Goal: Information Seeking & Learning: Learn about a topic

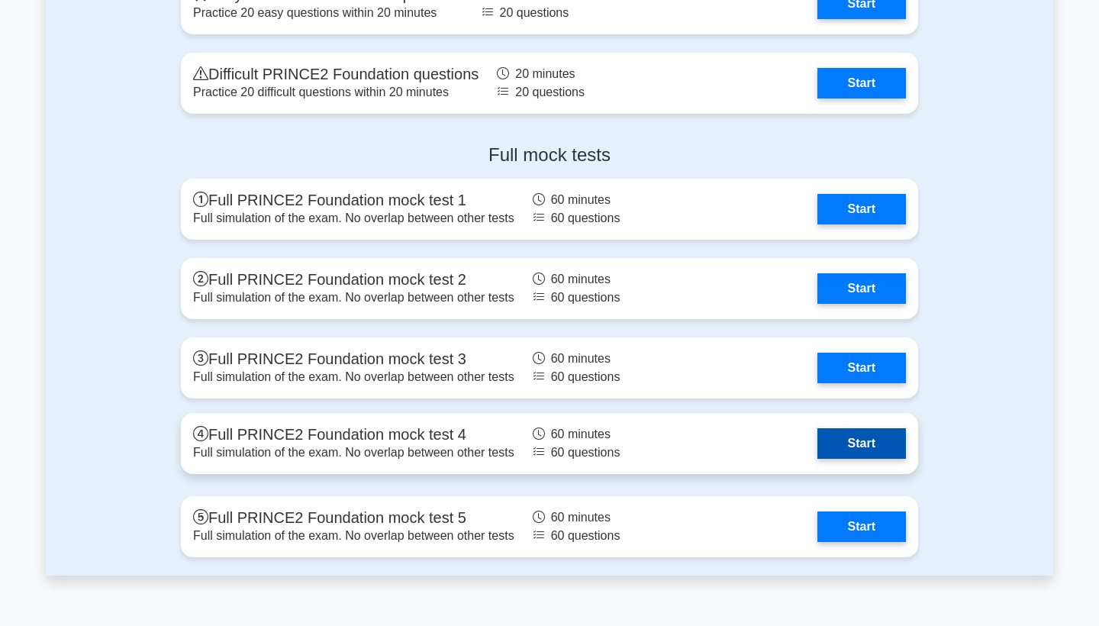
scroll to position [1895, 0]
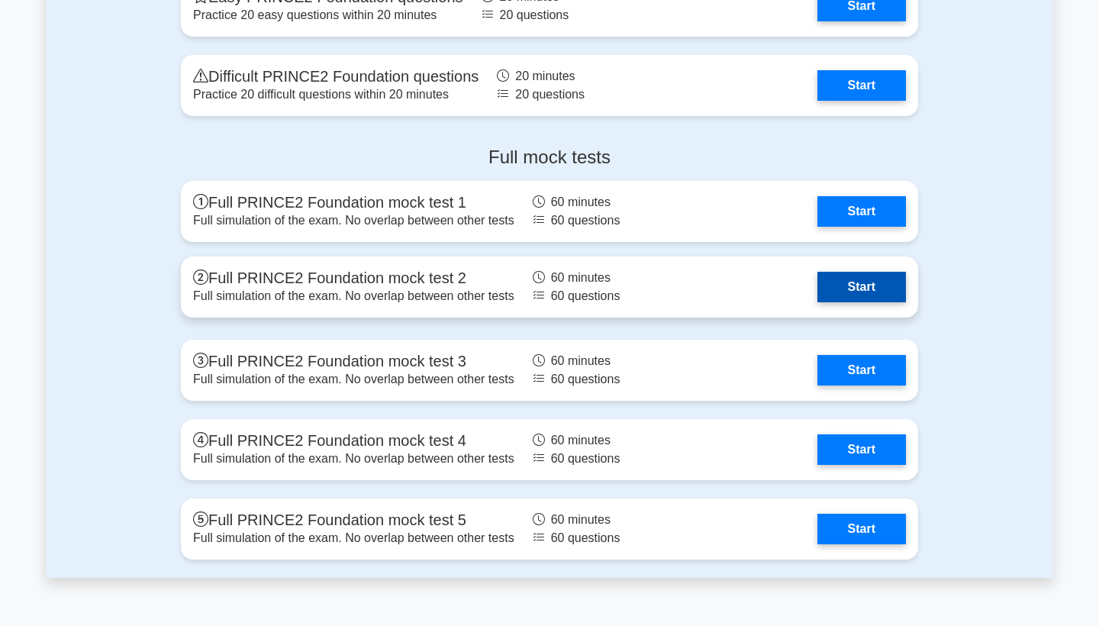
click at [883, 294] on link "Start" at bounding box center [861, 287] width 88 height 31
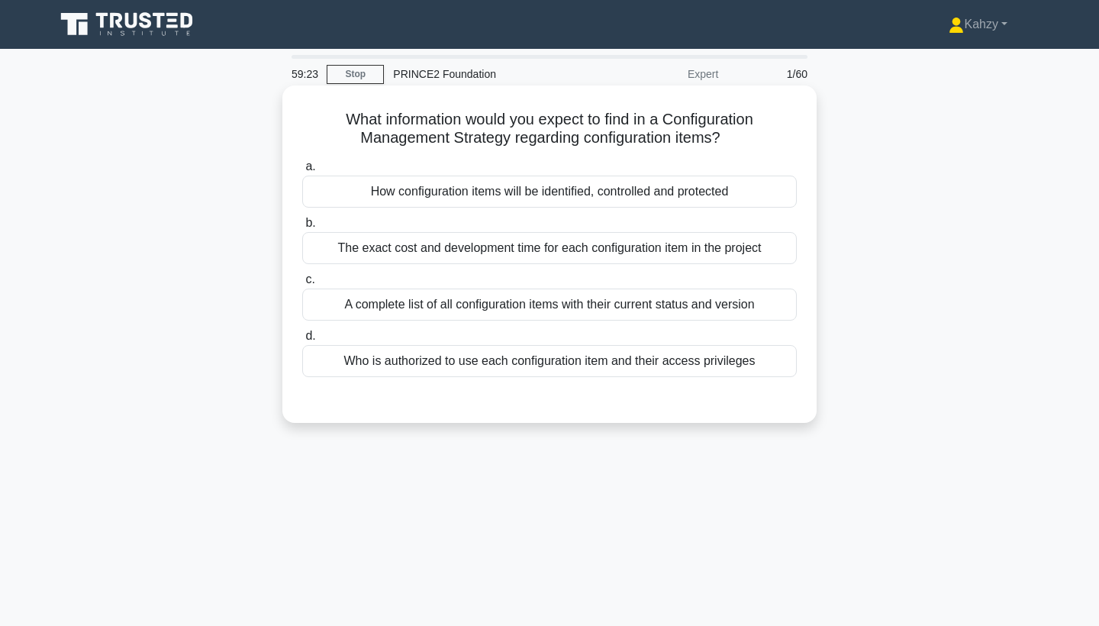
click at [737, 359] on div "Who is authorized to use each configuration item and their access privileges" at bounding box center [549, 361] width 494 height 32
click at [302, 341] on input "d. Who is authorized to use each configuration item and their access privileges" at bounding box center [302, 336] width 0 height 10
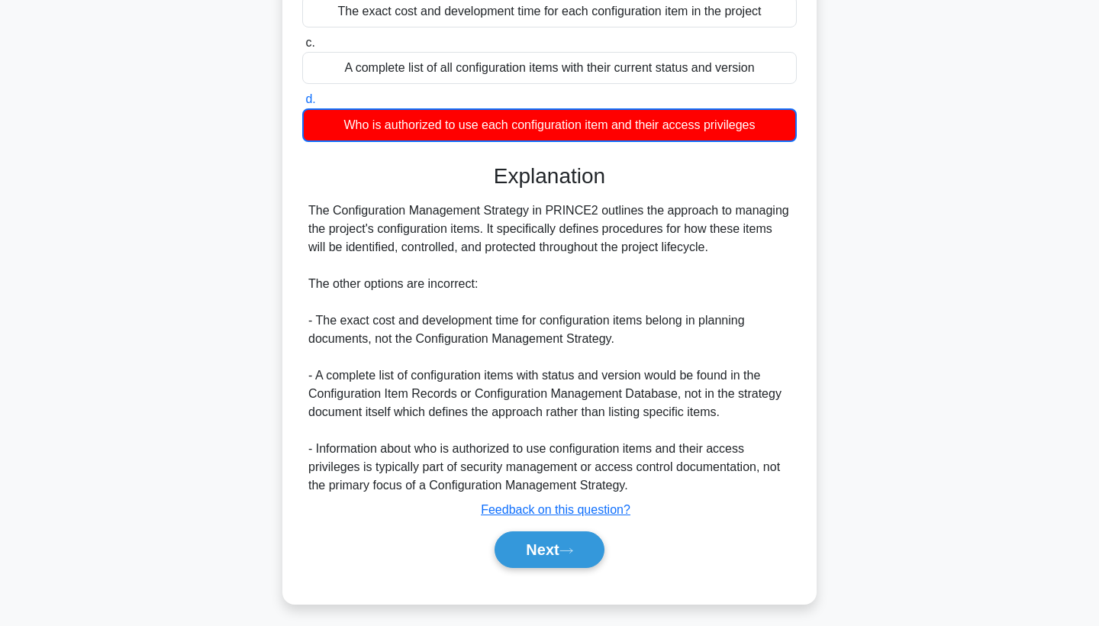
scroll to position [239, 0]
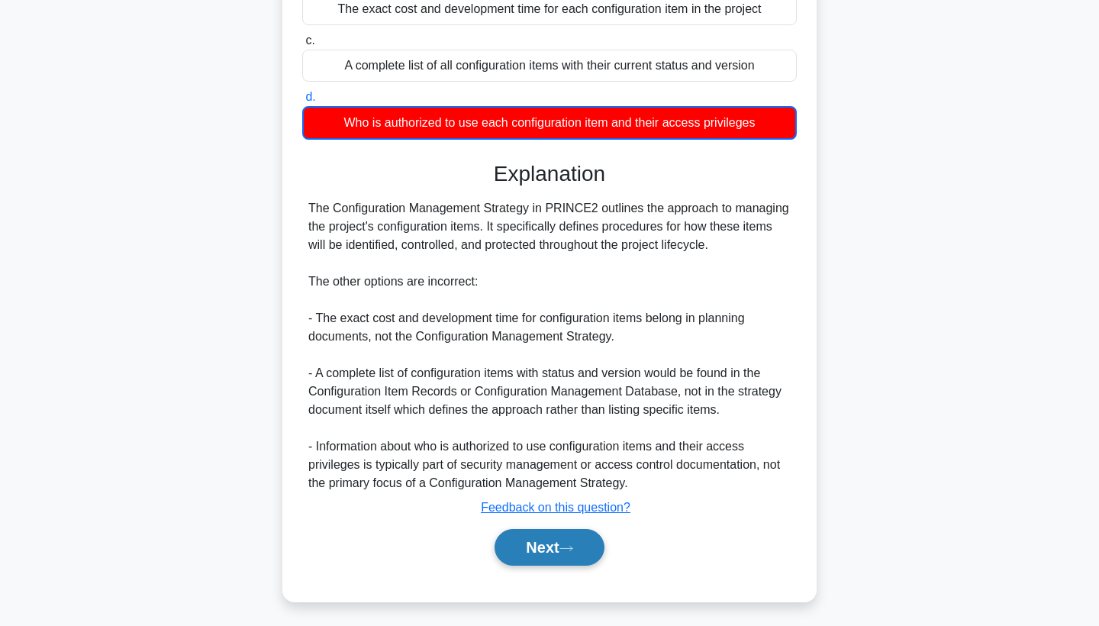
click at [577, 539] on button "Next" at bounding box center [548, 547] width 109 height 37
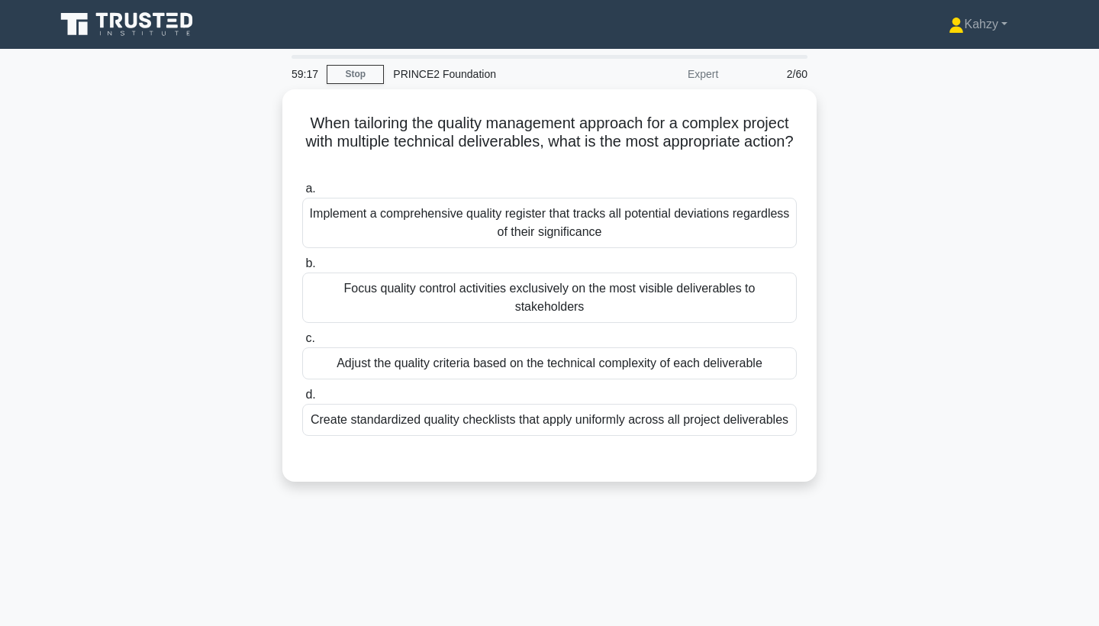
scroll to position [0, 0]
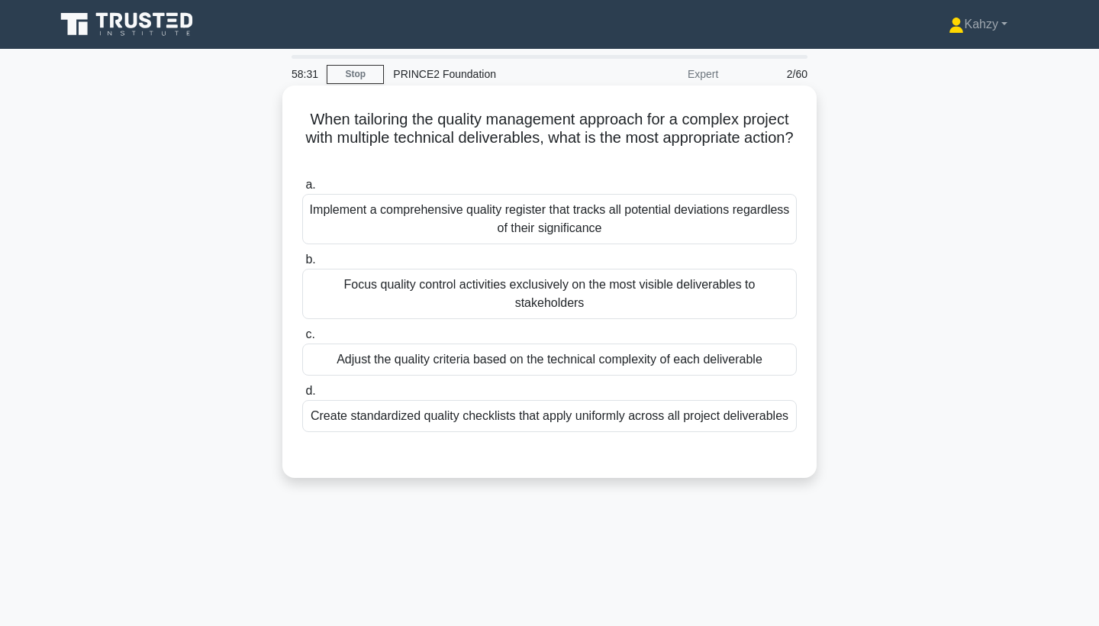
click at [494, 343] on div "Adjust the quality criteria based on the technical complexity of each deliverab…" at bounding box center [549, 359] width 494 height 32
click at [302, 339] on input "c. Adjust the quality criteria based on the technical complexity of each delive…" at bounding box center [302, 335] width 0 height 10
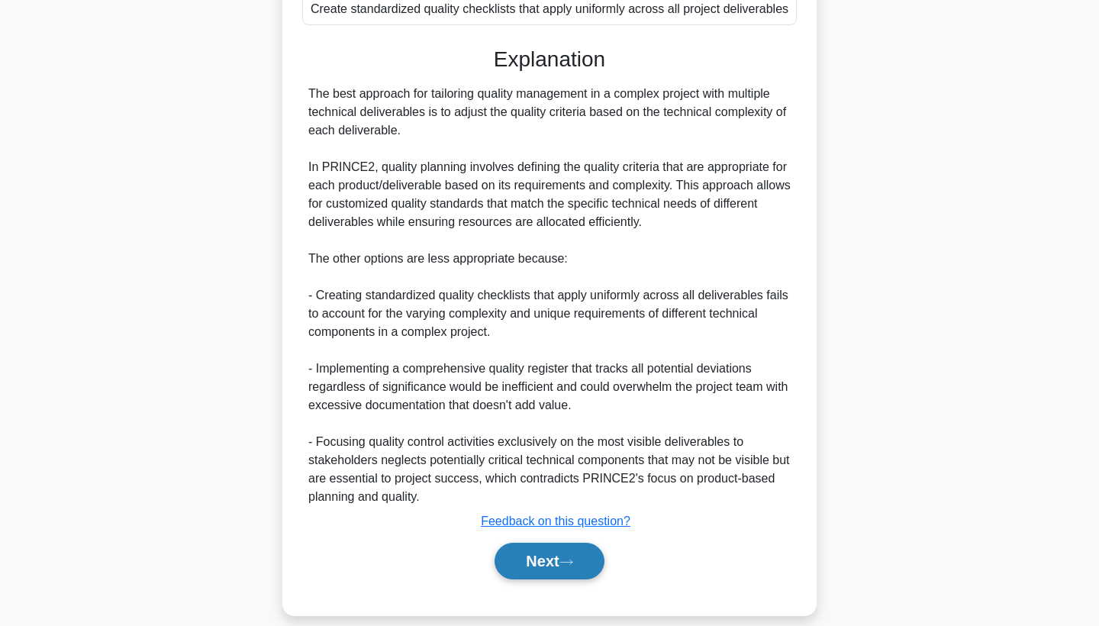
click at [526, 542] on button "Next" at bounding box center [548, 560] width 109 height 37
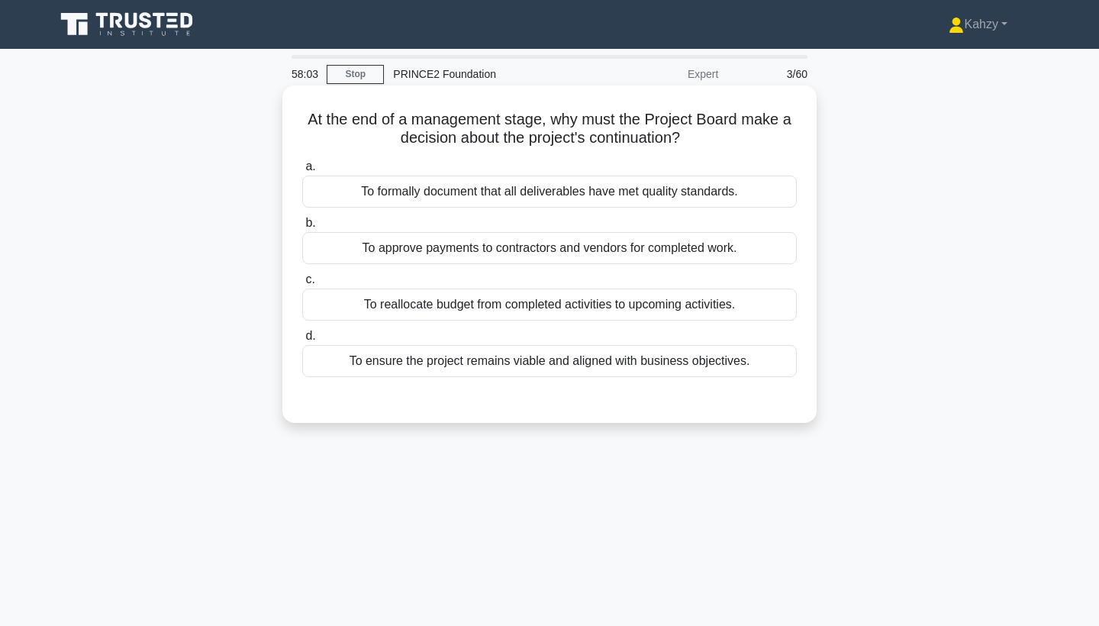
click at [647, 375] on div "To ensure the project remains viable and aligned with business objectives." at bounding box center [549, 361] width 494 height 32
click at [302, 341] on input "d. To ensure the project remains viable and aligned with business objectives." at bounding box center [302, 336] width 0 height 10
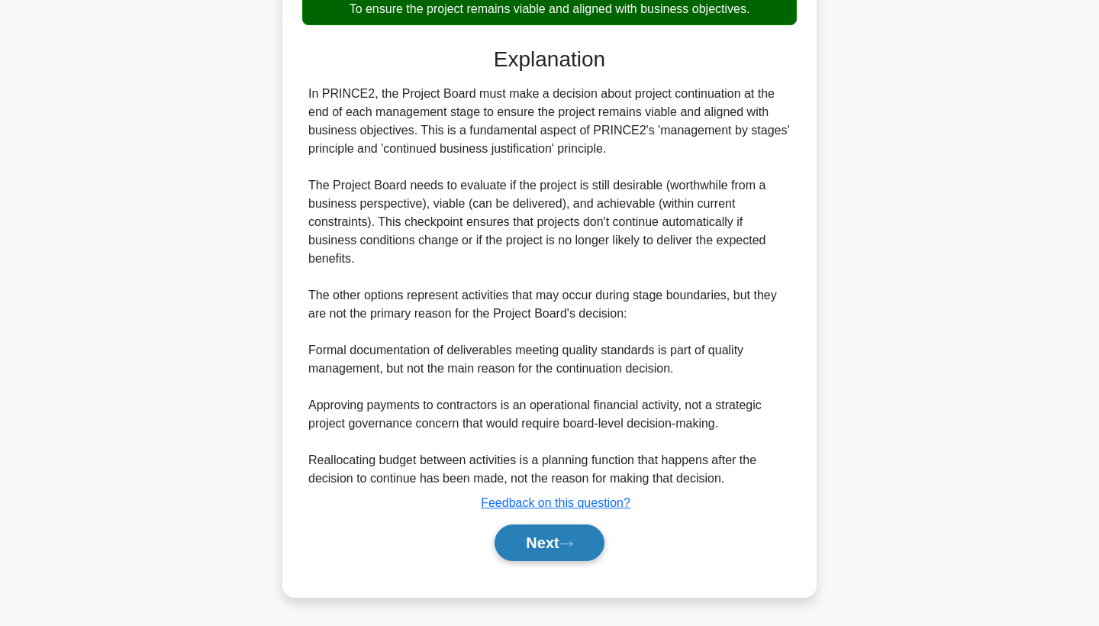
click at [543, 538] on button "Next" at bounding box center [548, 542] width 109 height 37
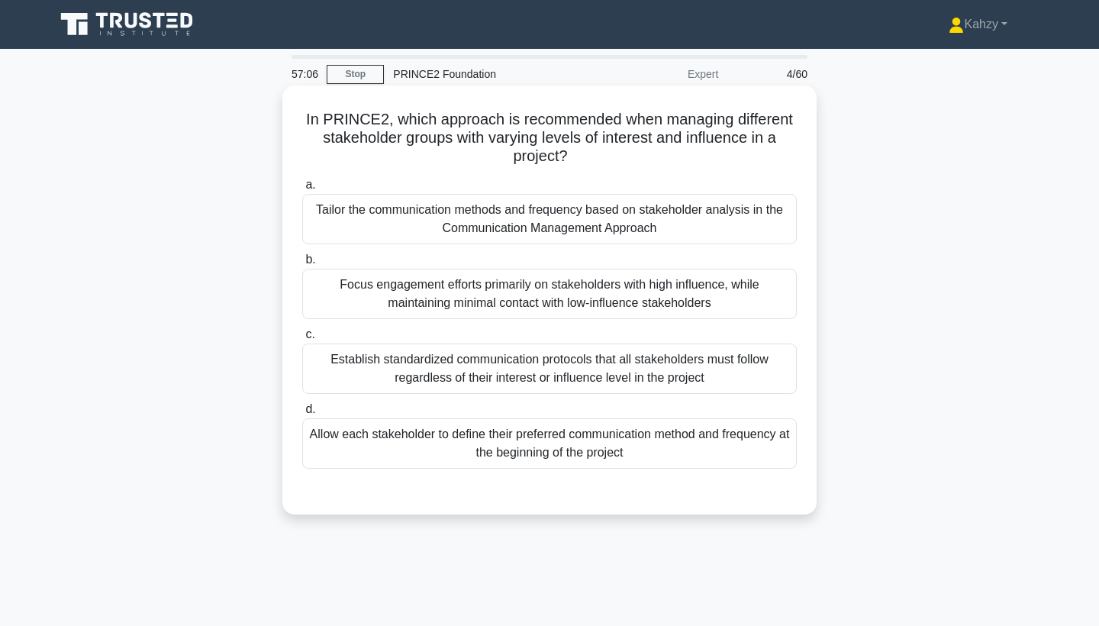
click at [597, 231] on div "Tailor the communication methods and frequency based on stakeholder analysis in…" at bounding box center [549, 219] width 494 height 50
click at [302, 190] on input "a. Tailor the communication methods and frequency based on stakeholder analysis…" at bounding box center [302, 185] width 0 height 10
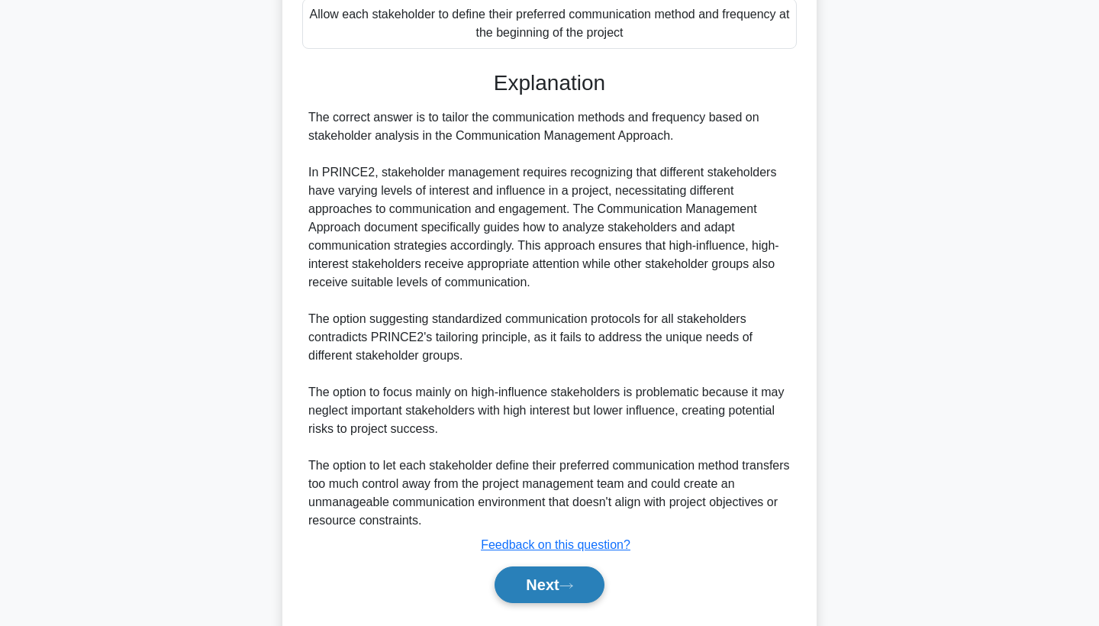
click at [538, 593] on button "Next" at bounding box center [548, 584] width 109 height 37
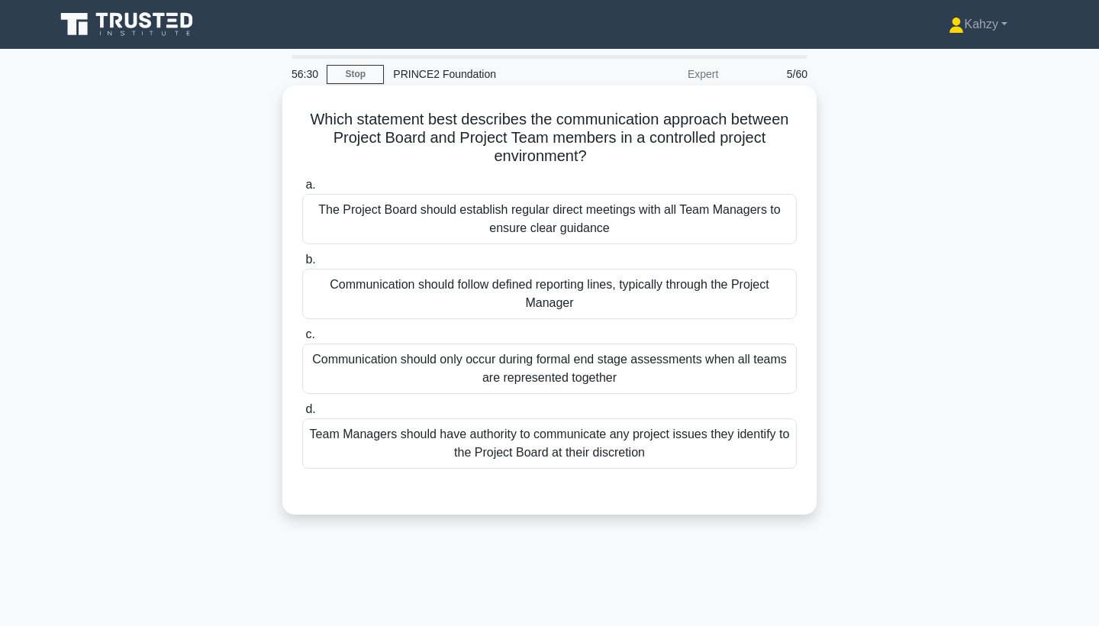
click at [746, 293] on div "Communication should follow defined reporting lines, typically through the Proj…" at bounding box center [549, 294] width 494 height 50
click at [302, 265] on input "b. Communication should follow defined reporting lines, typically through the P…" at bounding box center [302, 260] width 0 height 10
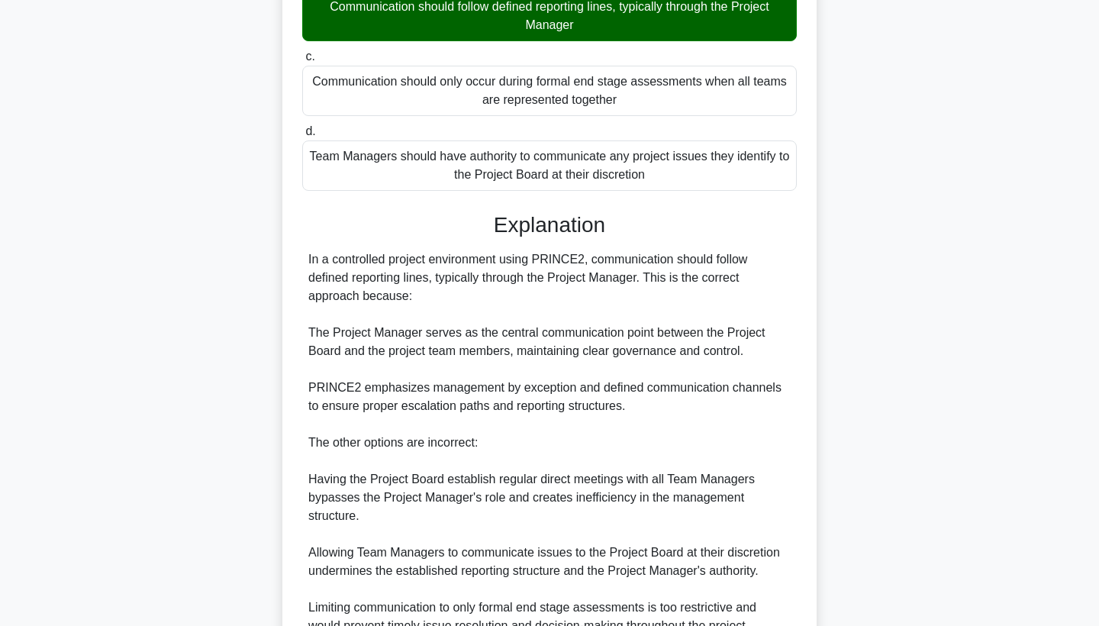
scroll to position [390, 0]
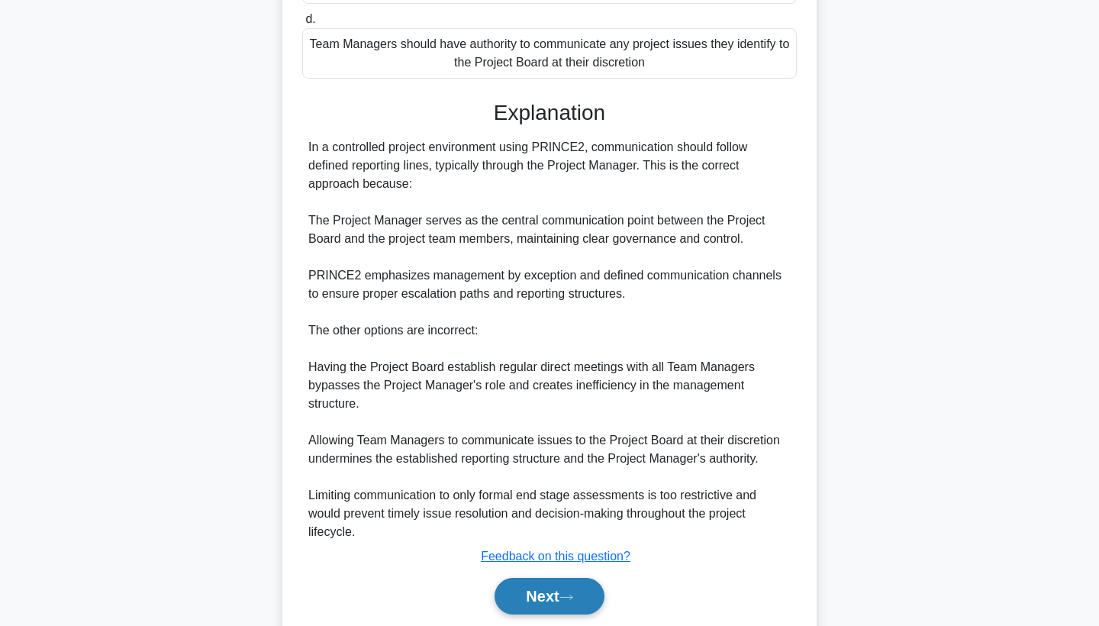
click at [568, 596] on icon at bounding box center [566, 597] width 14 height 8
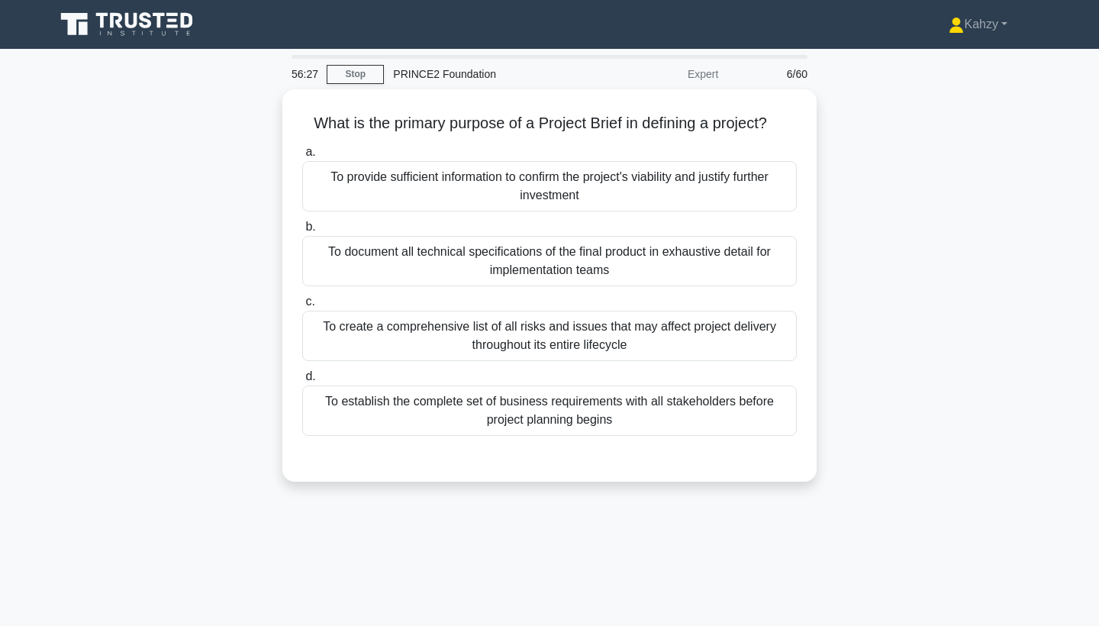
scroll to position [0, 0]
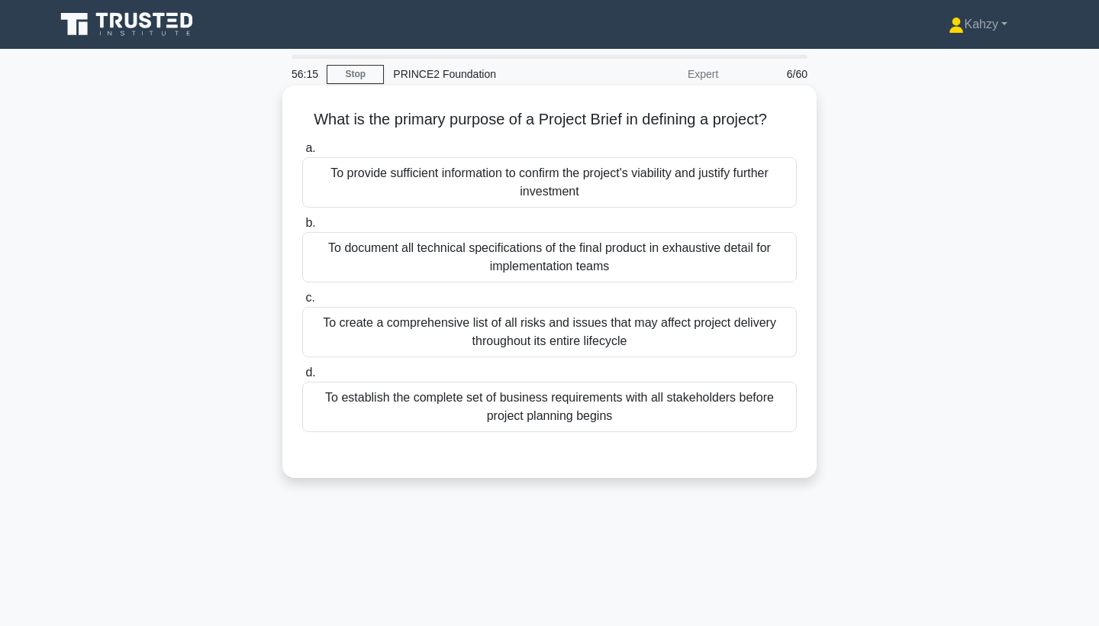
click at [692, 191] on div "To provide sufficient information to confirm the project's viability and justif…" at bounding box center [549, 182] width 494 height 50
click at [302, 153] on input "a. To provide sufficient information to confirm the project's viability and jus…" at bounding box center [302, 148] width 0 height 10
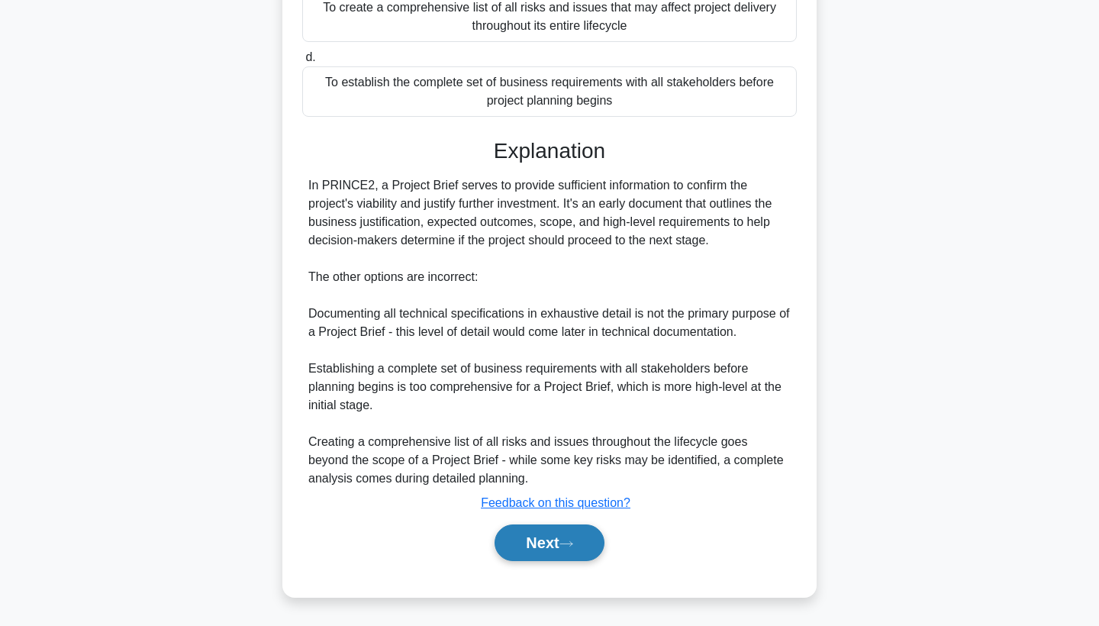
click at [574, 530] on button "Next" at bounding box center [548, 542] width 109 height 37
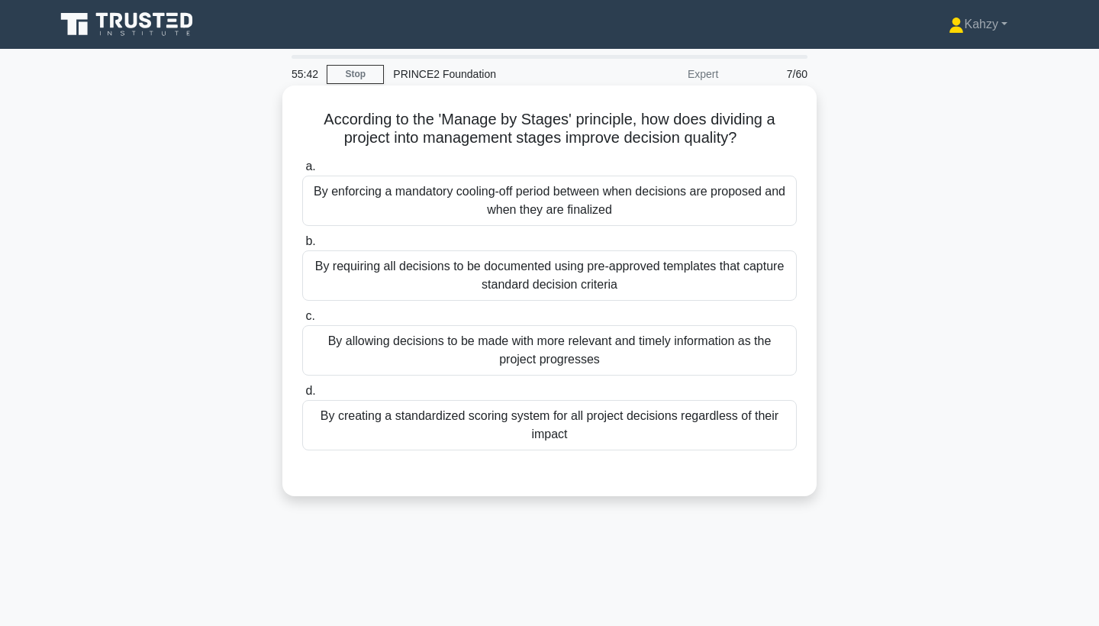
click at [636, 375] on div "By allowing decisions to be made with more relevant and timely information as t…" at bounding box center [549, 350] width 494 height 50
click at [302, 321] on input "c. By allowing decisions to be made with more relevant and timely information a…" at bounding box center [302, 316] width 0 height 10
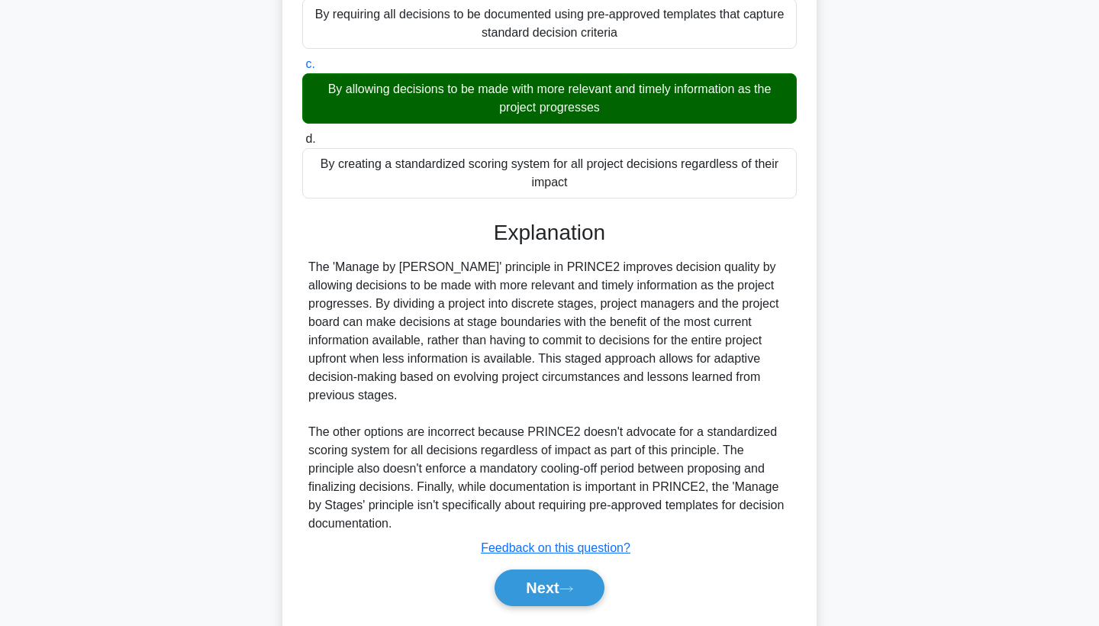
scroll to position [256, 0]
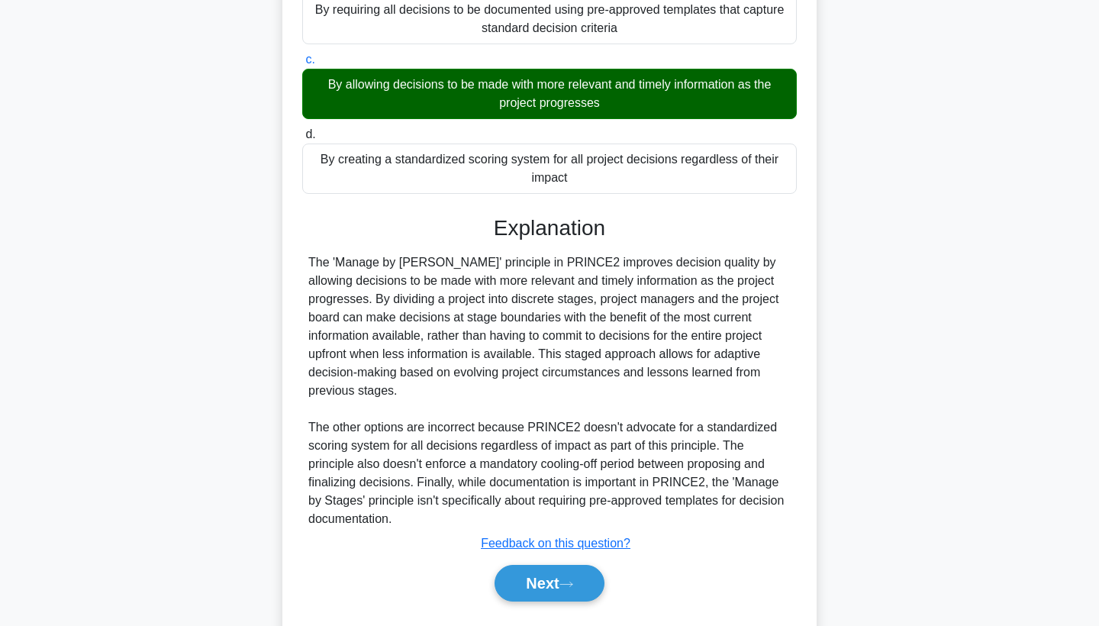
click at [558, 562] on div "Next" at bounding box center [549, 582] width 494 height 49
click at [558, 577] on button "Next" at bounding box center [548, 583] width 109 height 37
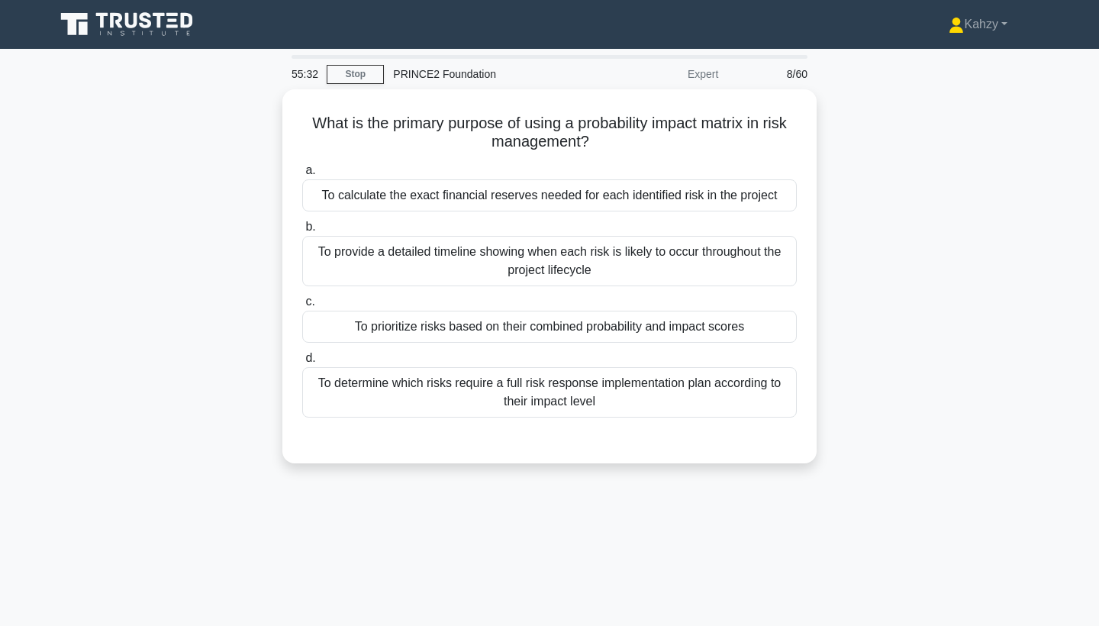
scroll to position [0, 0]
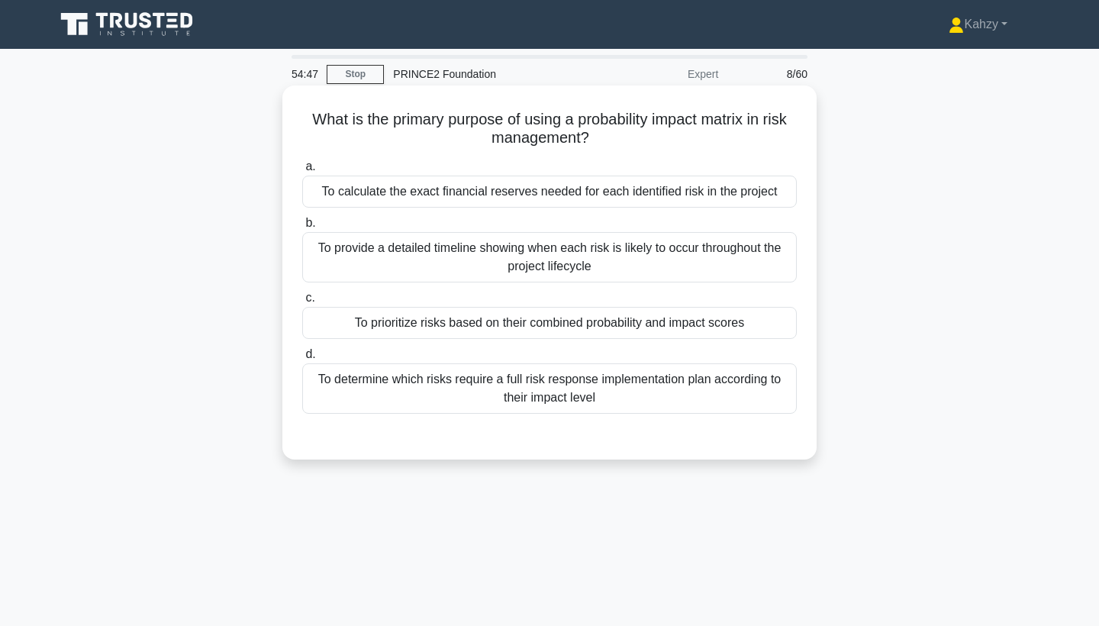
click at [532, 388] on div "To determine which risks require a full risk response implementation plan accor…" at bounding box center [549, 388] width 494 height 50
click at [302, 359] on input "d. To determine which risks require a full risk response implementation plan ac…" at bounding box center [302, 354] width 0 height 10
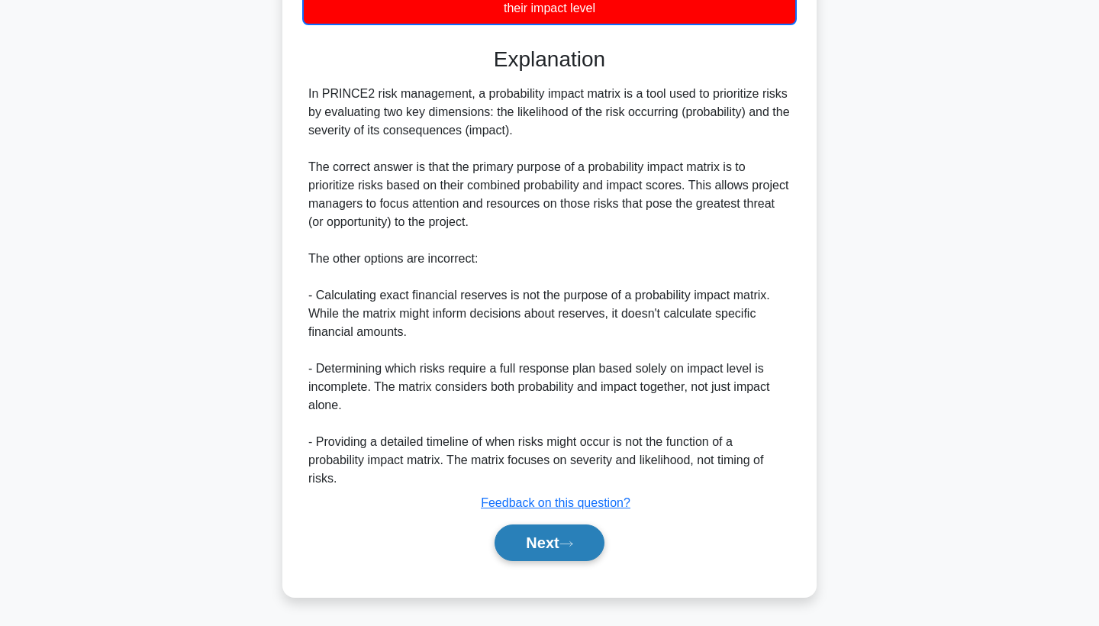
click at [534, 528] on button "Next" at bounding box center [548, 542] width 109 height 37
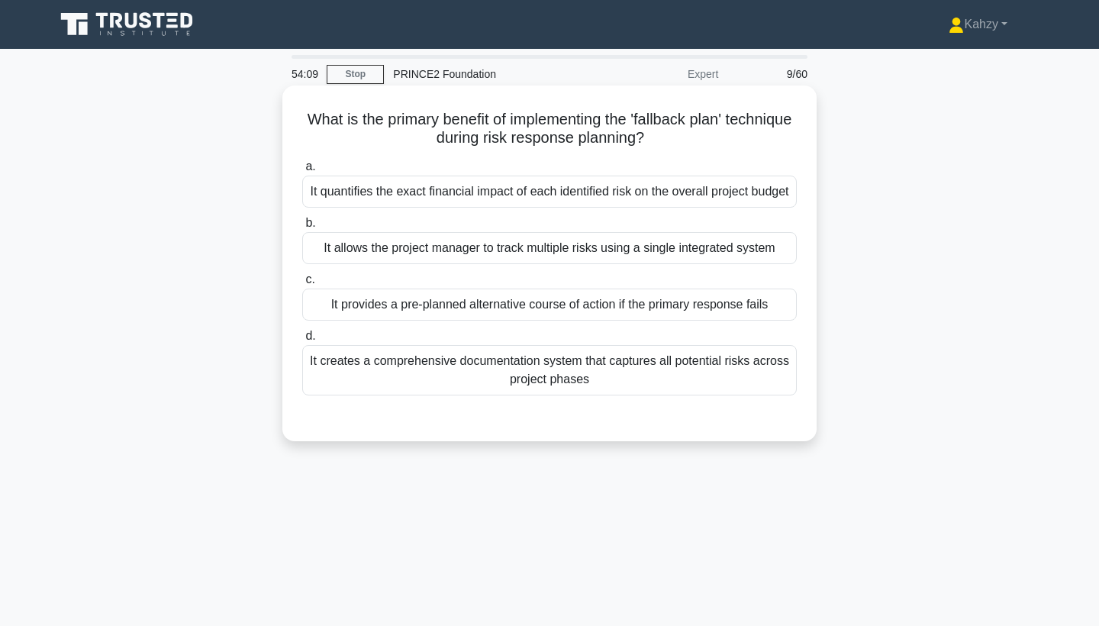
click at [576, 302] on label "c. It provides a pre-planned alternative course of action if the primary respon…" at bounding box center [549, 295] width 494 height 50
click at [302, 285] on input "c. It provides a pre-planned alternative course of action if the primary respon…" at bounding box center [302, 280] width 0 height 10
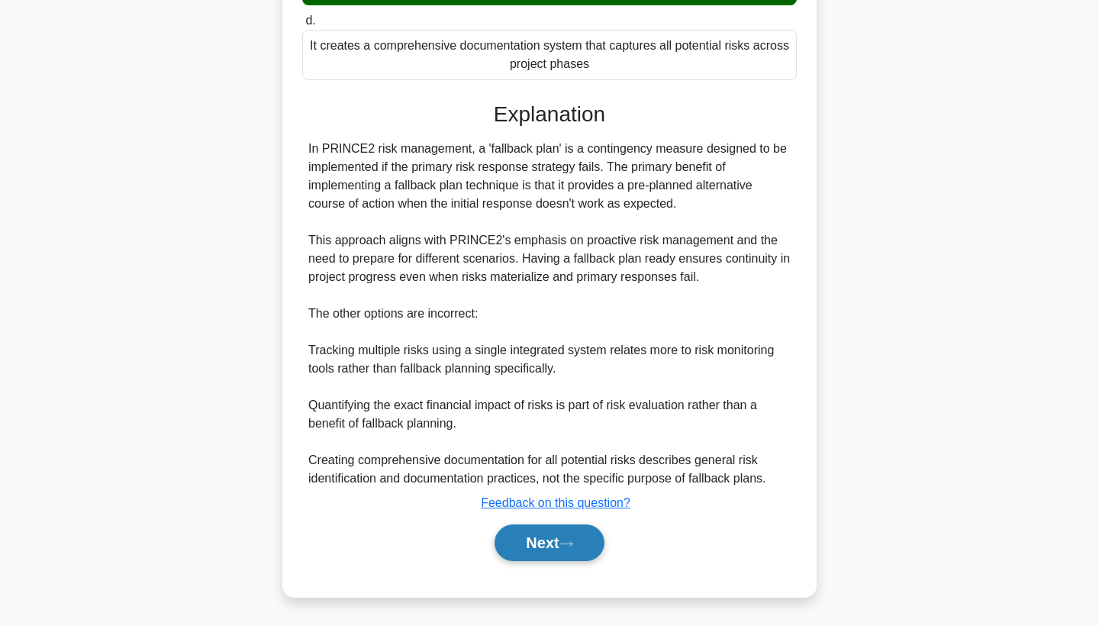
click at [539, 528] on button "Next" at bounding box center [548, 542] width 109 height 37
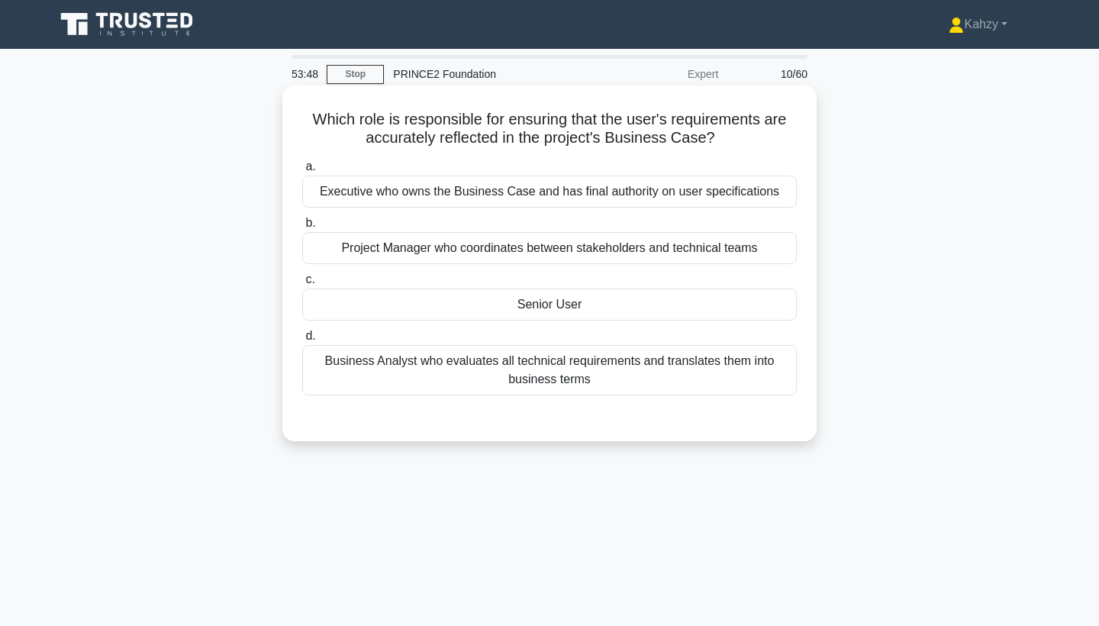
click at [710, 202] on div "Executive who owns the Business Case and has final authority on user specificat…" at bounding box center [549, 191] width 494 height 32
click at [302, 172] on input "a. Executive who owns the Business Case and has final authority on user specifi…" at bounding box center [302, 167] width 0 height 10
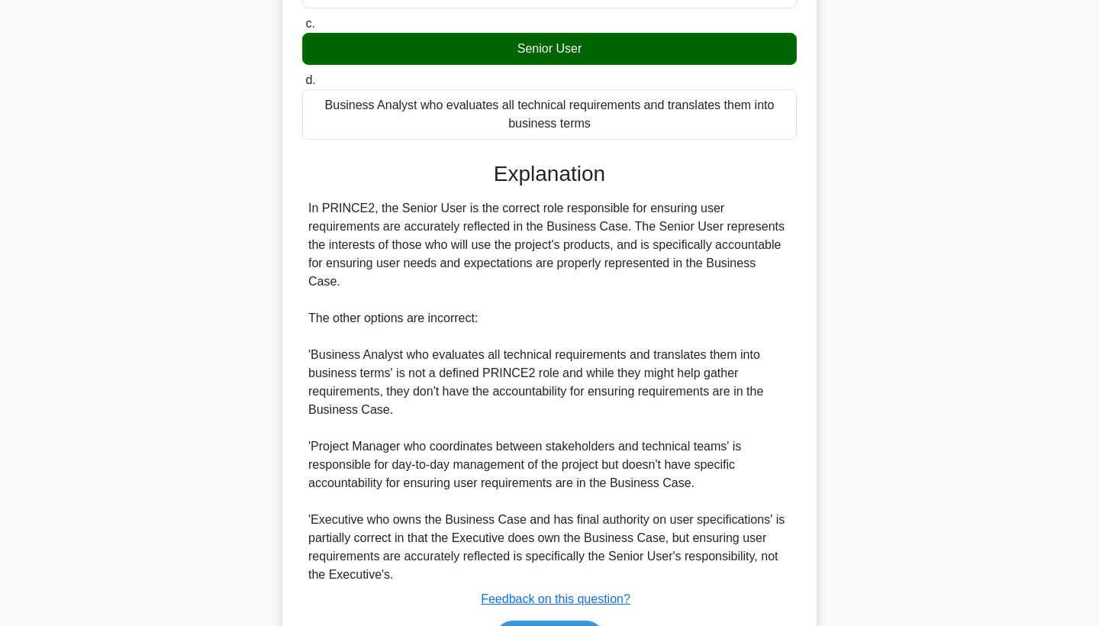
scroll to position [335, 0]
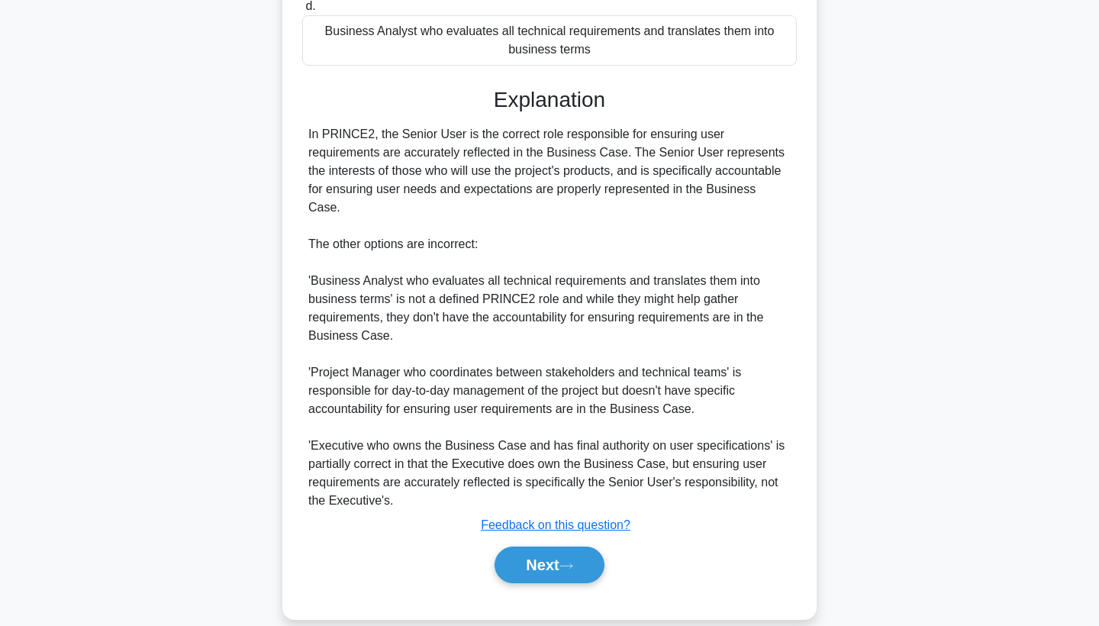
drag, startPoint x: 582, startPoint y: 544, endPoint x: 557, endPoint y: 598, distance: 59.7
click at [581, 546] on button "Next" at bounding box center [548, 564] width 109 height 37
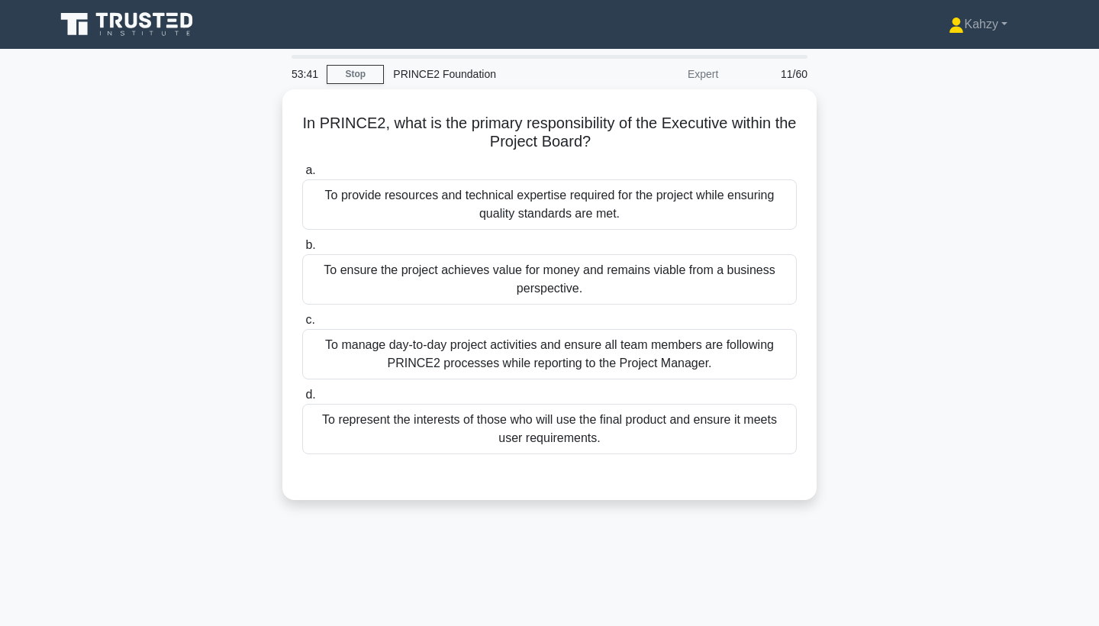
scroll to position [0, 0]
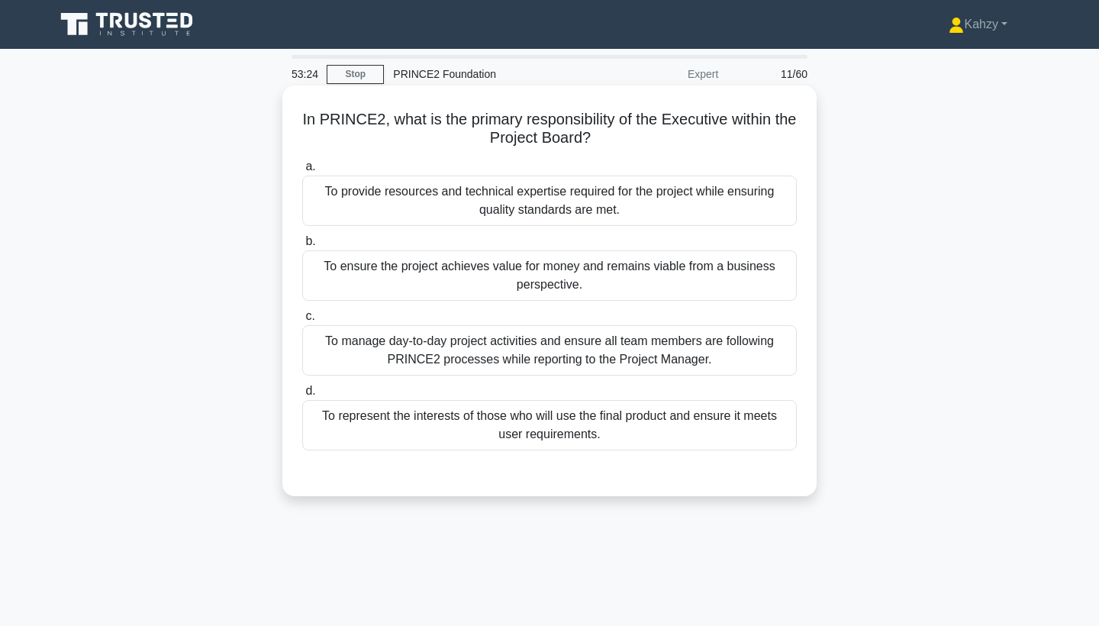
click at [781, 291] on div "To ensure the project achieves value for money and remains viable from a busine…" at bounding box center [549, 275] width 494 height 50
click at [302, 246] on input "b. To ensure the project achieves value for money and remains viable from a bus…" at bounding box center [302, 241] width 0 height 10
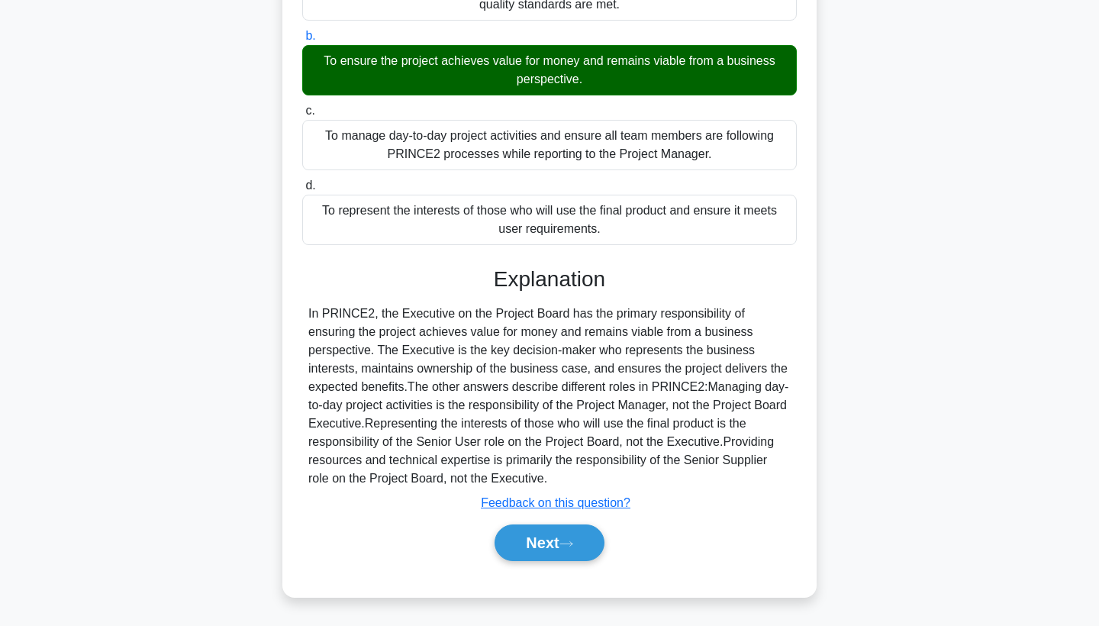
click at [610, 548] on div "Next" at bounding box center [549, 542] width 500 height 37
click at [584, 542] on button "Next" at bounding box center [548, 542] width 109 height 37
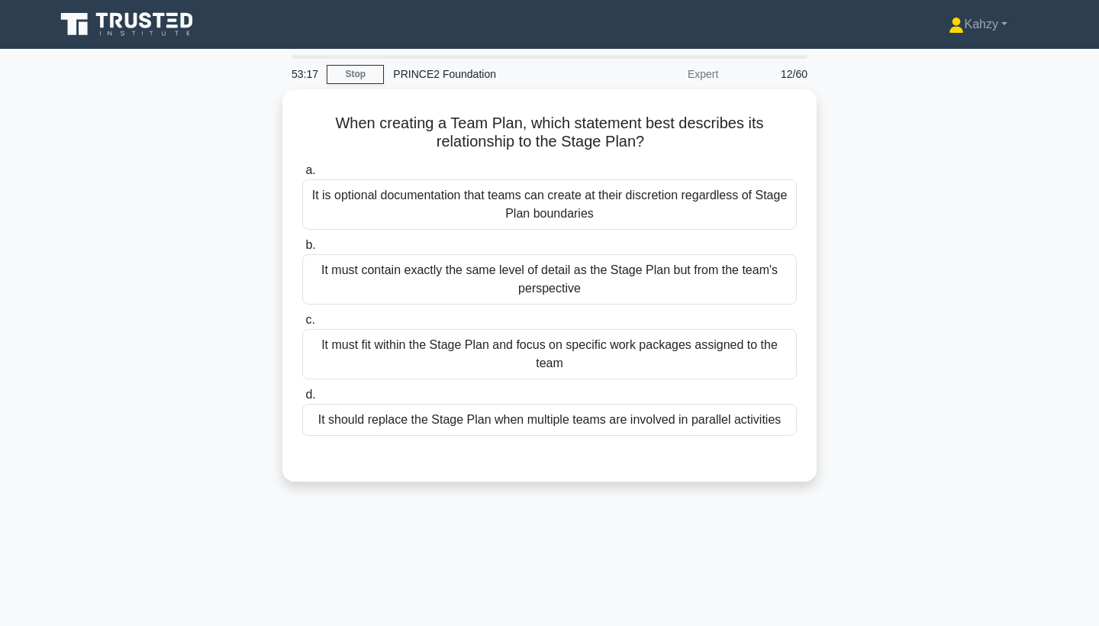
scroll to position [0, 0]
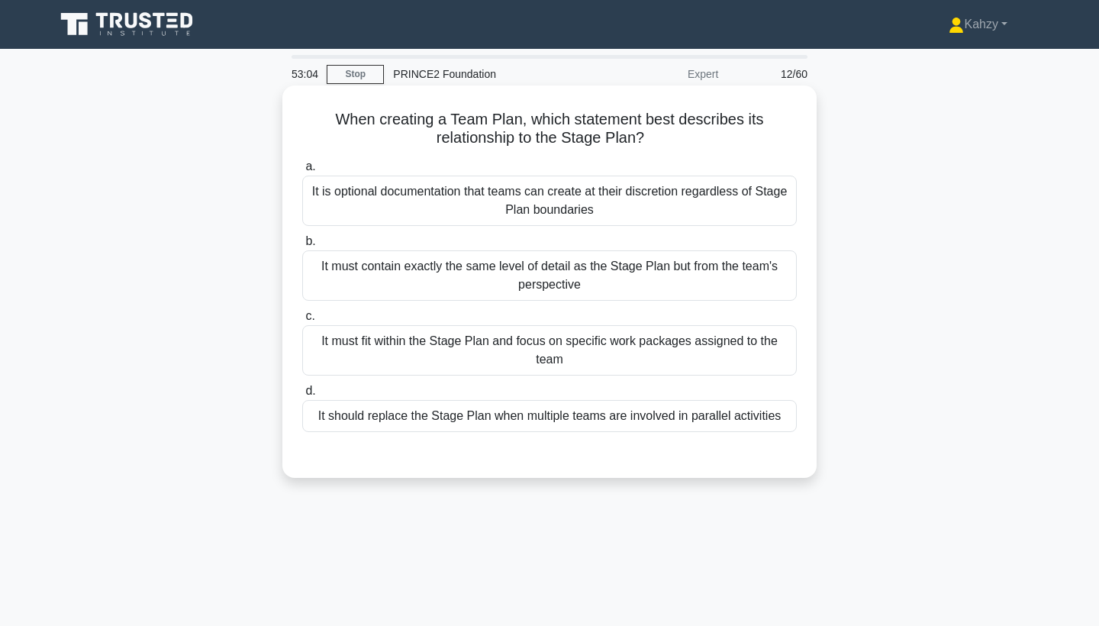
click at [610, 366] on div "It must fit within the Stage Plan and focus on specific work packages assigned …" at bounding box center [549, 350] width 494 height 50
click at [302, 321] on input "c. It must fit within the Stage Plan and focus on specific work packages assign…" at bounding box center [302, 316] width 0 height 10
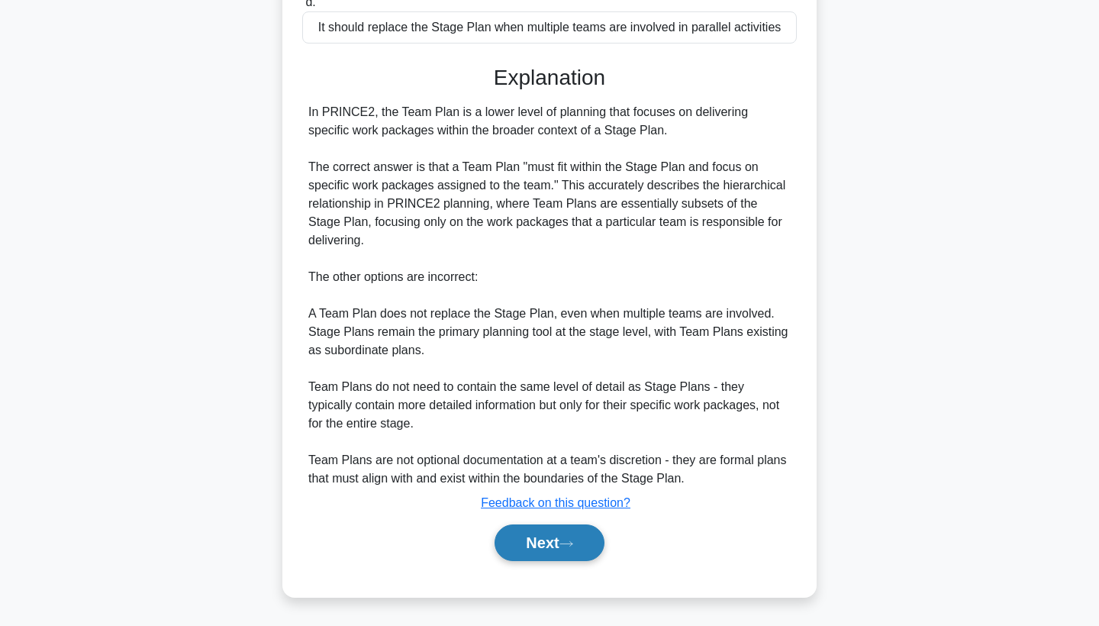
click at [568, 555] on button "Next" at bounding box center [548, 542] width 109 height 37
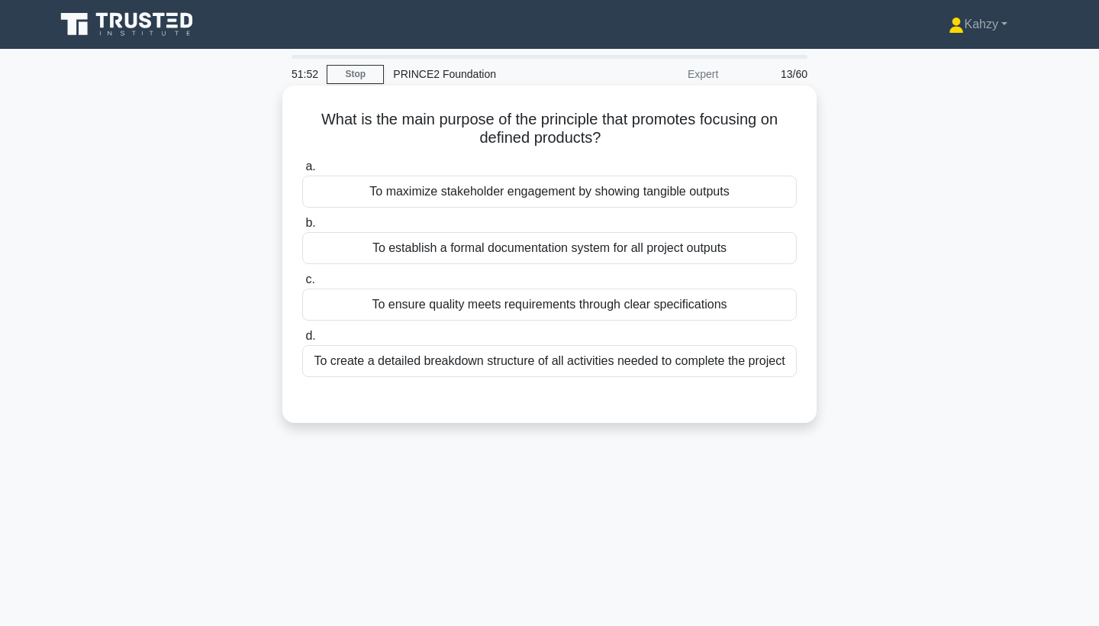
click at [590, 318] on div "To ensure quality meets requirements through clear specifications" at bounding box center [549, 304] width 494 height 32
click at [302, 285] on input "c. To ensure quality meets requirements through clear specifications" at bounding box center [302, 280] width 0 height 10
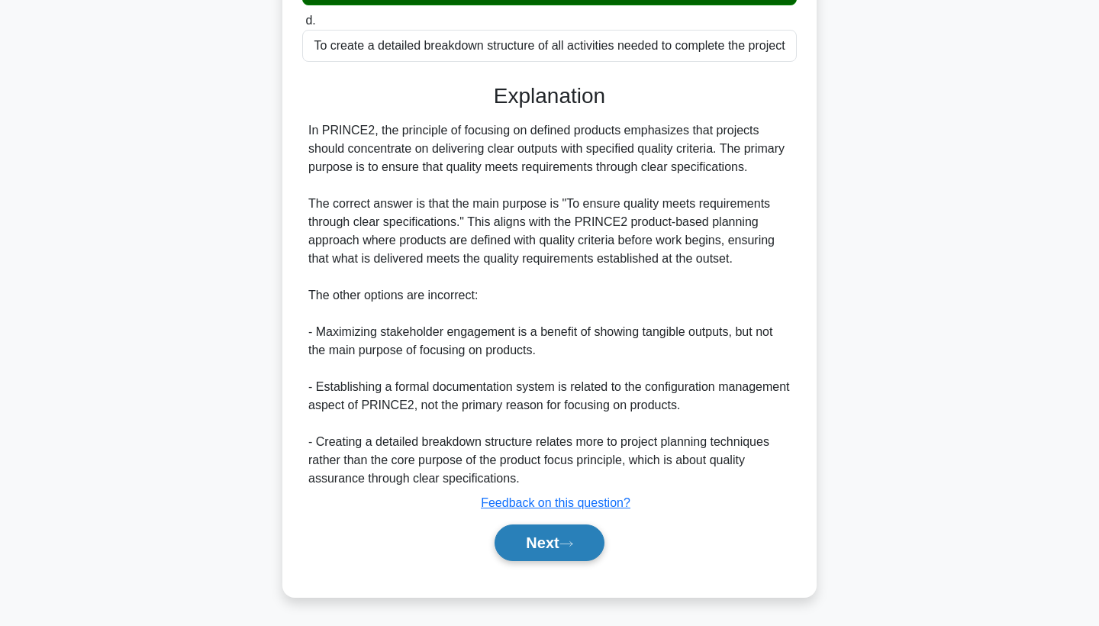
click at [558, 534] on button "Next" at bounding box center [548, 542] width 109 height 37
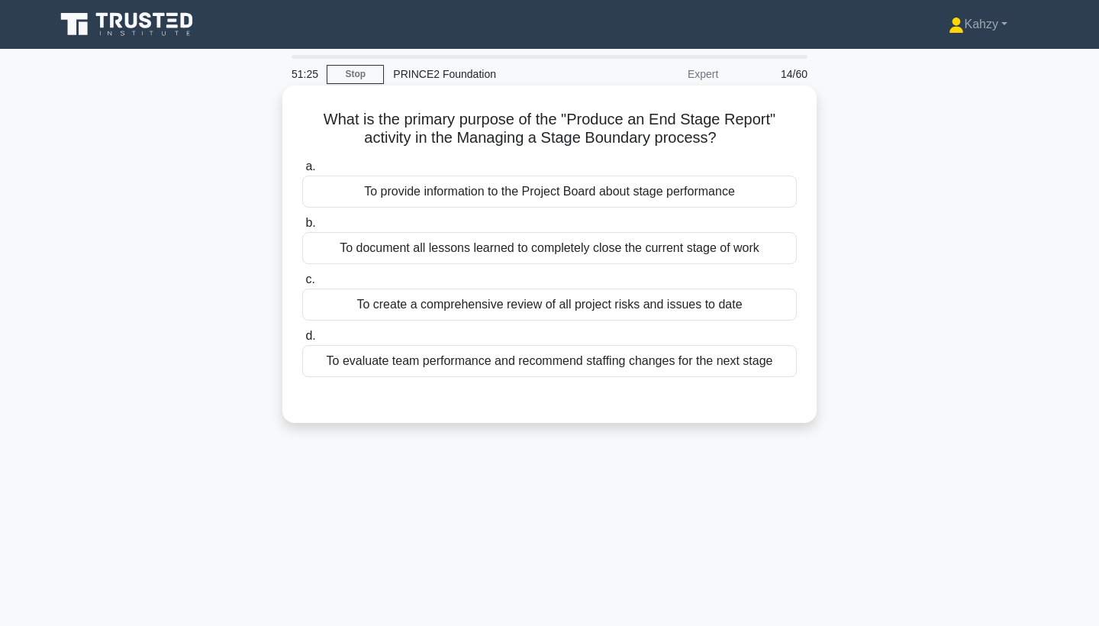
click at [780, 234] on div "To document all lessons learned to completely close the current stage of work" at bounding box center [549, 248] width 494 height 32
click at [302, 228] on input "b. To document all lessons learned to completely close the current stage of work" at bounding box center [302, 223] width 0 height 10
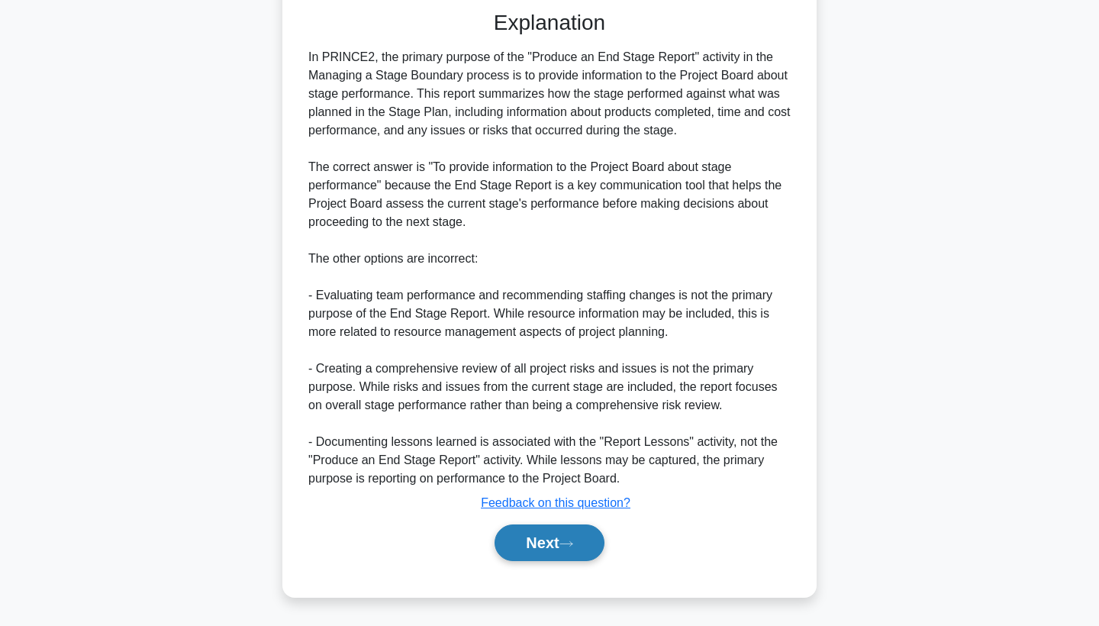
click at [561, 541] on button "Next" at bounding box center [548, 542] width 109 height 37
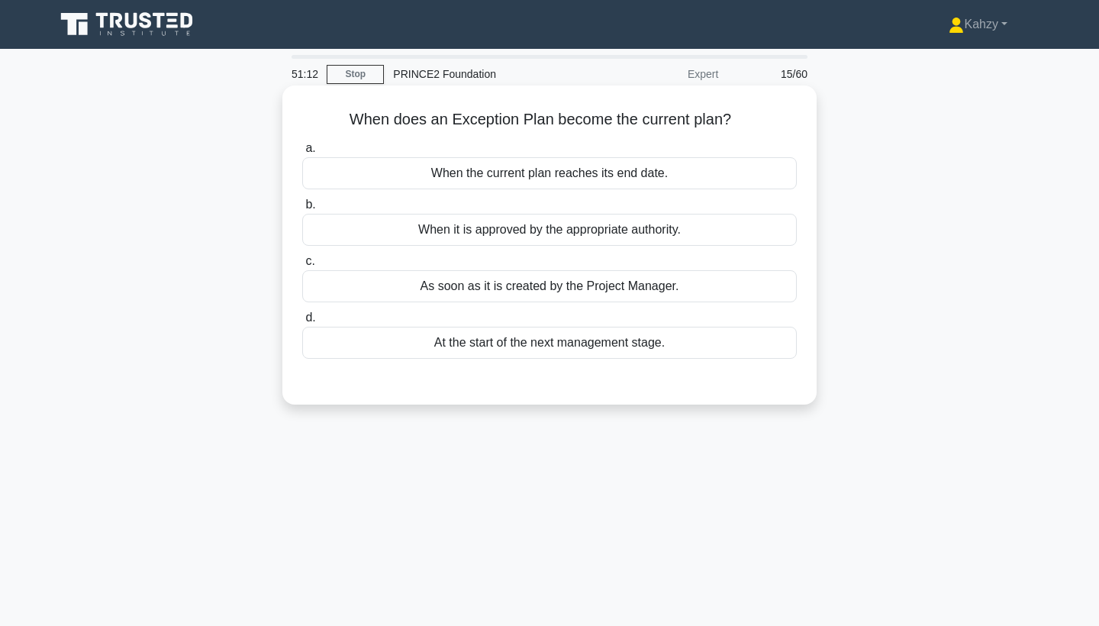
click at [651, 243] on div "When it is approved by the appropriate authority." at bounding box center [549, 230] width 494 height 32
click at [302, 210] on input "b. When it is approved by the appropriate authority." at bounding box center [302, 205] width 0 height 10
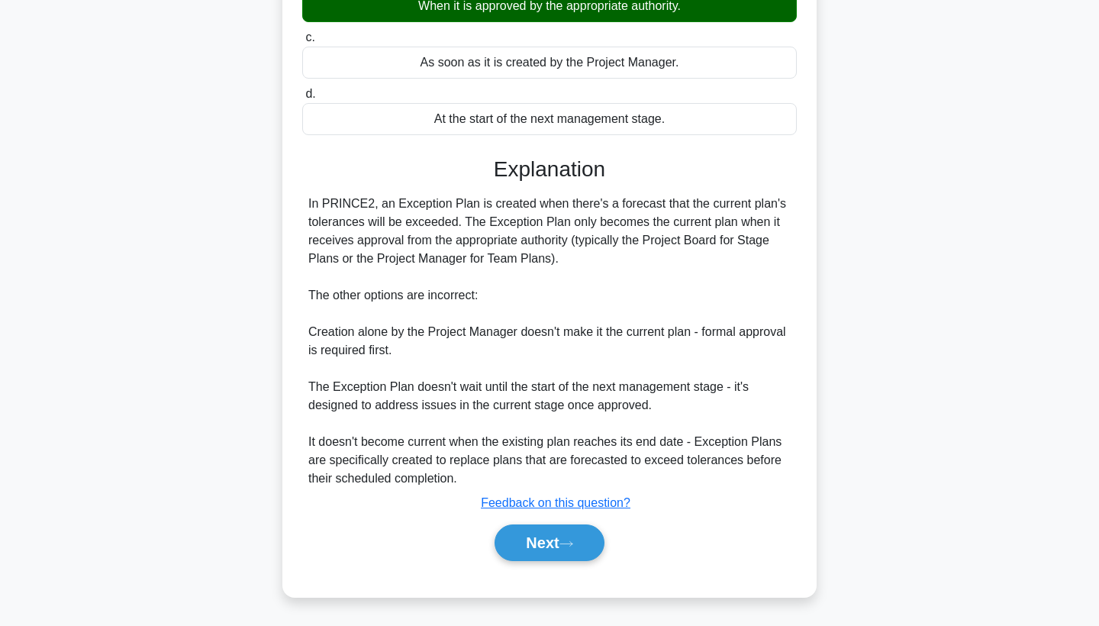
scroll to position [224, 0]
click at [520, 550] on button "Next" at bounding box center [548, 542] width 109 height 37
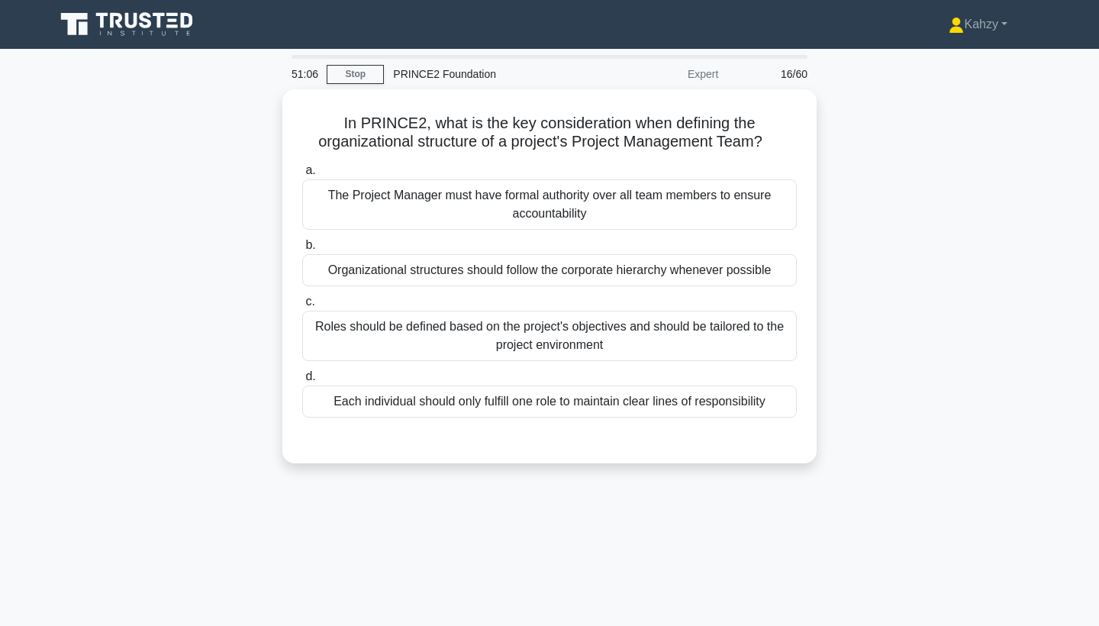
scroll to position [0, 0]
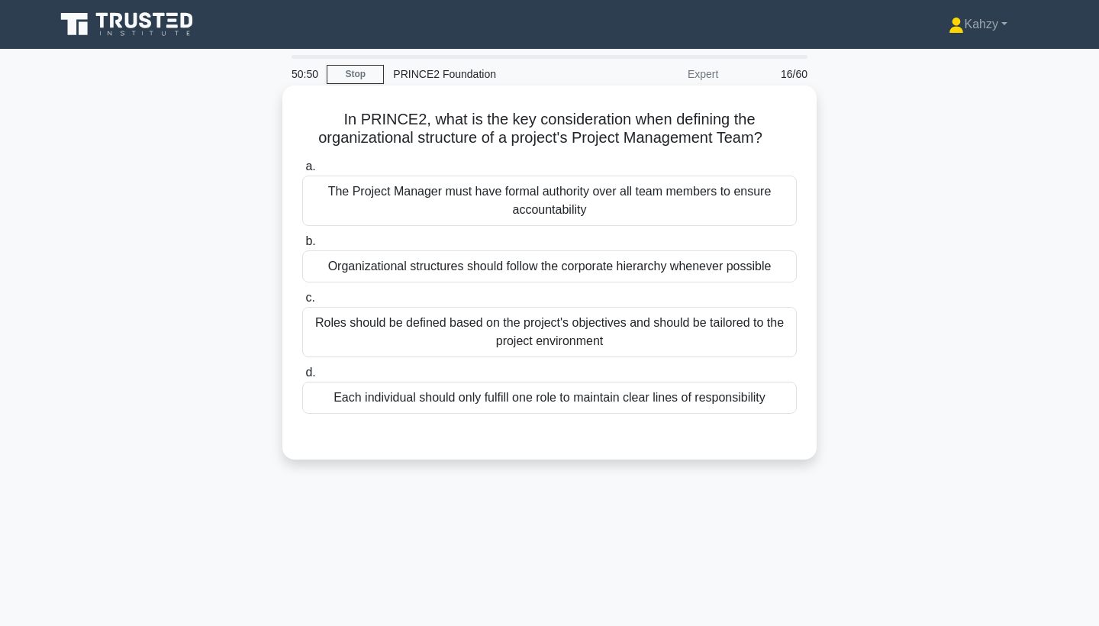
click at [525, 336] on div "Roles should be defined based on the project's objectives and should be tailore…" at bounding box center [549, 332] width 494 height 50
click at [302, 303] on input "c. Roles should be defined based on the project's objectives and should be tail…" at bounding box center [302, 298] width 0 height 10
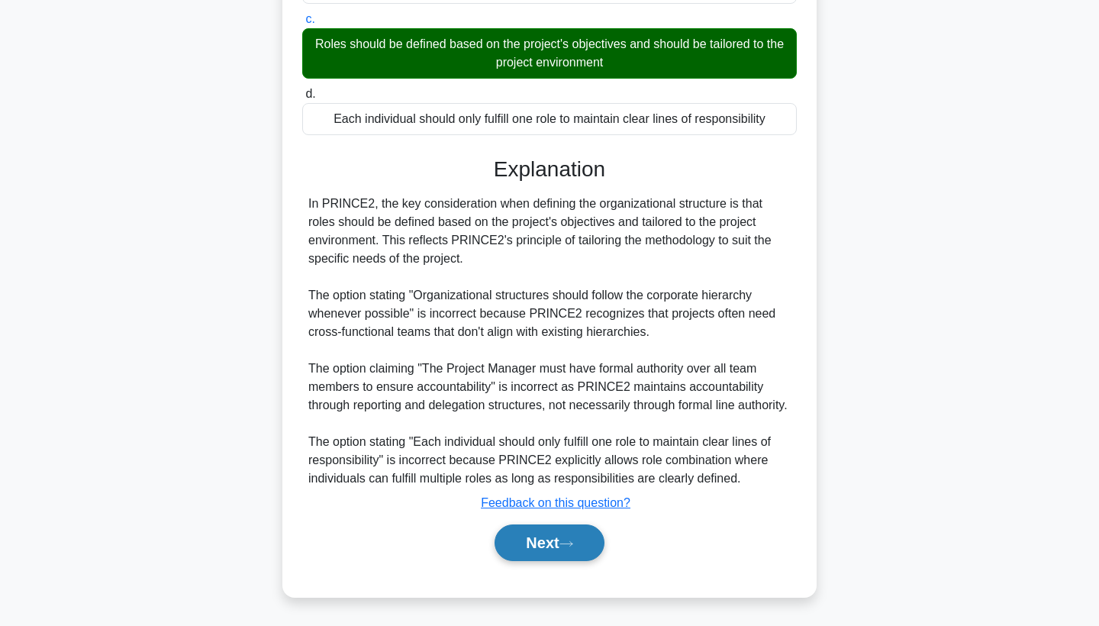
click at [565, 543] on icon at bounding box center [566, 543] width 14 height 8
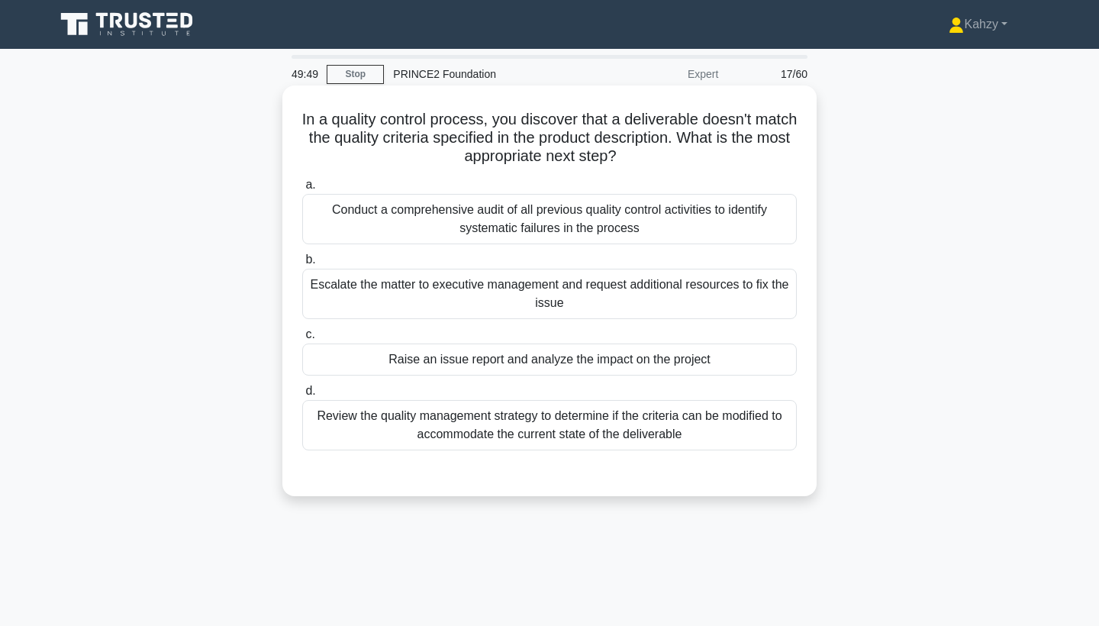
click at [334, 230] on div "Conduct a comprehensive audit of all previous quality control activities to ide…" at bounding box center [549, 219] width 494 height 50
click at [302, 190] on input "a. Conduct a comprehensive audit of all previous quality control activities to …" at bounding box center [302, 185] width 0 height 10
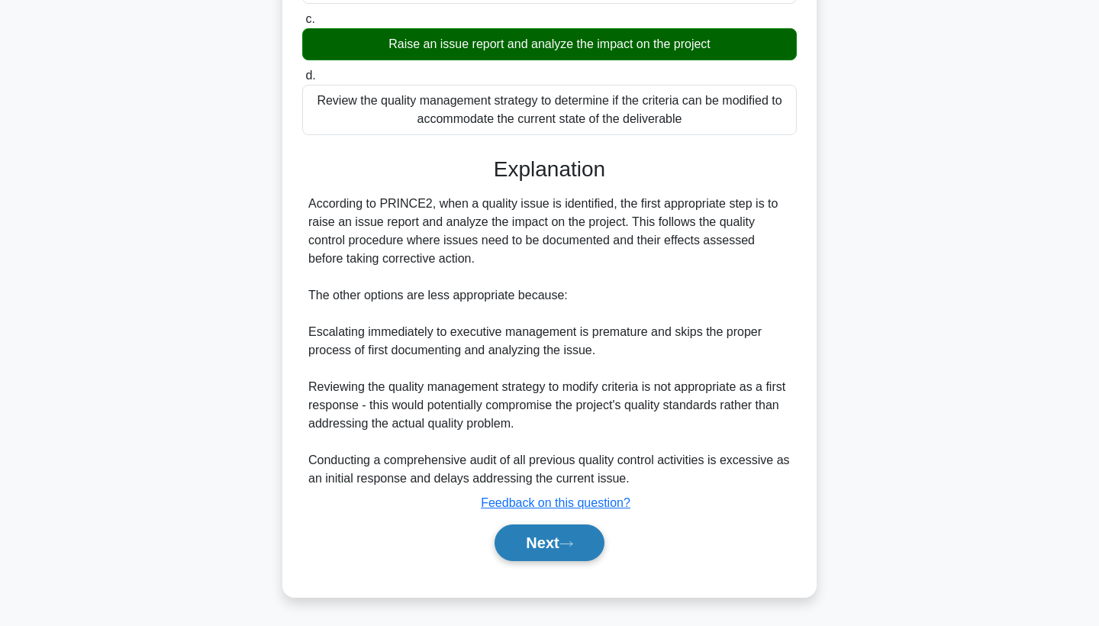
click at [545, 549] on button "Next" at bounding box center [548, 542] width 109 height 37
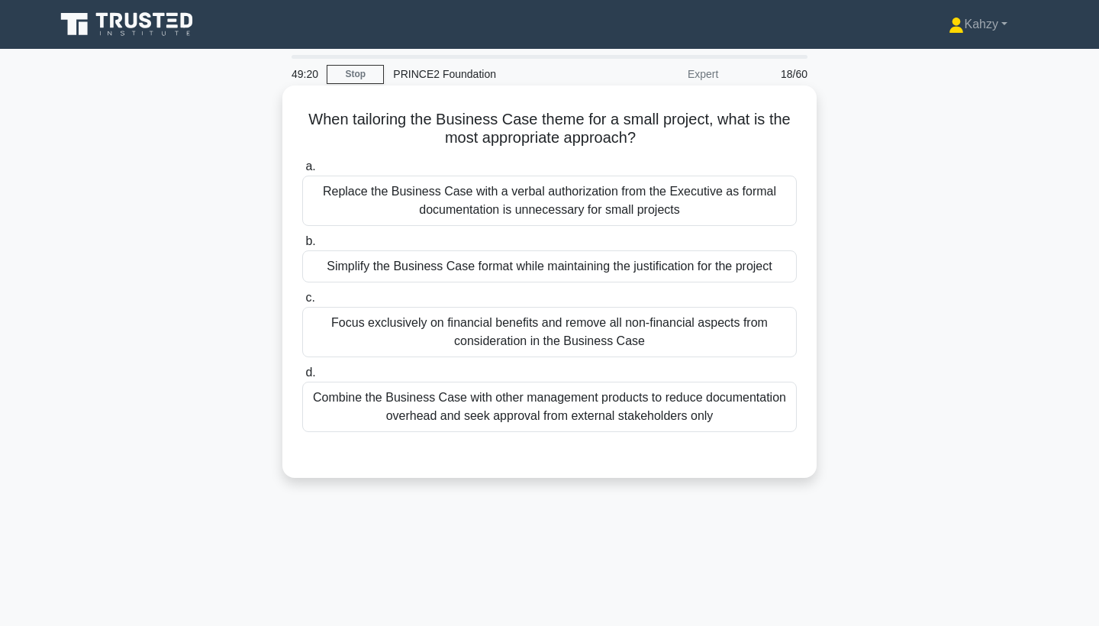
click at [441, 278] on div "Simplify the Business Case format while maintaining the justification for the p…" at bounding box center [549, 266] width 494 height 32
click at [302, 246] on input "b. Simplify the Business Case format while maintaining the justification for th…" at bounding box center [302, 241] width 0 height 10
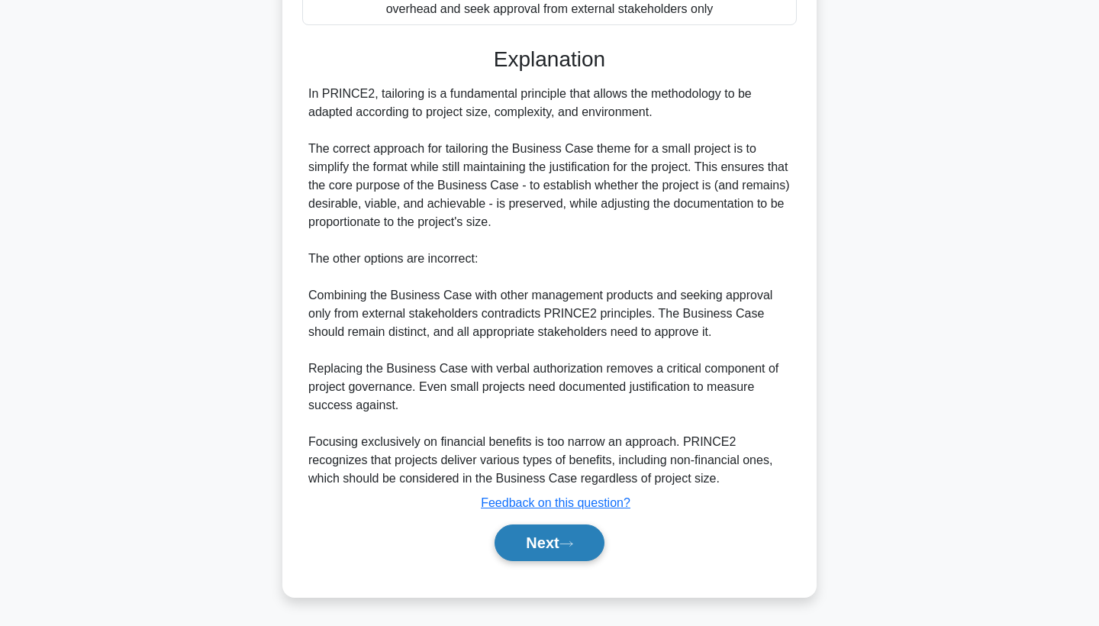
click at [553, 529] on button "Next" at bounding box center [548, 542] width 109 height 37
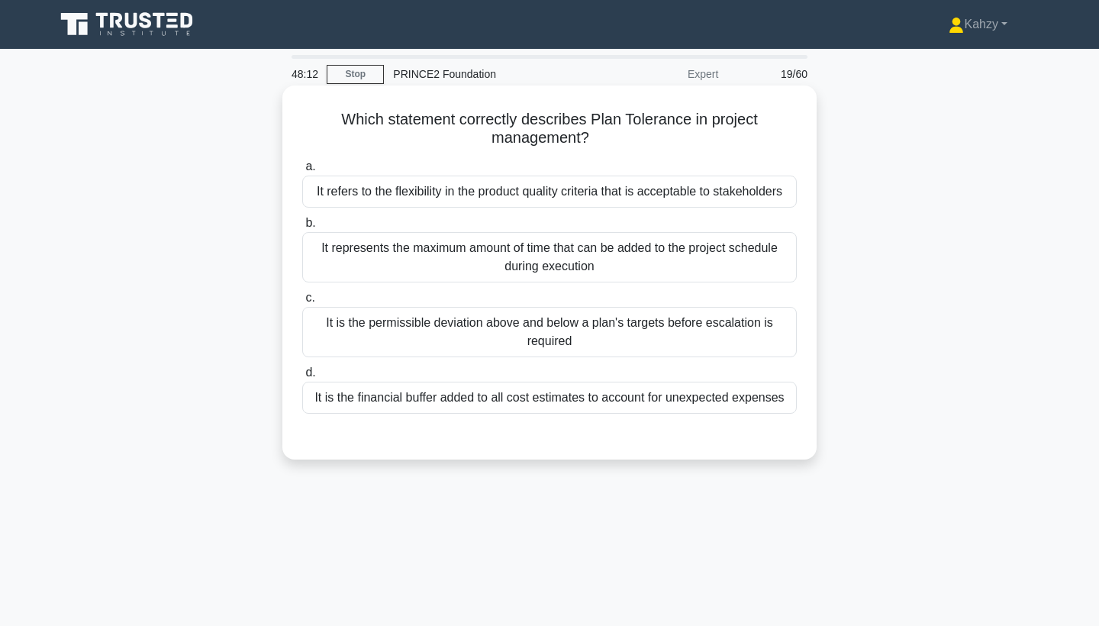
click at [729, 343] on div "It is the permissible deviation above and below a plan's targets before escalat…" at bounding box center [549, 332] width 494 height 50
click at [302, 303] on input "c. It is the permissible deviation above and below a plan's targets before esca…" at bounding box center [302, 298] width 0 height 10
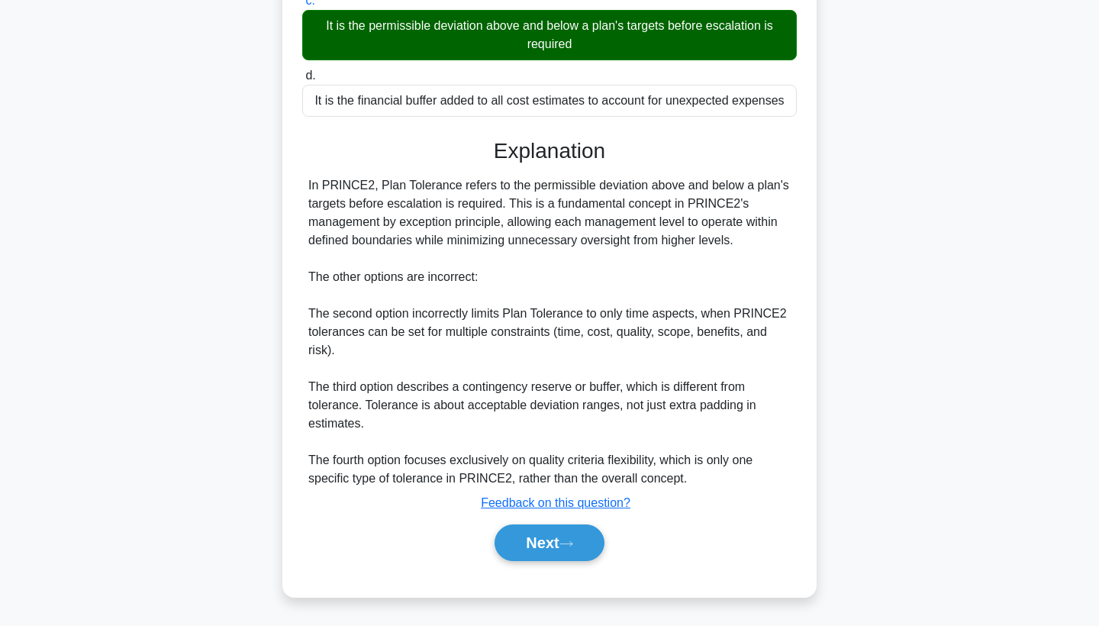
click at [614, 539] on div "Next" at bounding box center [549, 542] width 500 height 37
click at [584, 550] on button "Next" at bounding box center [548, 542] width 109 height 37
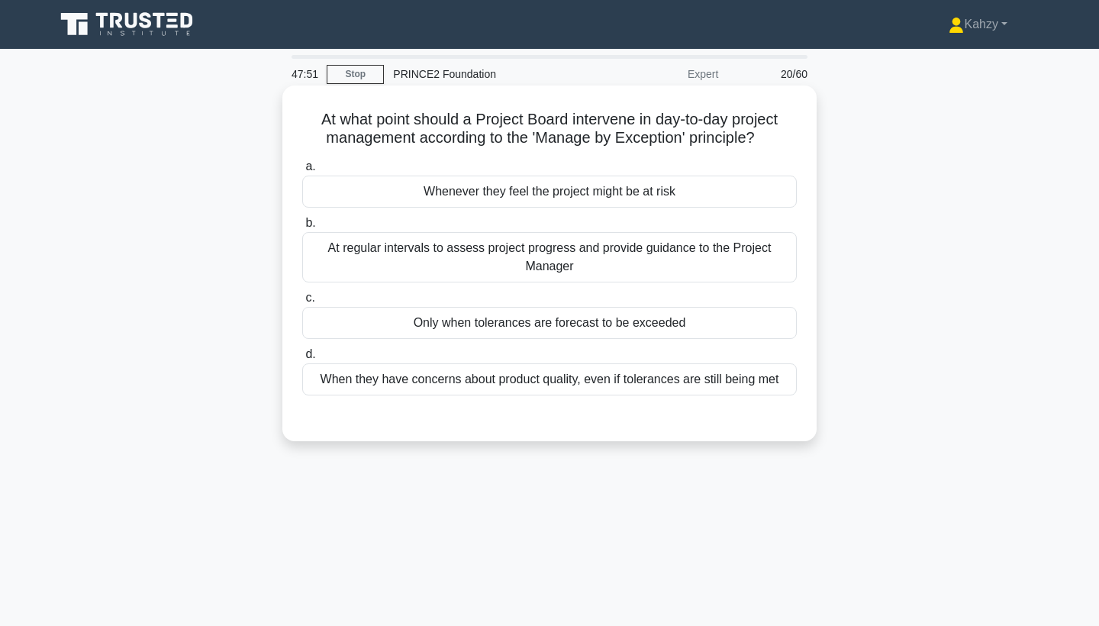
click at [721, 202] on div "Whenever they feel the project might be at risk" at bounding box center [549, 191] width 494 height 32
click at [302, 172] on input "a. Whenever they feel the project might be at risk" at bounding box center [302, 167] width 0 height 10
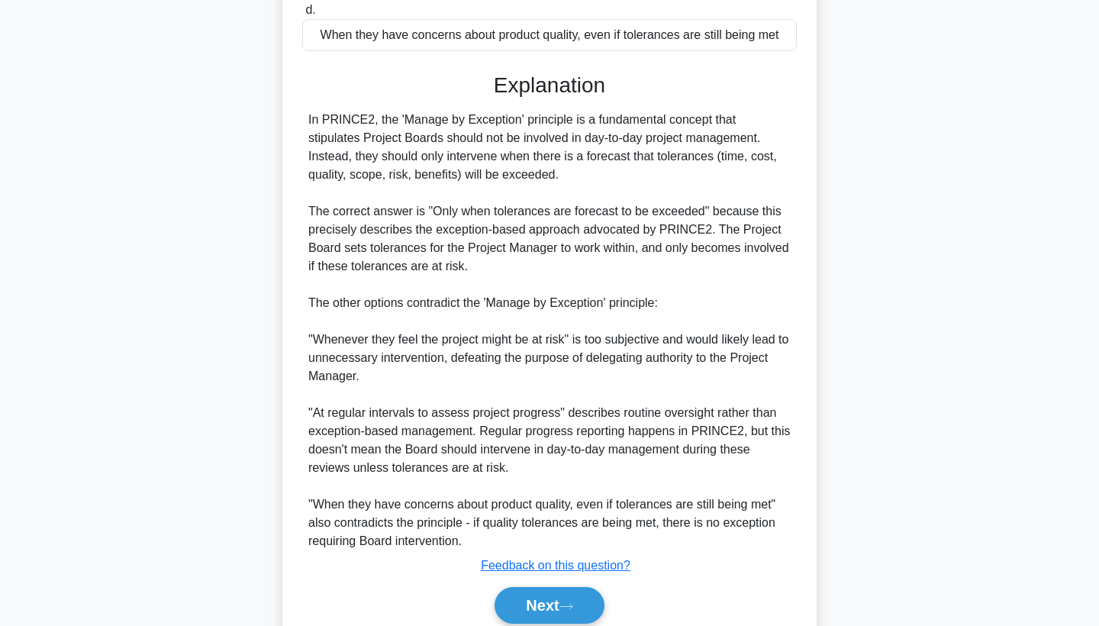
scroll to position [391, 0]
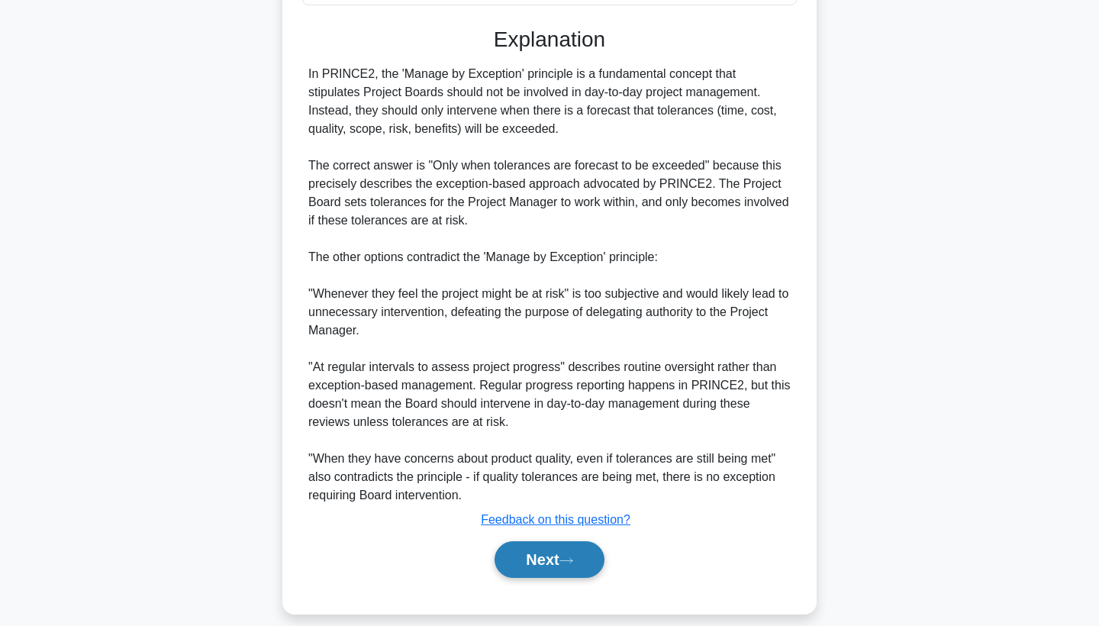
click at [539, 561] on button "Next" at bounding box center [548, 559] width 109 height 37
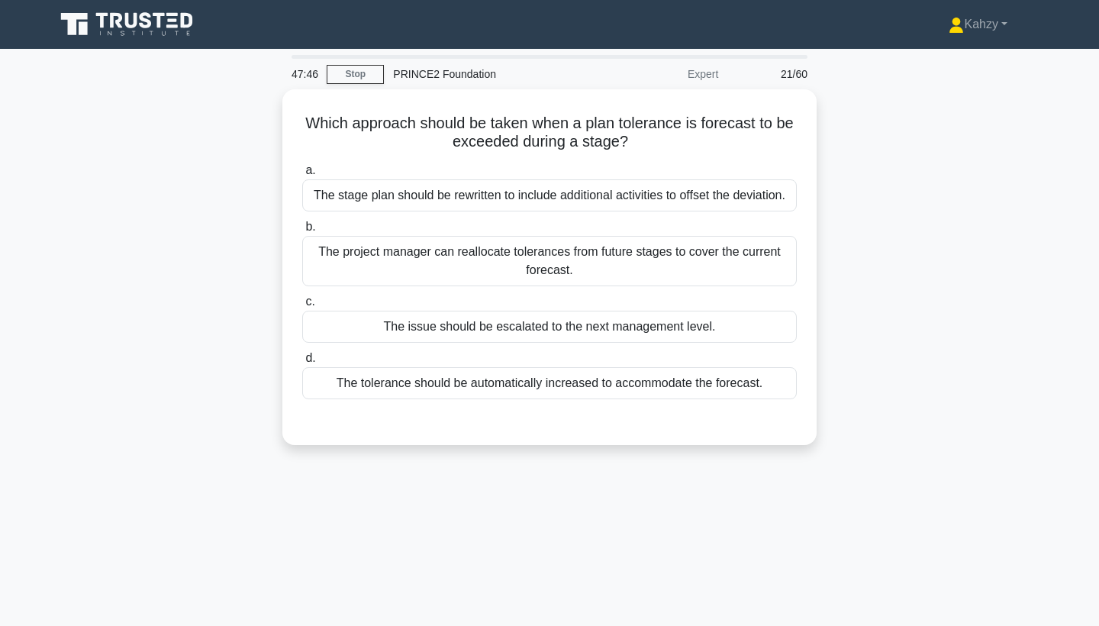
scroll to position [0, 0]
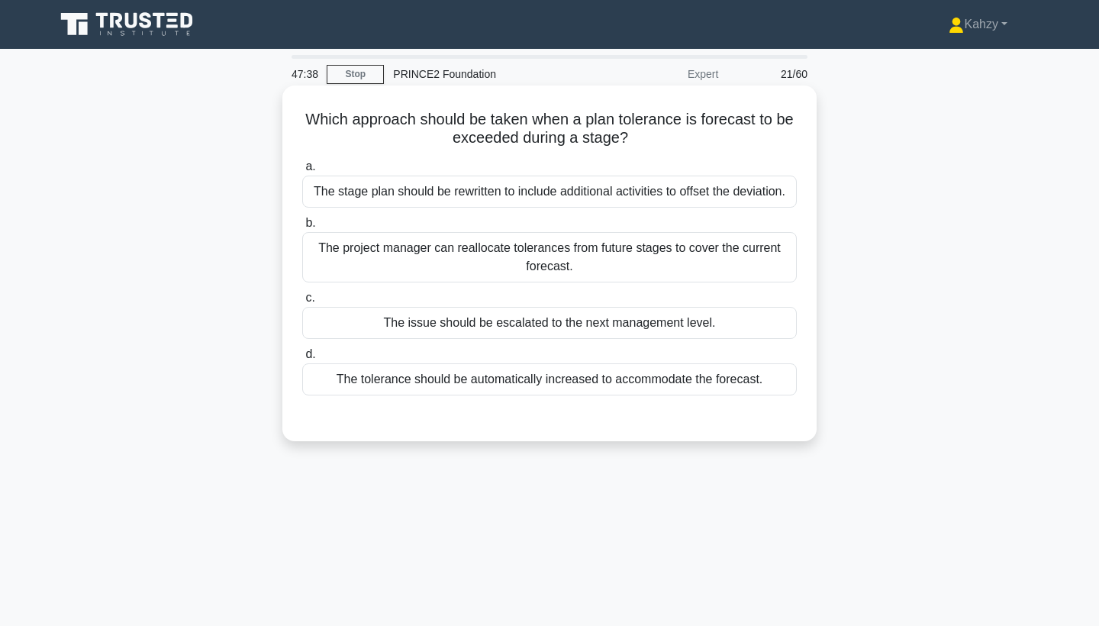
click at [576, 331] on div "The issue should be escalated to the next management level." at bounding box center [549, 323] width 494 height 32
click at [302, 303] on input "c. The issue should be escalated to the next management level." at bounding box center [302, 298] width 0 height 10
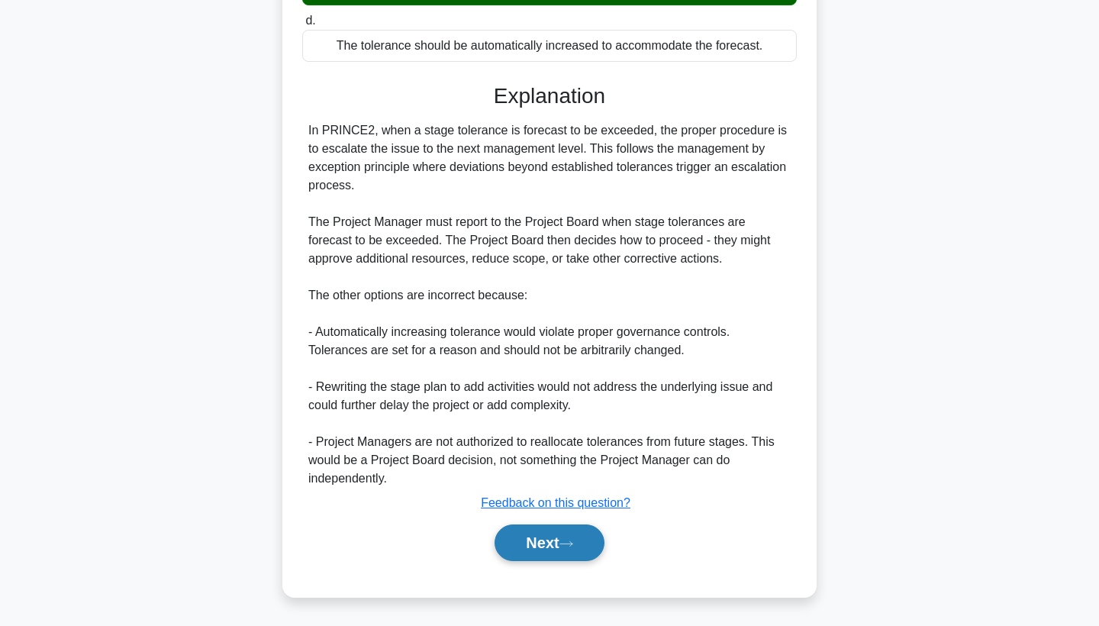
click at [549, 531] on button "Next" at bounding box center [548, 542] width 109 height 37
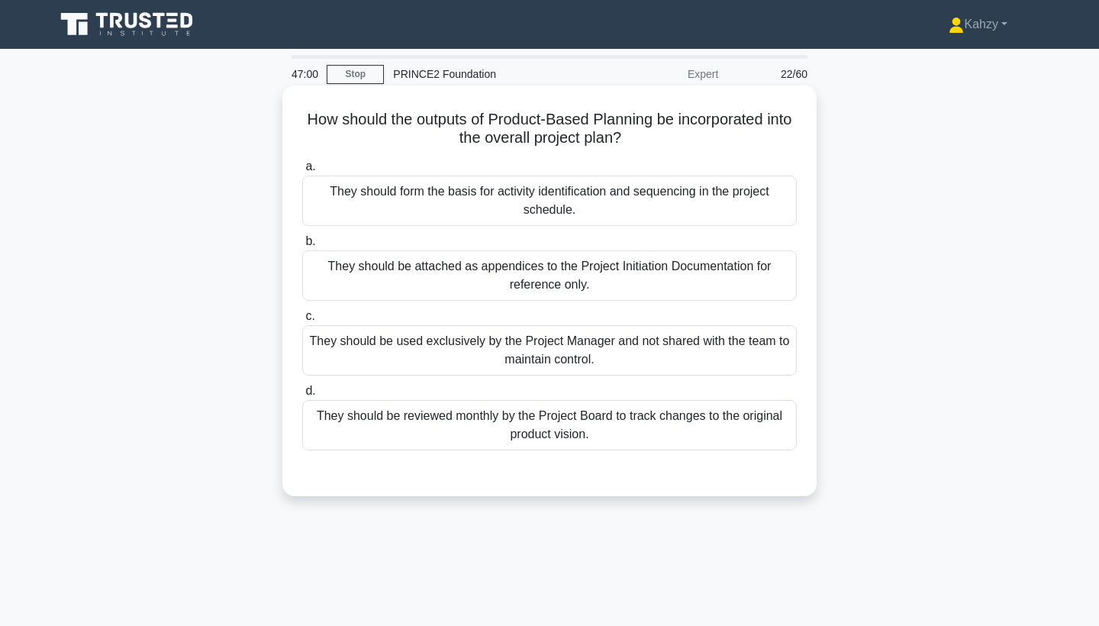
click at [522, 191] on div "They should form the basis for activity identification and sequencing in the pr…" at bounding box center [549, 200] width 494 height 50
click at [302, 172] on input "a. They should form the basis for activity identification and sequencing in the…" at bounding box center [302, 167] width 0 height 10
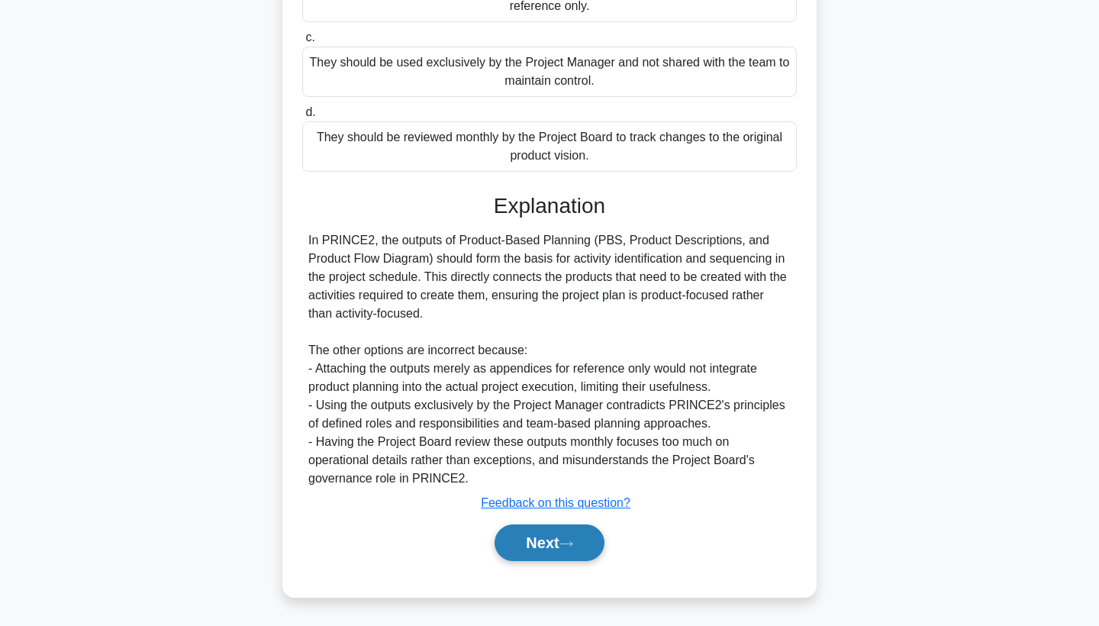
click at [597, 558] on button "Next" at bounding box center [548, 542] width 109 height 37
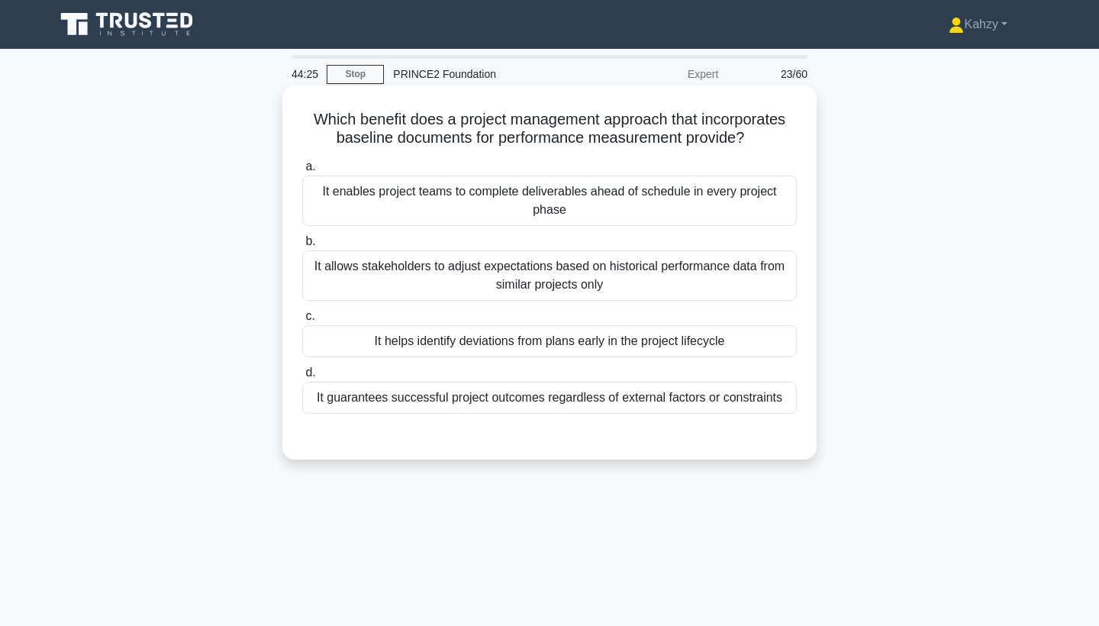
click at [716, 262] on div "It allows stakeholders to adjust expectations based on historical performance d…" at bounding box center [549, 275] width 494 height 50
click at [302, 246] on input "b. It allows stakeholders to adjust expectations based on historical performanc…" at bounding box center [302, 241] width 0 height 10
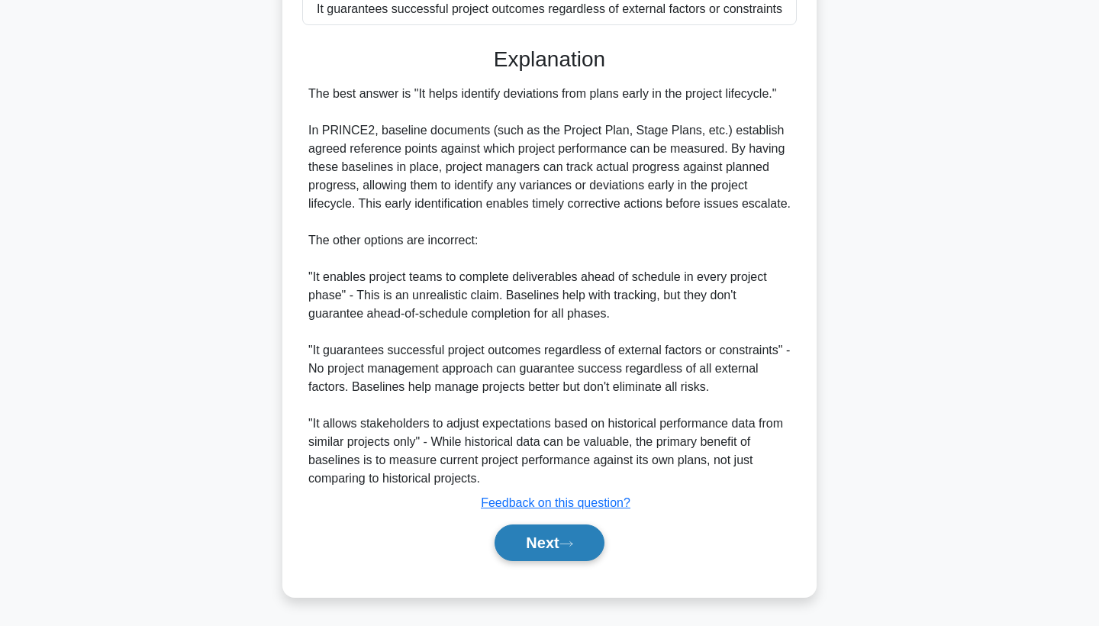
click at [577, 554] on button "Next" at bounding box center [548, 542] width 109 height 37
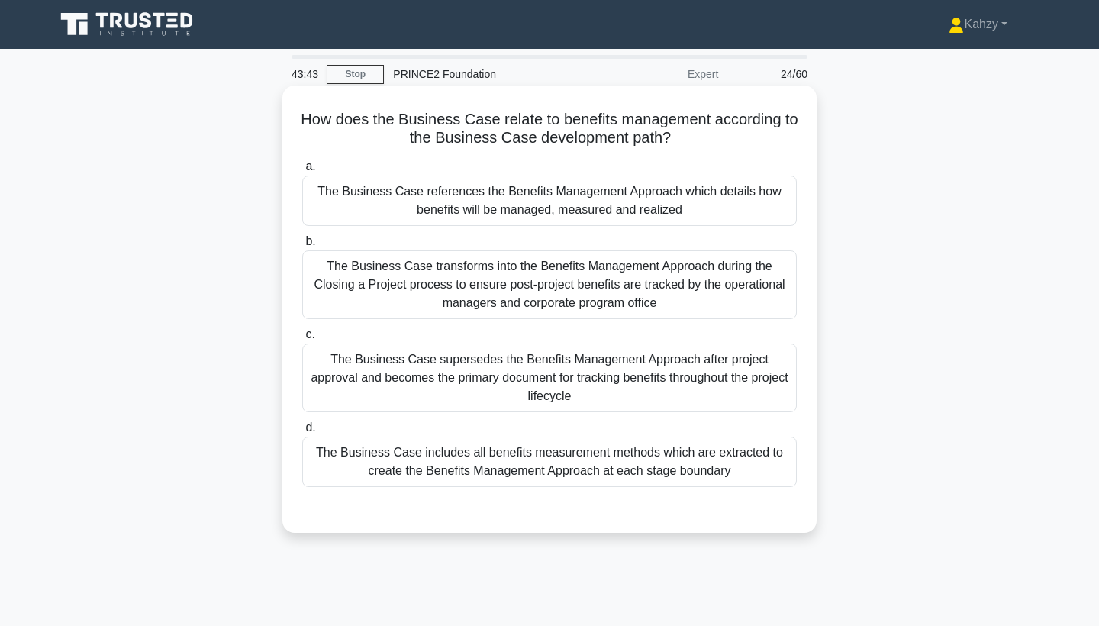
click at [718, 291] on div "The Business Case transforms into the Benefits Management Approach during the C…" at bounding box center [549, 284] width 494 height 69
click at [302, 246] on input "b. The Business Case transforms into the Benefits Management Approach during th…" at bounding box center [302, 241] width 0 height 10
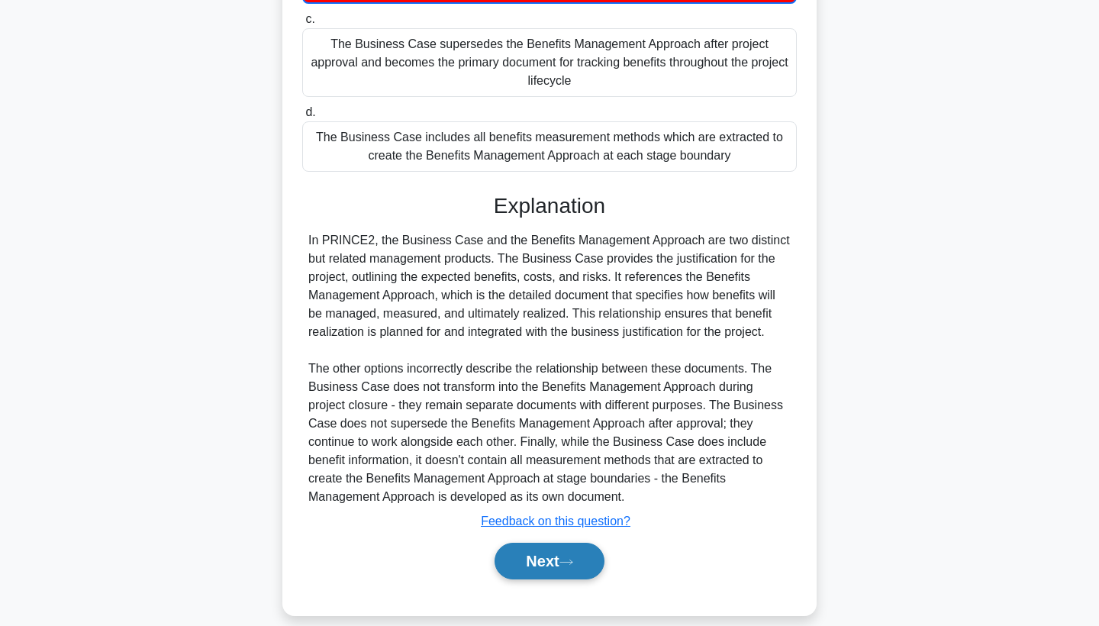
click at [573, 542] on button "Next" at bounding box center [548, 560] width 109 height 37
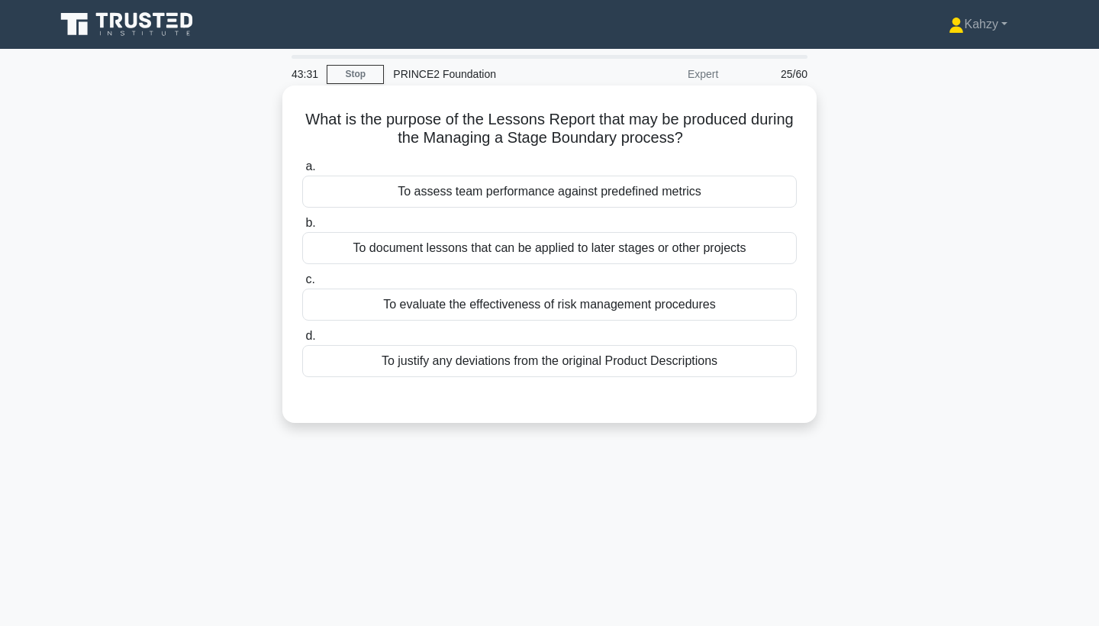
click at [730, 246] on div "To document lessons that can be applied to later stages or other projects" at bounding box center [549, 248] width 494 height 32
click at [302, 228] on input "b. To document lessons that can be applied to later stages or other projects" at bounding box center [302, 223] width 0 height 10
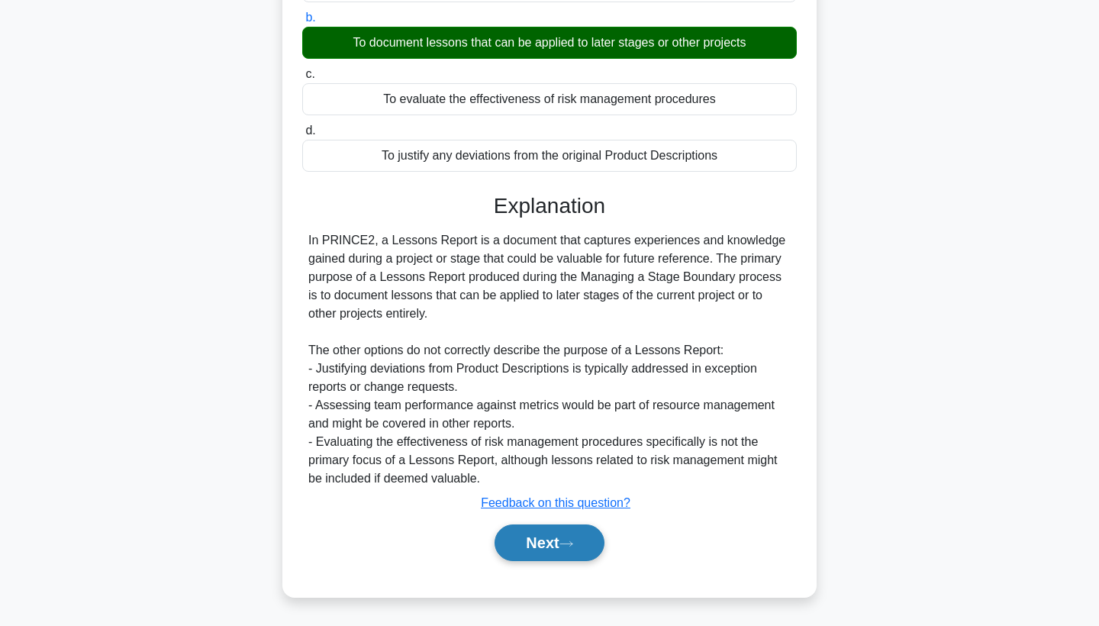
click at [550, 546] on button "Next" at bounding box center [548, 542] width 109 height 37
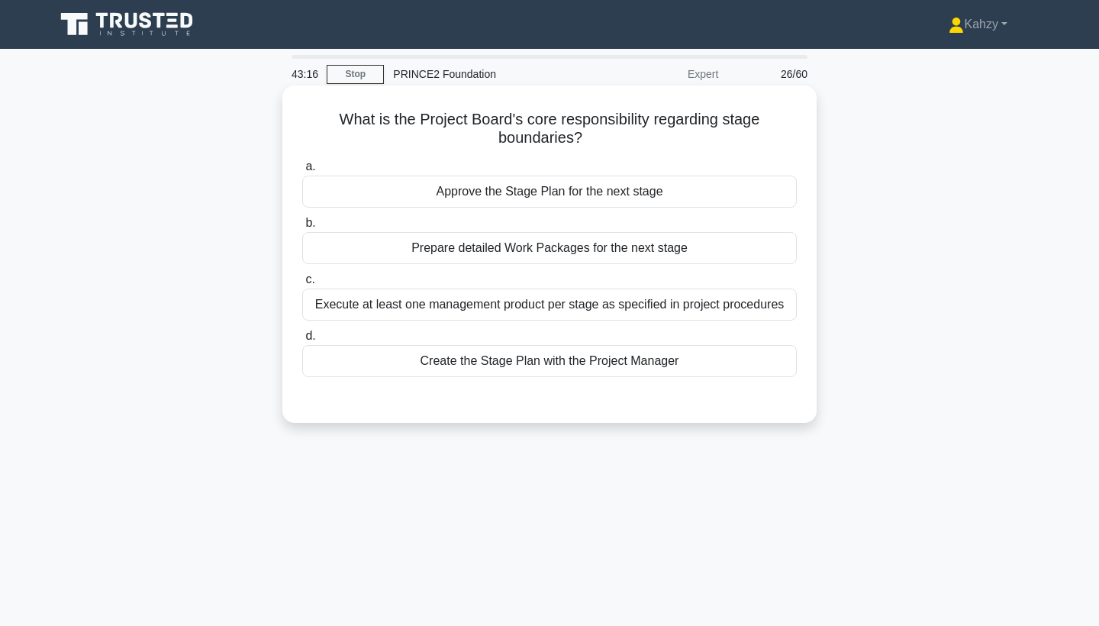
click at [640, 184] on div "Approve the Stage Plan for the next stage" at bounding box center [549, 191] width 494 height 32
click at [302, 172] on input "a. Approve the Stage Plan for the next stage" at bounding box center [302, 167] width 0 height 10
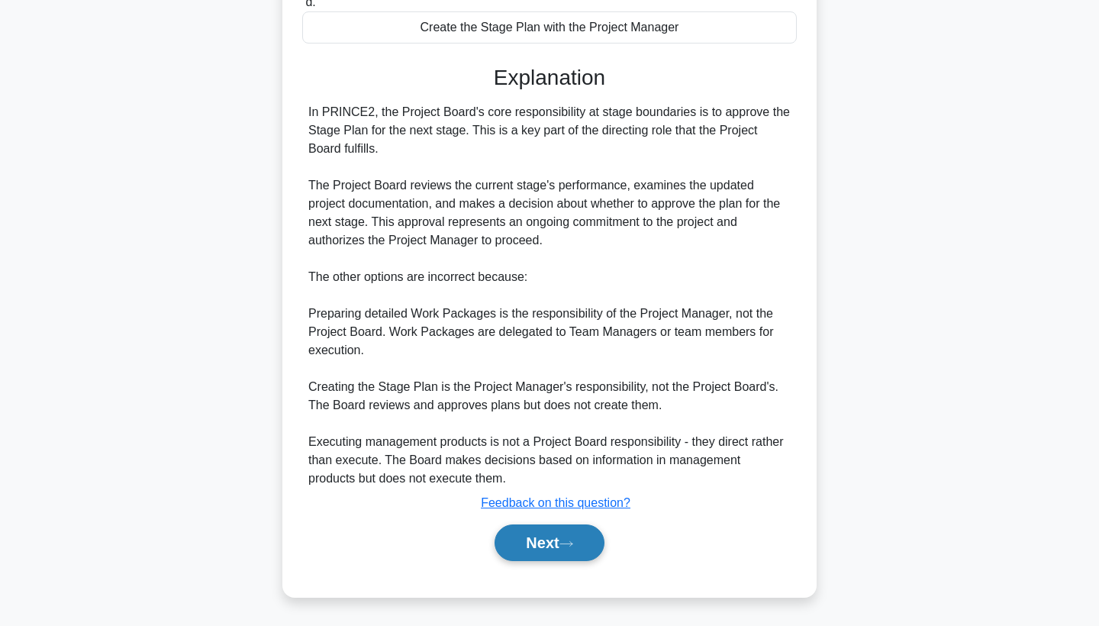
click at [563, 544] on button "Next" at bounding box center [548, 542] width 109 height 37
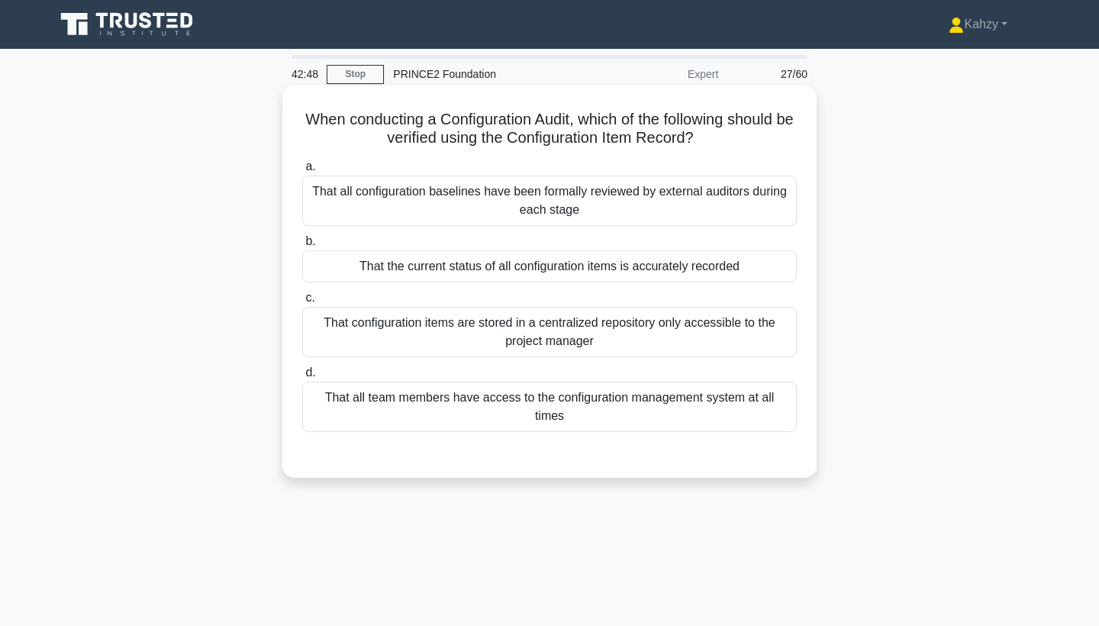
click at [591, 265] on div "That the current status of all configuration items is accurately recorded" at bounding box center [549, 266] width 494 height 32
click at [302, 246] on input "b. That the current status of all configuration items is accurately recorded" at bounding box center [302, 241] width 0 height 10
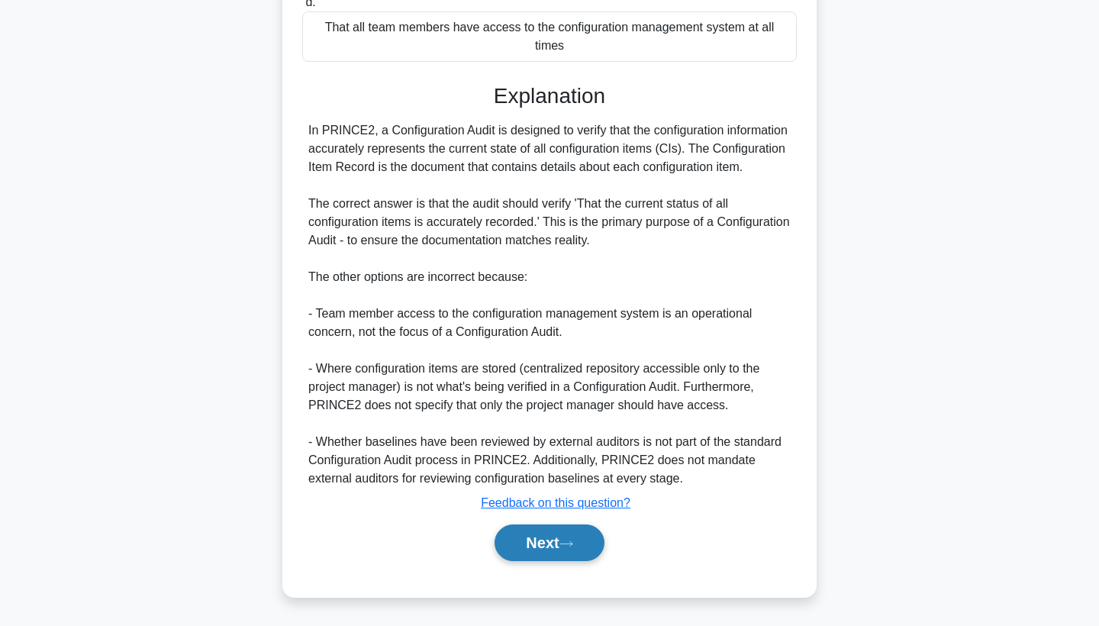
click at [581, 529] on button "Next" at bounding box center [548, 542] width 109 height 37
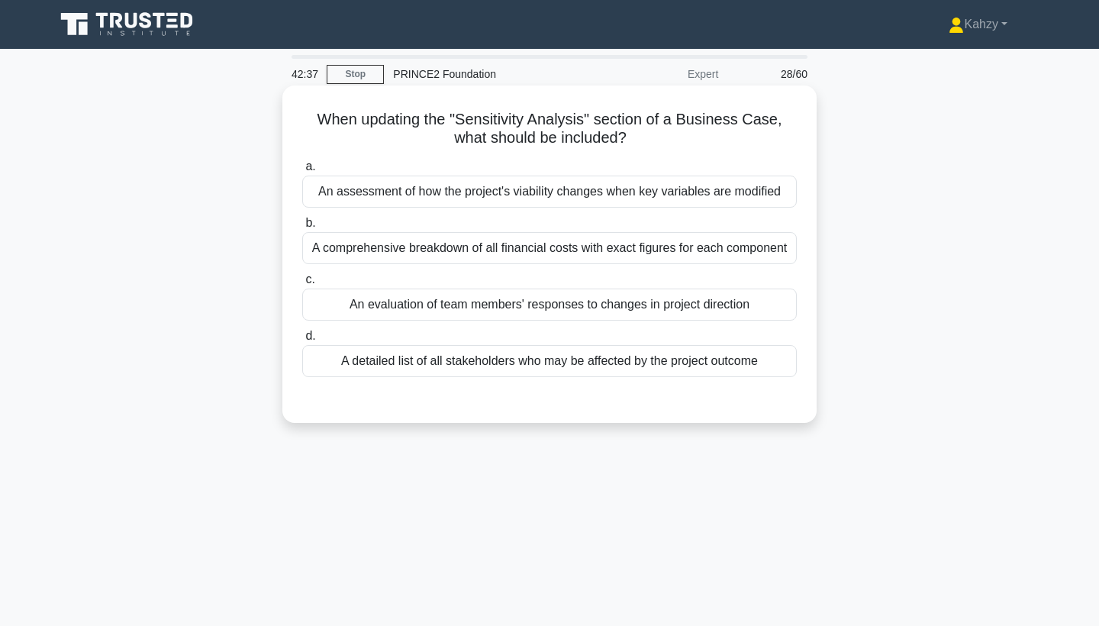
click at [628, 197] on div "An assessment of how the project's viability changes when key variables are mod…" at bounding box center [549, 191] width 494 height 32
click at [302, 172] on input "a. An assessment of how the project's viability changes when key variables are …" at bounding box center [302, 167] width 0 height 10
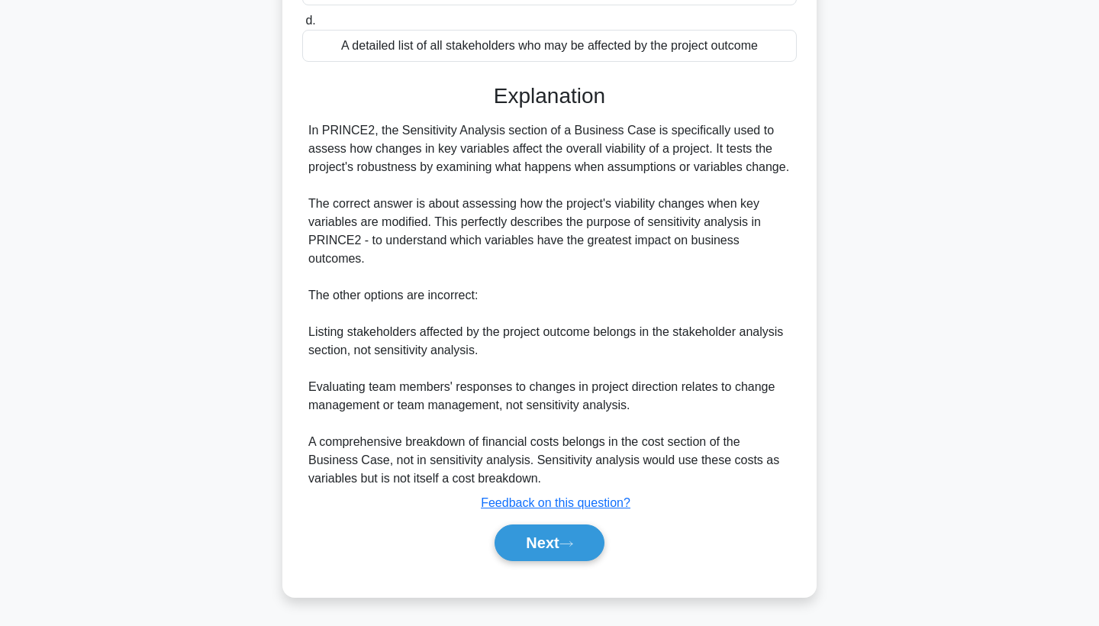
click at [560, 585] on div "When updating the "Sensitivity Analysis" section of a Business Case, what shoul…" at bounding box center [549, 183] width 522 height 814
click at [560, 542] on button "Next" at bounding box center [548, 542] width 109 height 37
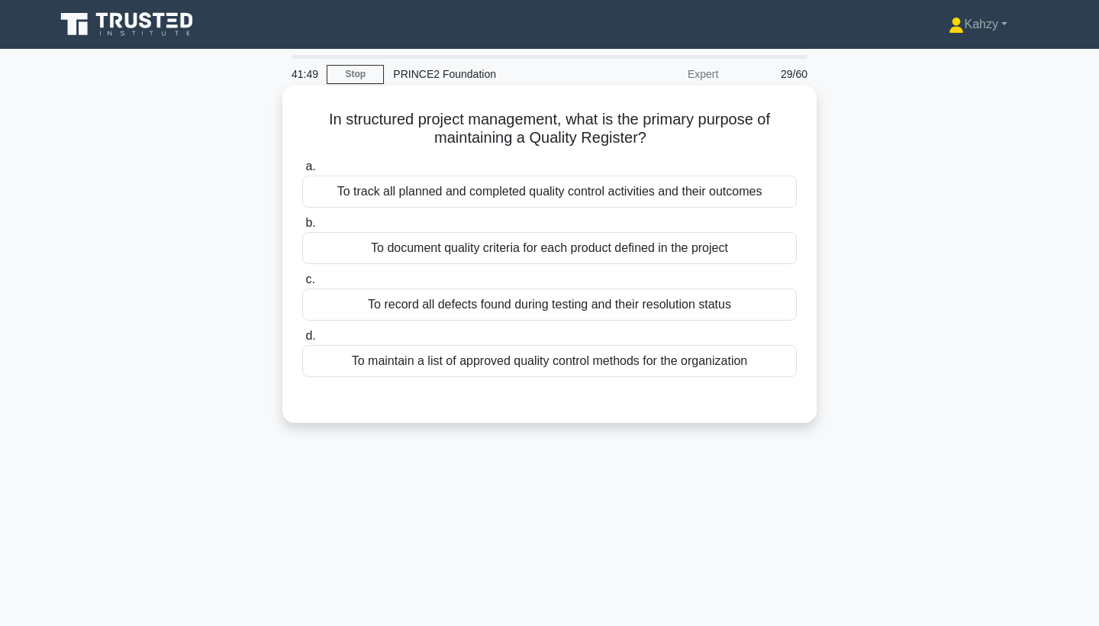
click at [726, 191] on div "To track all planned and completed quality control activities and their outcomes" at bounding box center [549, 191] width 494 height 32
click at [302, 172] on input "a. To track all planned and completed quality control activities and their outc…" at bounding box center [302, 167] width 0 height 10
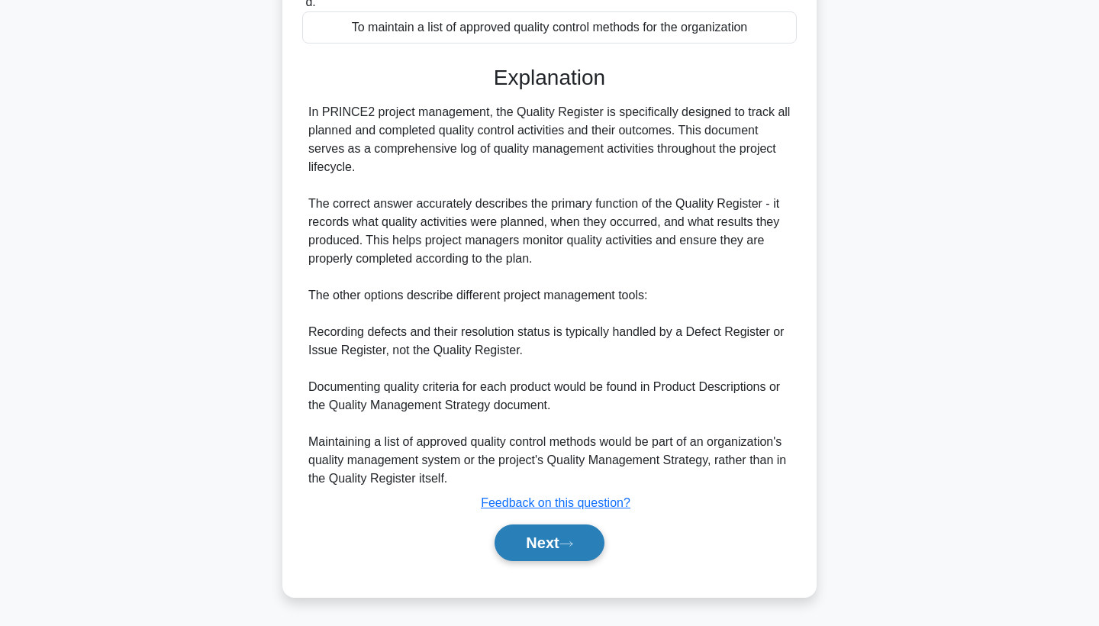
click at [574, 533] on button "Next" at bounding box center [548, 542] width 109 height 37
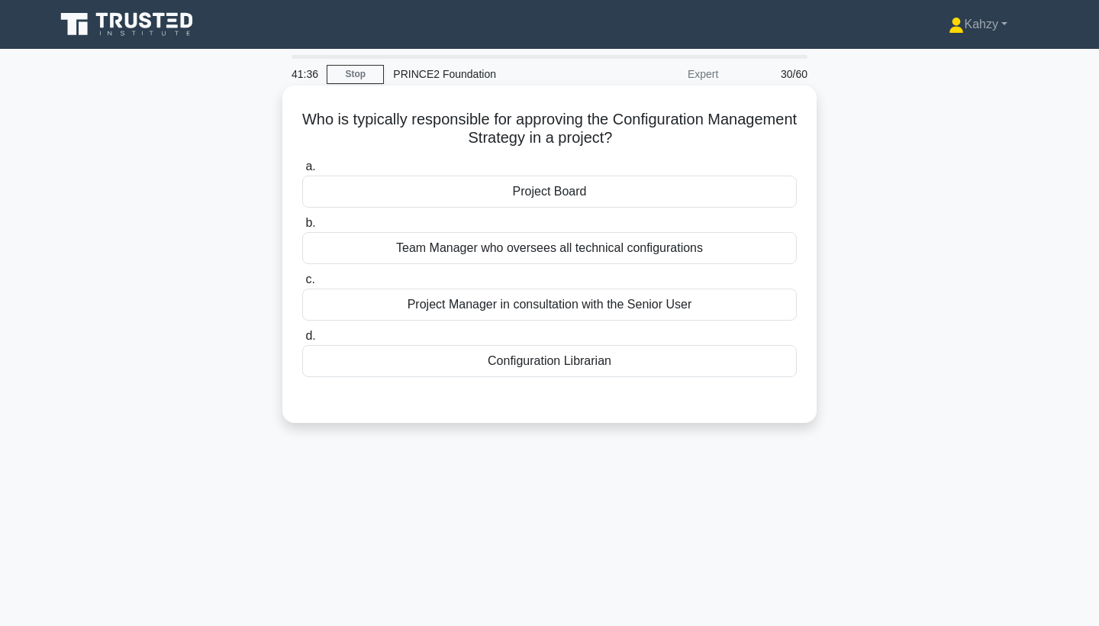
click at [595, 317] on div "Project Manager in consultation with the Senior User" at bounding box center [549, 304] width 494 height 32
click at [302, 285] on input "c. Project Manager in consultation with the Senior User" at bounding box center [302, 280] width 0 height 10
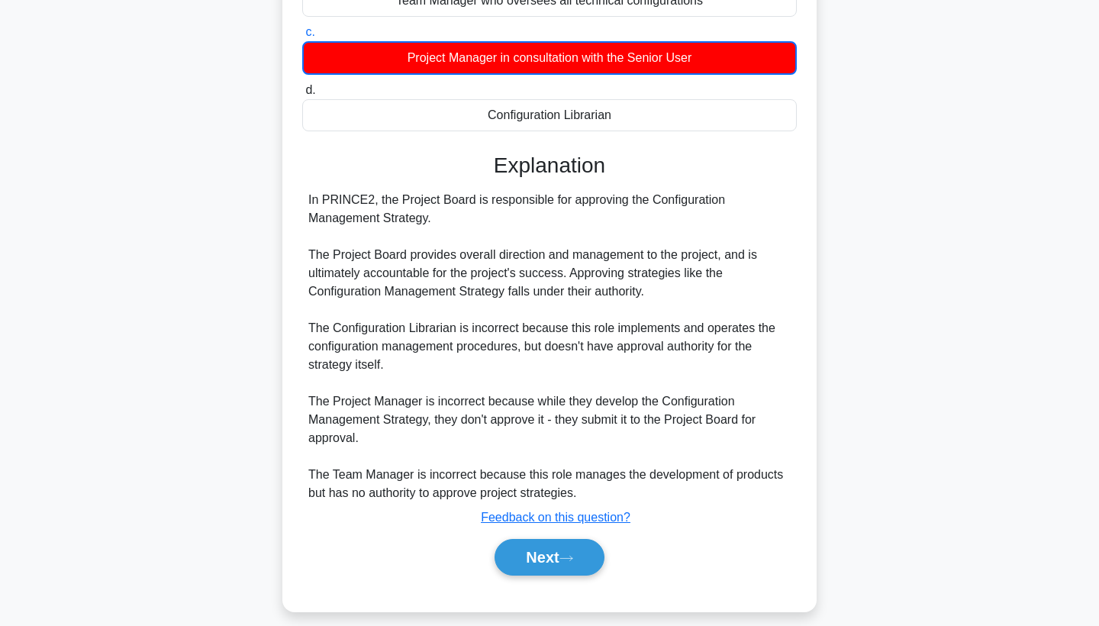
scroll to position [256, 0]
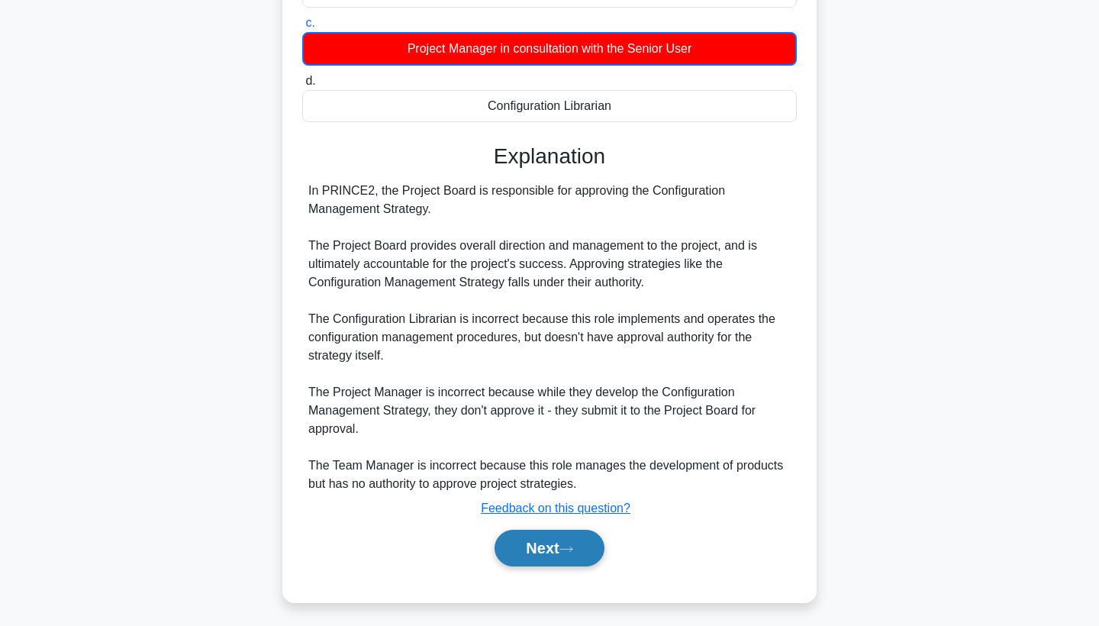
click at [579, 538] on button "Next" at bounding box center [548, 547] width 109 height 37
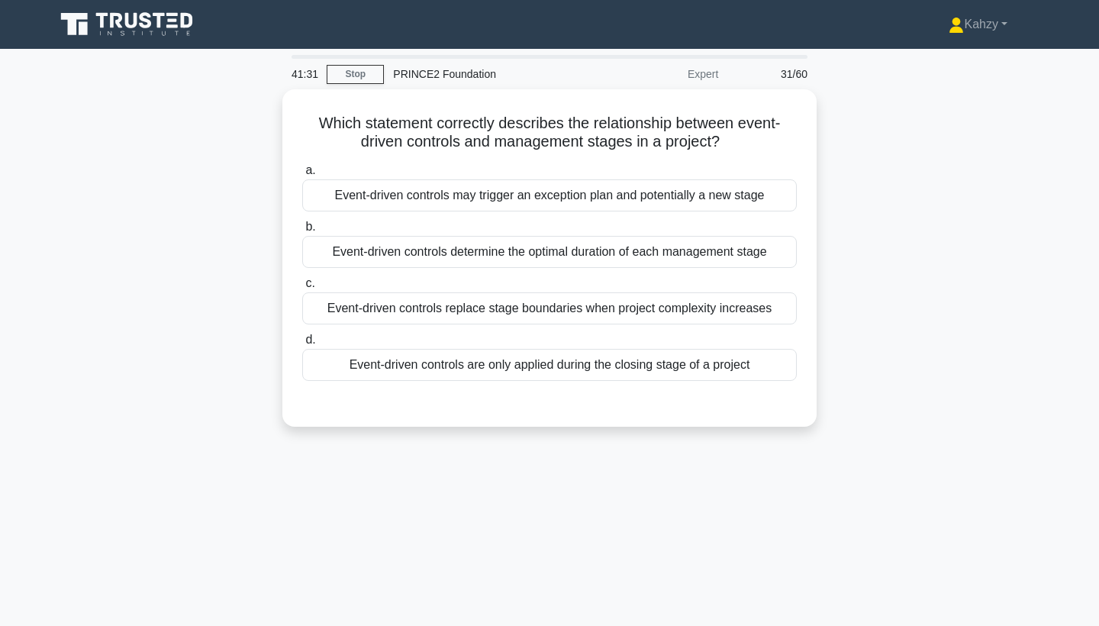
scroll to position [0, 0]
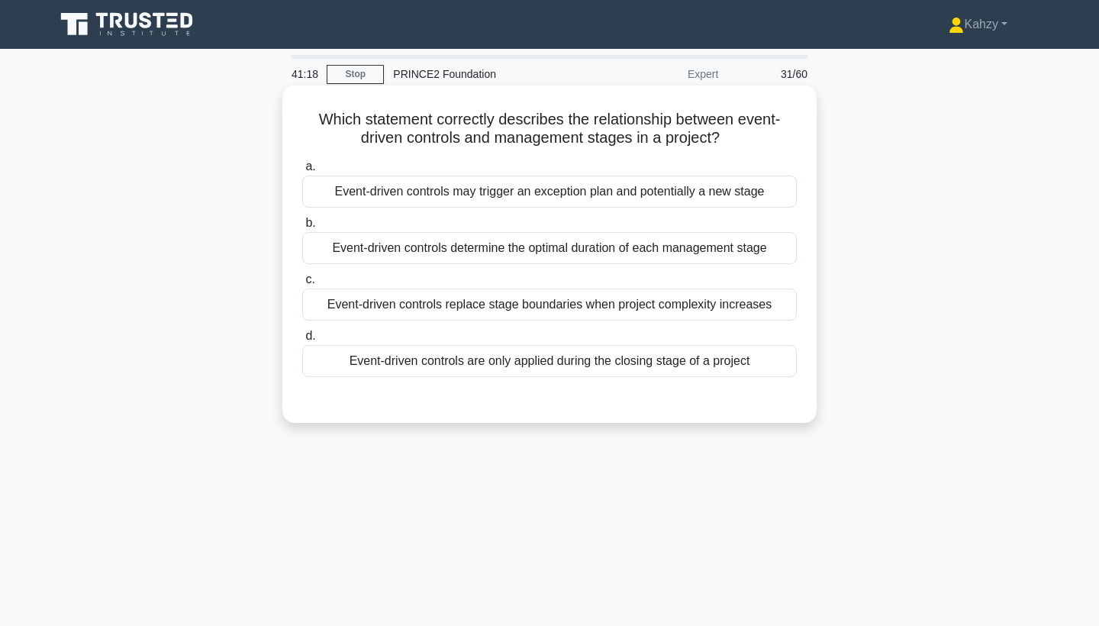
click at [597, 250] on div "Event-driven controls determine the optimal duration of each management stage" at bounding box center [549, 248] width 494 height 32
click at [302, 228] on input "b. Event-driven controls determine the optimal duration of each management stage" at bounding box center [302, 223] width 0 height 10
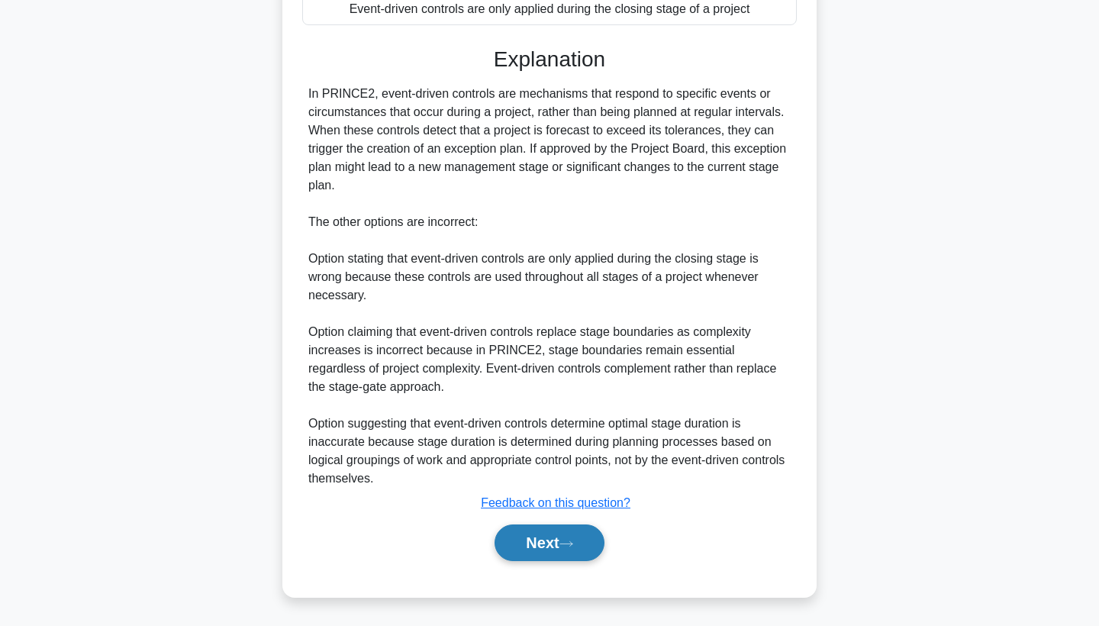
click at [579, 537] on button "Next" at bounding box center [548, 542] width 109 height 37
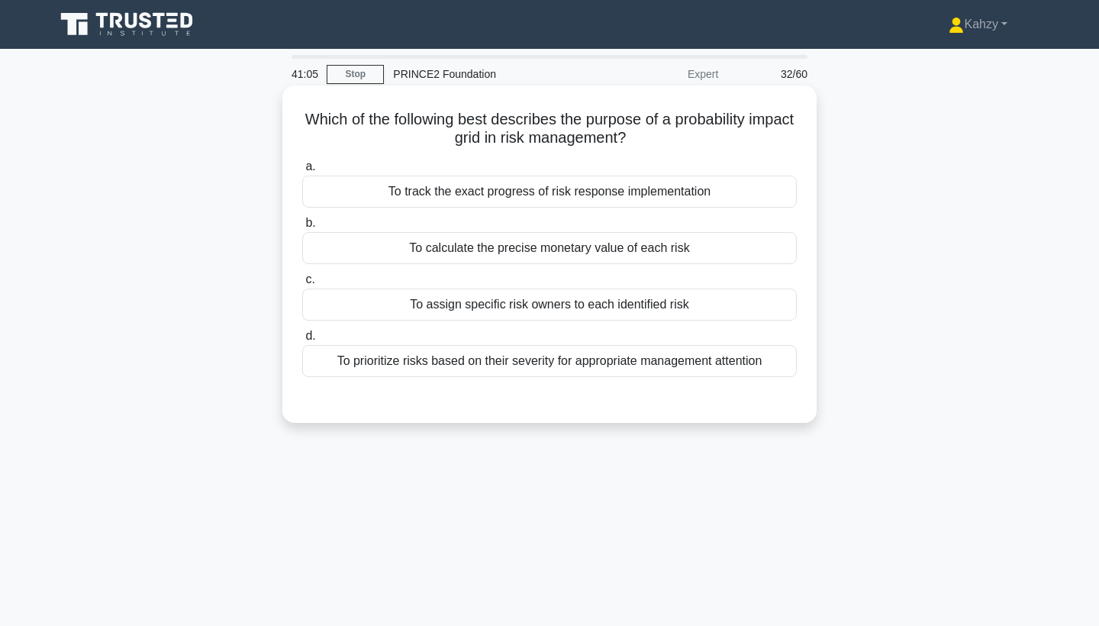
click at [565, 376] on div "To prioritize risks based on their severity for appropriate management attention" at bounding box center [549, 361] width 494 height 32
click at [302, 341] on input "d. To prioritize risks based on their severity for appropriate management atten…" at bounding box center [302, 336] width 0 height 10
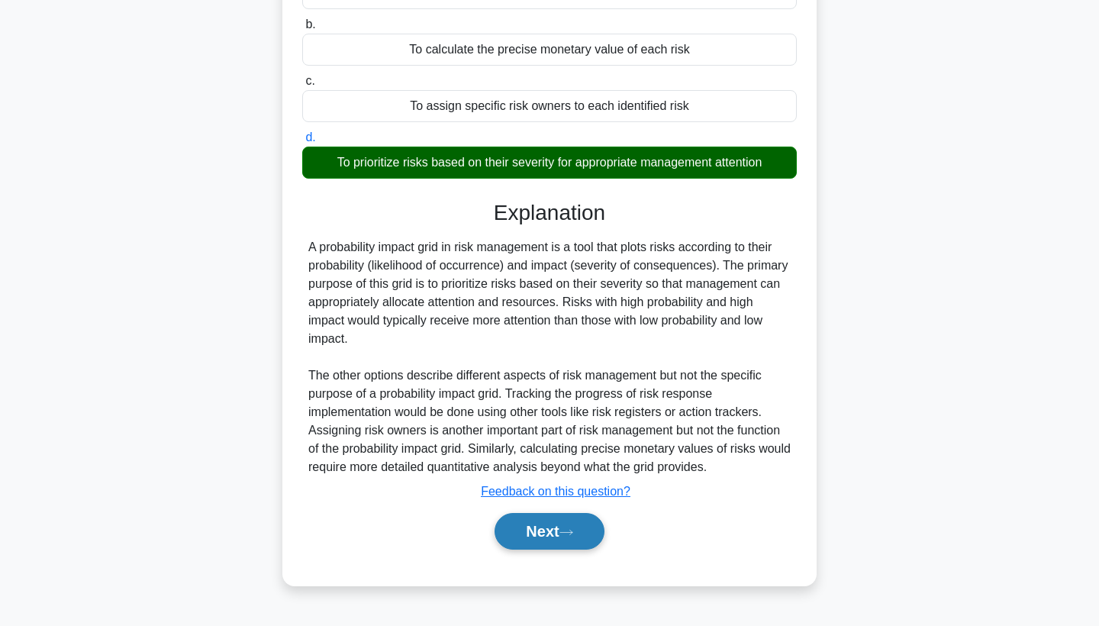
click at [533, 532] on button "Next" at bounding box center [548, 531] width 109 height 37
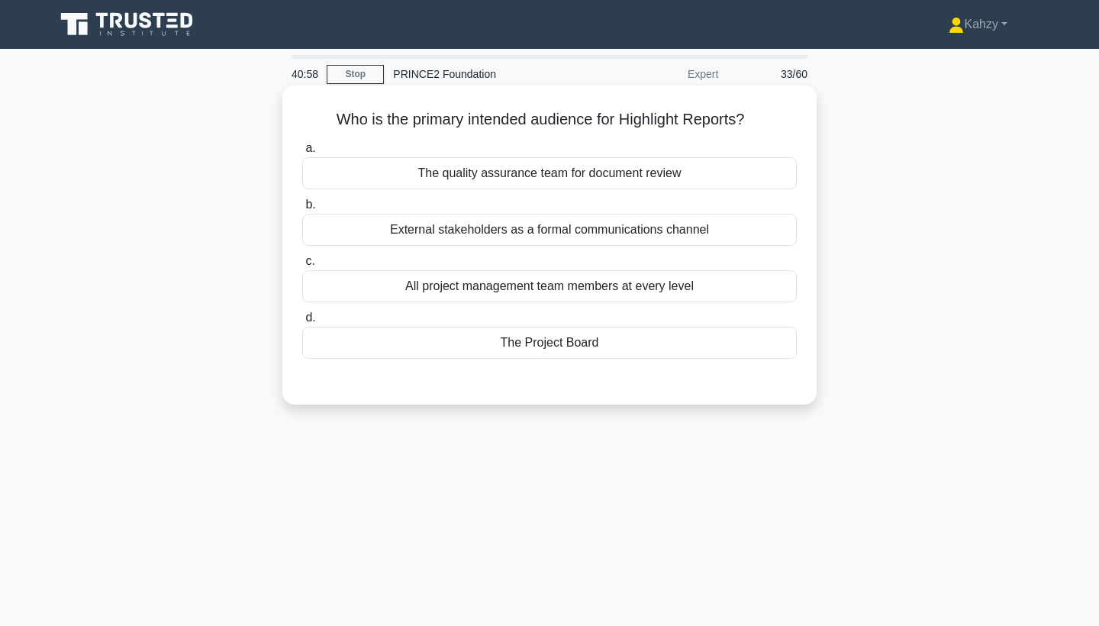
click at [533, 357] on div "The Project Board" at bounding box center [549, 343] width 494 height 32
click at [302, 323] on input "d. The Project Board" at bounding box center [302, 318] width 0 height 10
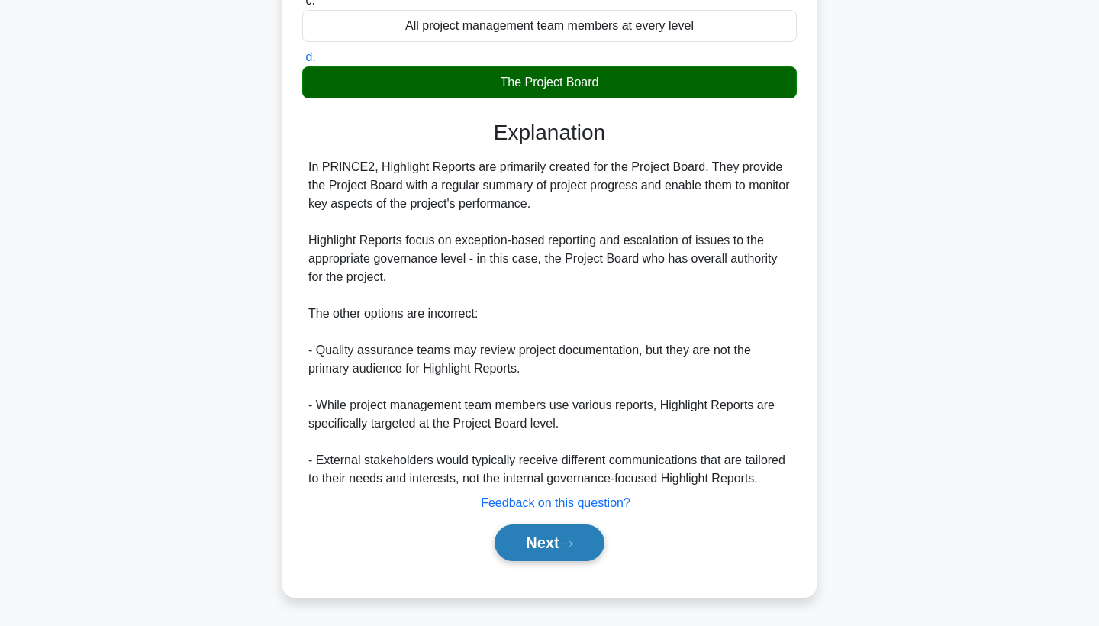
click at [593, 542] on button "Next" at bounding box center [548, 542] width 109 height 37
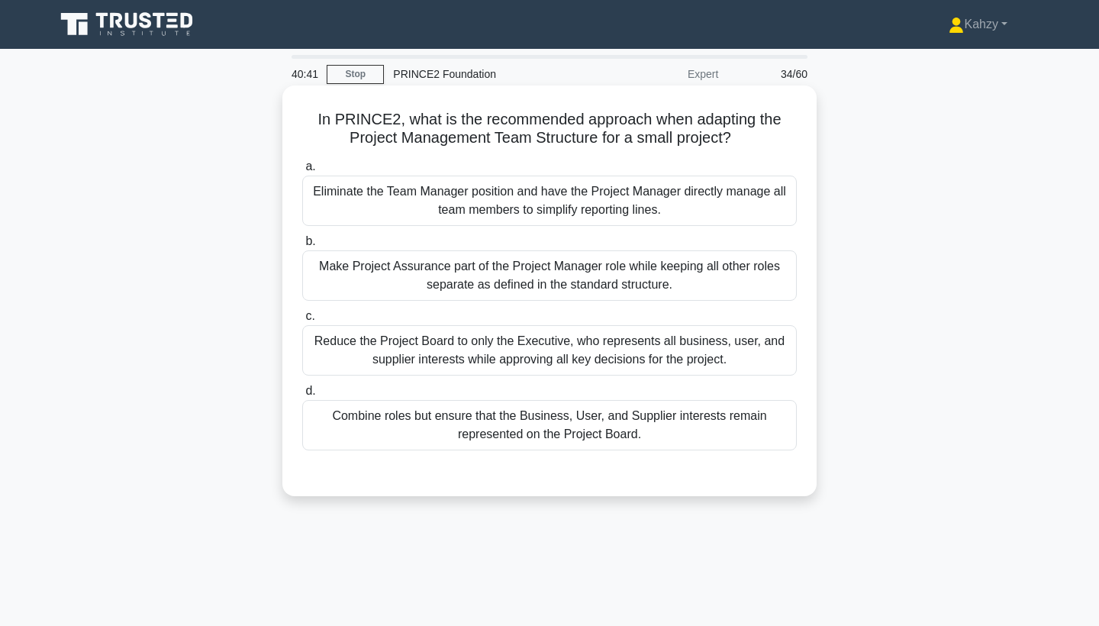
click at [614, 437] on div "Combine roles but ensure that the Business, User, and Supplier interests remain…" at bounding box center [549, 425] width 494 height 50
click at [302, 396] on input "d. Combine roles but ensure that the Business, User, and Supplier interests rem…" at bounding box center [302, 391] width 0 height 10
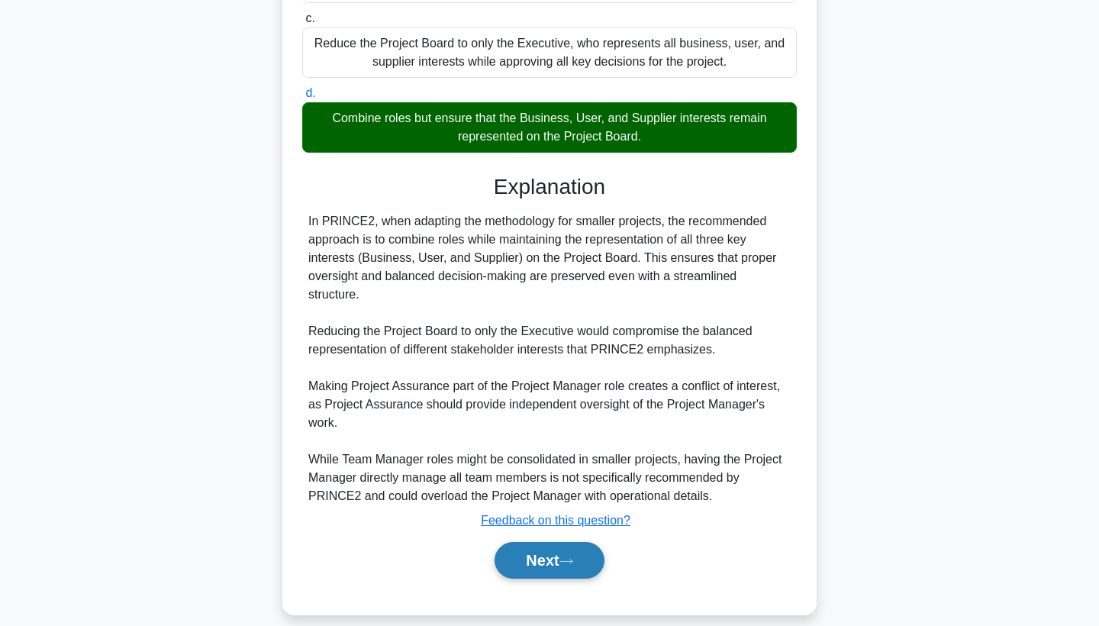
click at [582, 558] on button "Next" at bounding box center [548, 560] width 109 height 37
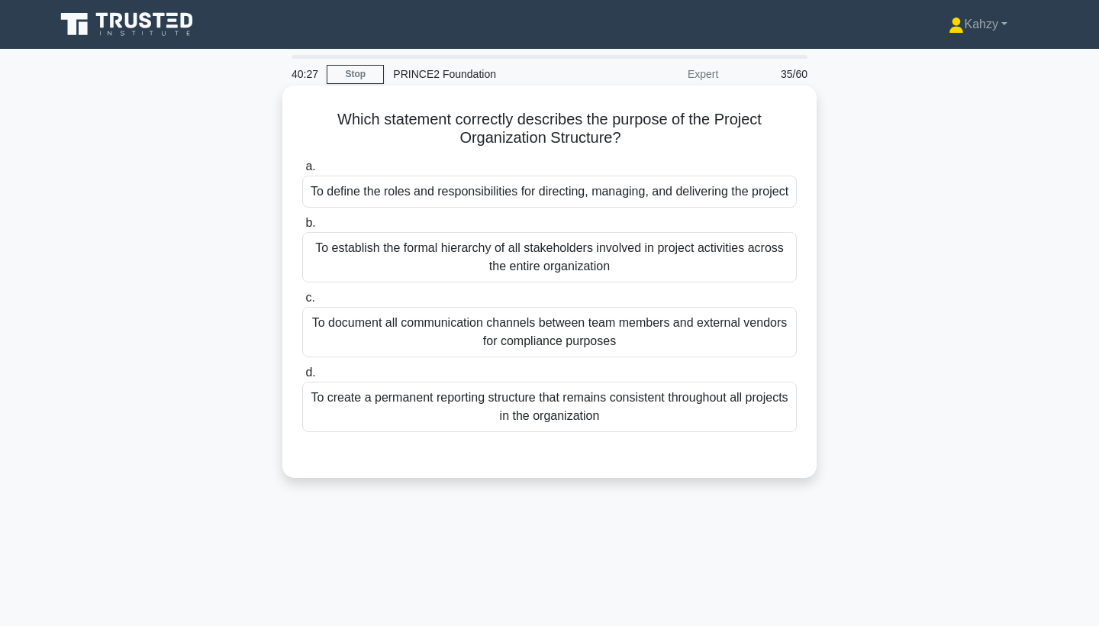
click at [575, 435] on div "a. To define the roles and responsibilities for directing, managing, and delive…" at bounding box center [549, 294] width 513 height 281
click at [550, 208] on div "To define the roles and responsibilities for directing, managing, and deliverin…" at bounding box center [549, 191] width 494 height 32
click at [302, 172] on input "a. To define the roles and responsibilities for directing, managing, and delive…" at bounding box center [302, 167] width 0 height 10
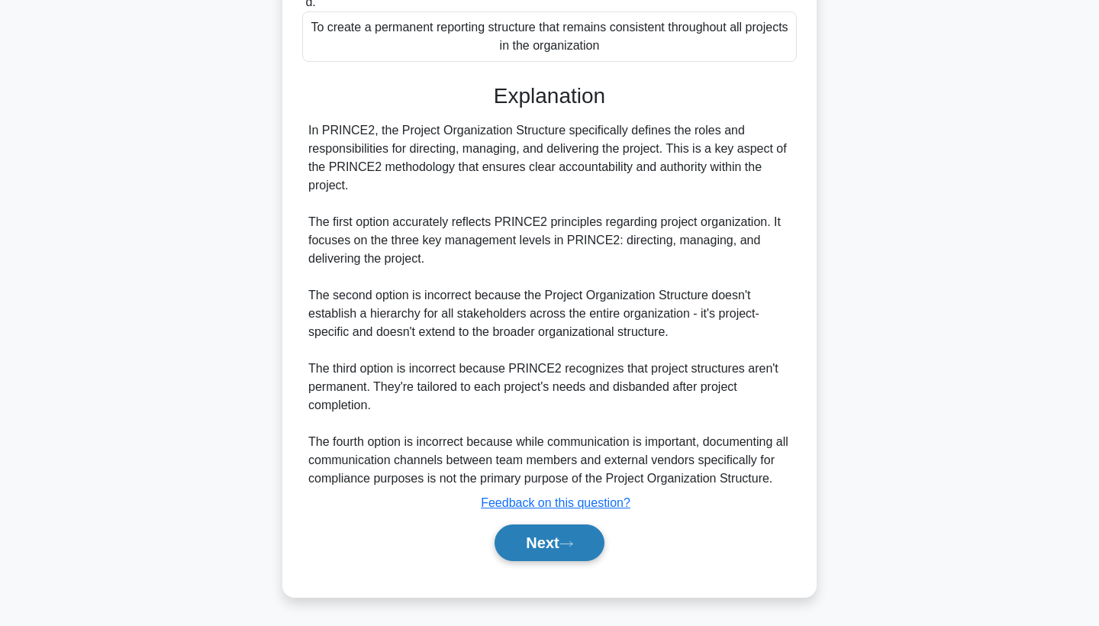
click at [530, 551] on button "Next" at bounding box center [548, 542] width 109 height 37
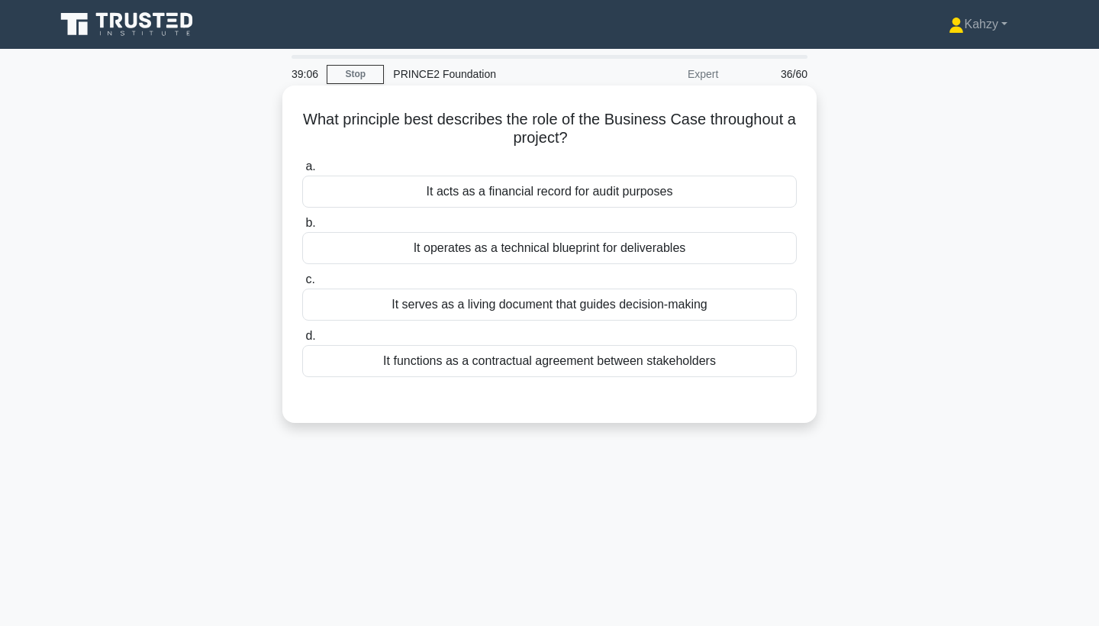
click at [643, 301] on div "It serves as a living document that guides decision-making" at bounding box center [549, 304] width 494 height 32
click at [302, 285] on input "c. It serves as a living document that guides decision-making" at bounding box center [302, 280] width 0 height 10
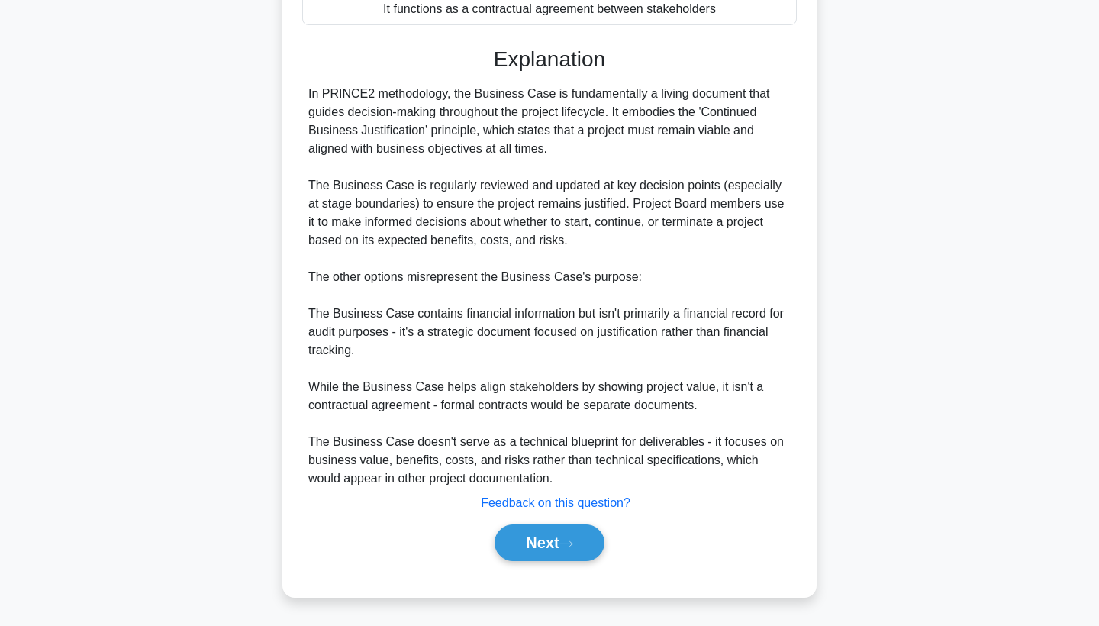
scroll to position [352, 0]
click at [587, 553] on button "Next" at bounding box center [548, 542] width 109 height 37
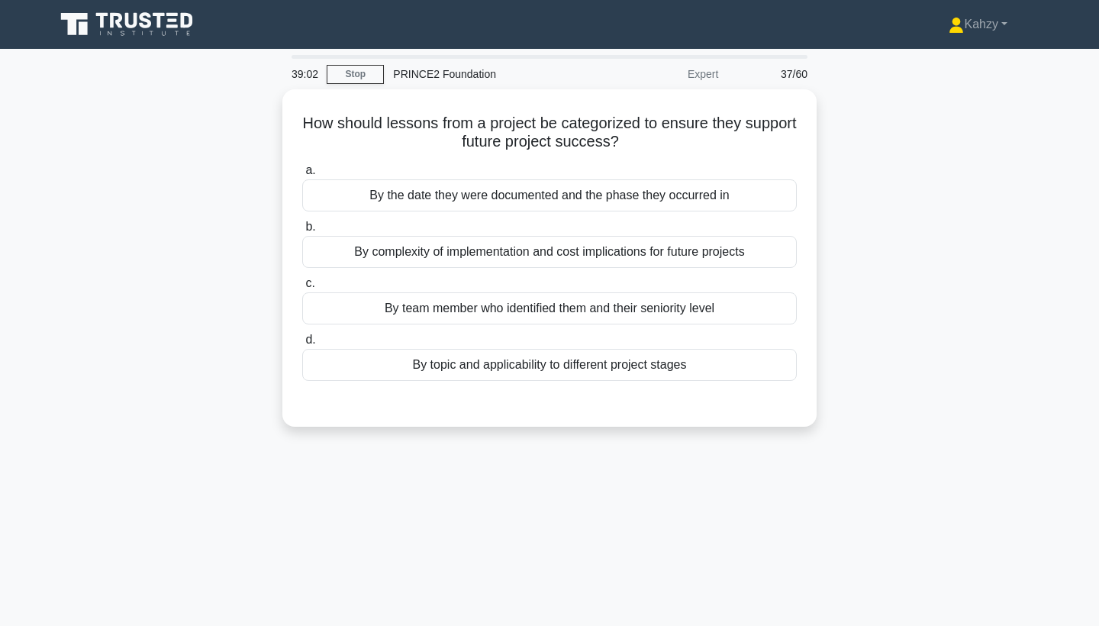
scroll to position [0, 0]
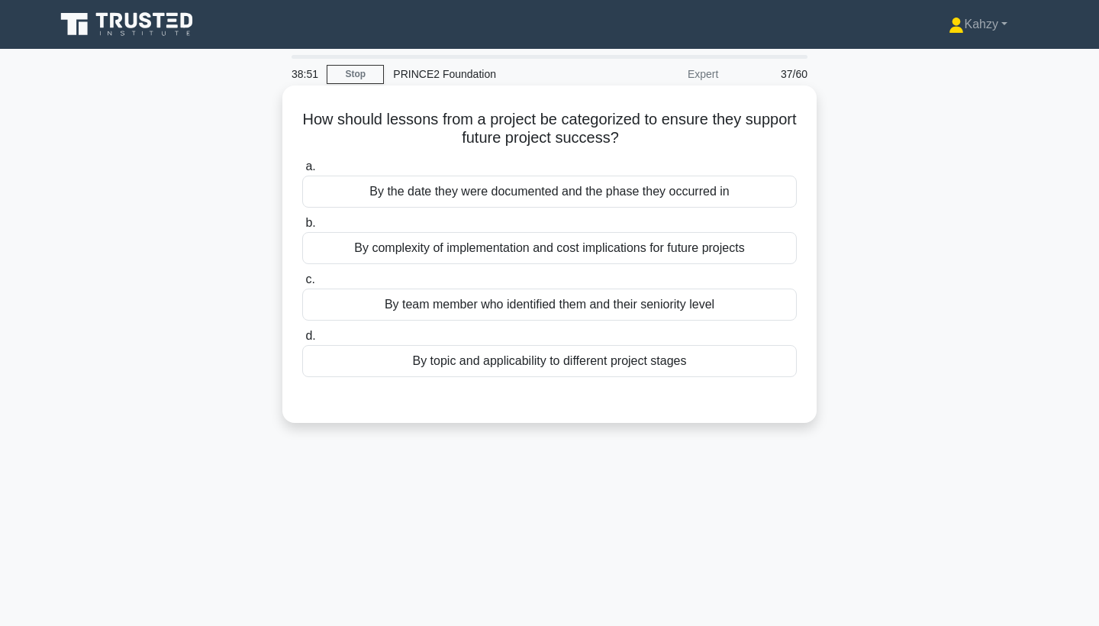
click at [638, 200] on div "By the date they were documented and the phase they occurred in" at bounding box center [549, 191] width 494 height 32
click at [302, 172] on input "a. By the date they were documented and the phase they occurred in" at bounding box center [302, 167] width 0 height 10
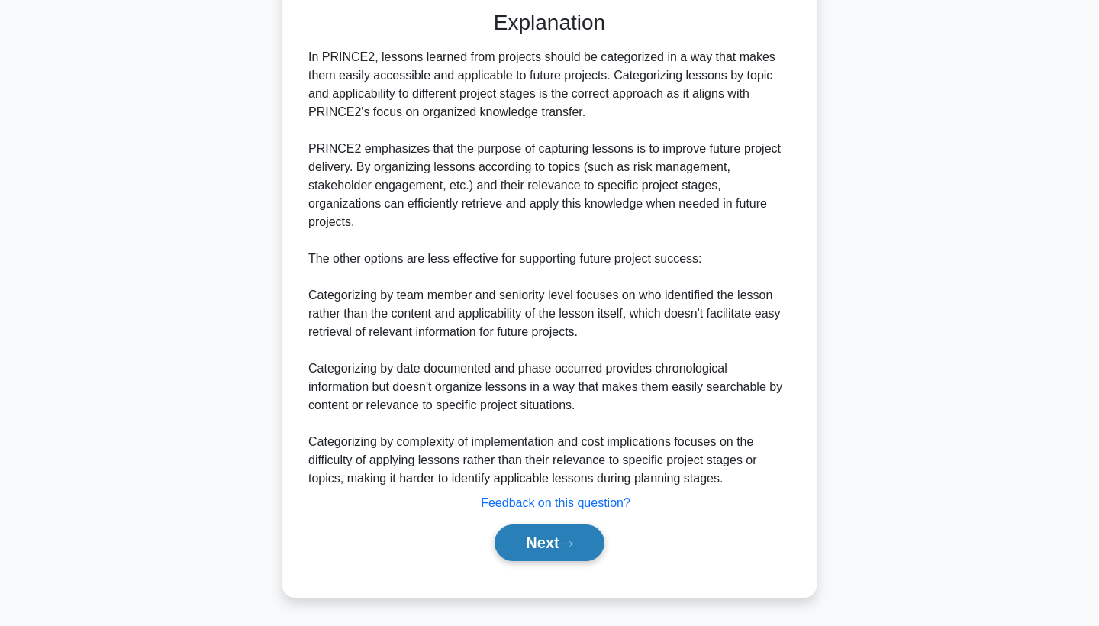
click at [560, 542] on button "Next" at bounding box center [548, 542] width 109 height 37
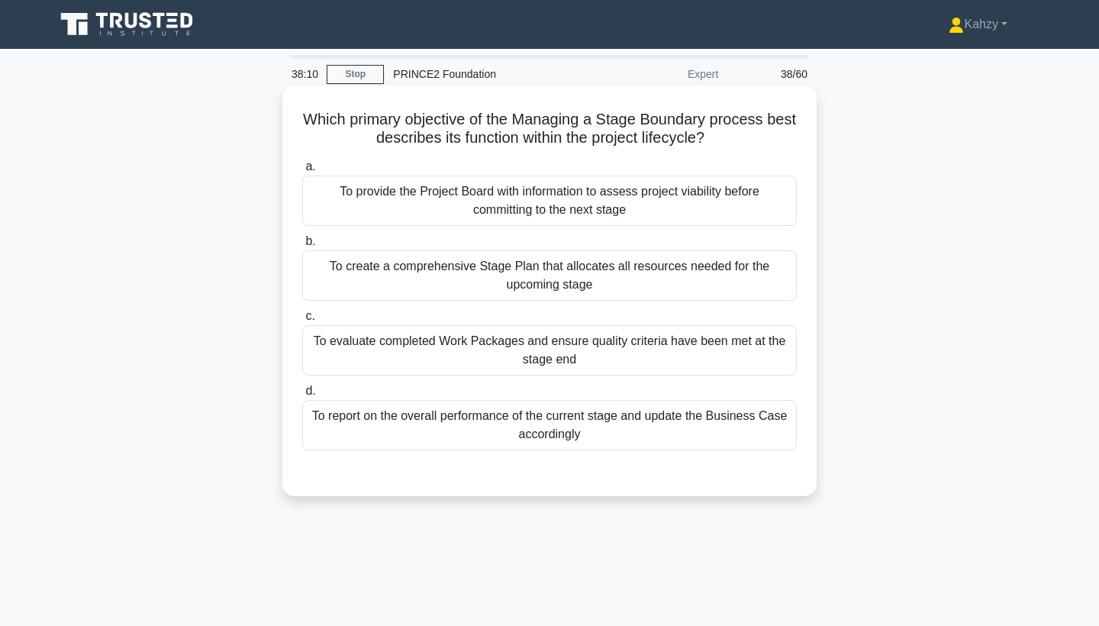
click at [698, 207] on div "To provide the Project Board with information to assess project viability befor…" at bounding box center [549, 200] width 494 height 50
click at [302, 172] on input "a. To provide the Project Board with information to assess project viability be…" at bounding box center [302, 167] width 0 height 10
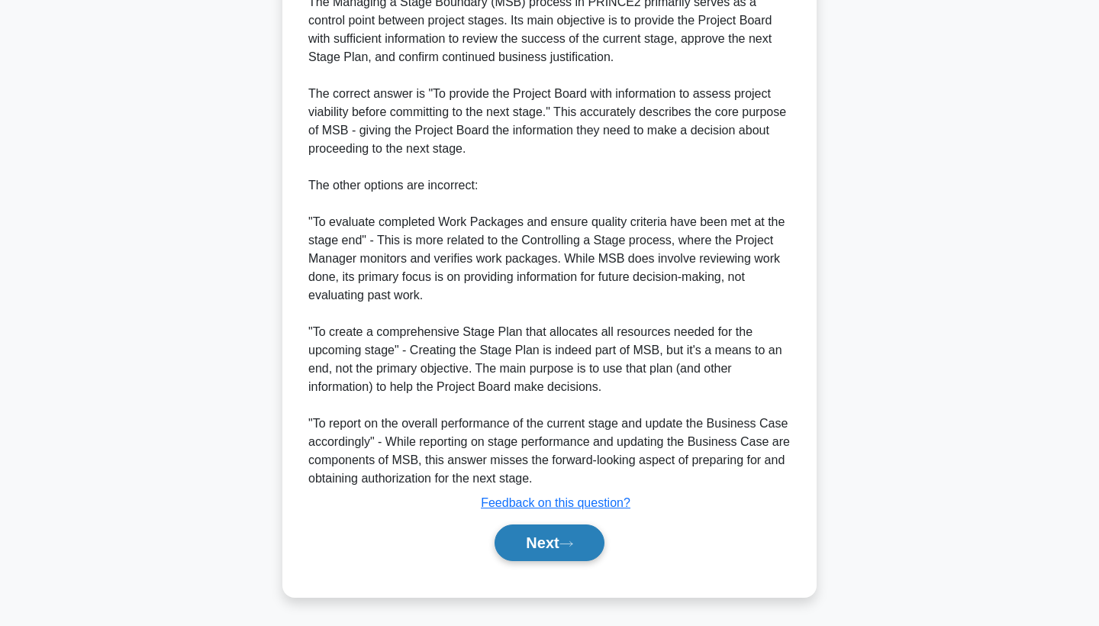
click at [532, 558] on button "Next" at bounding box center [548, 542] width 109 height 37
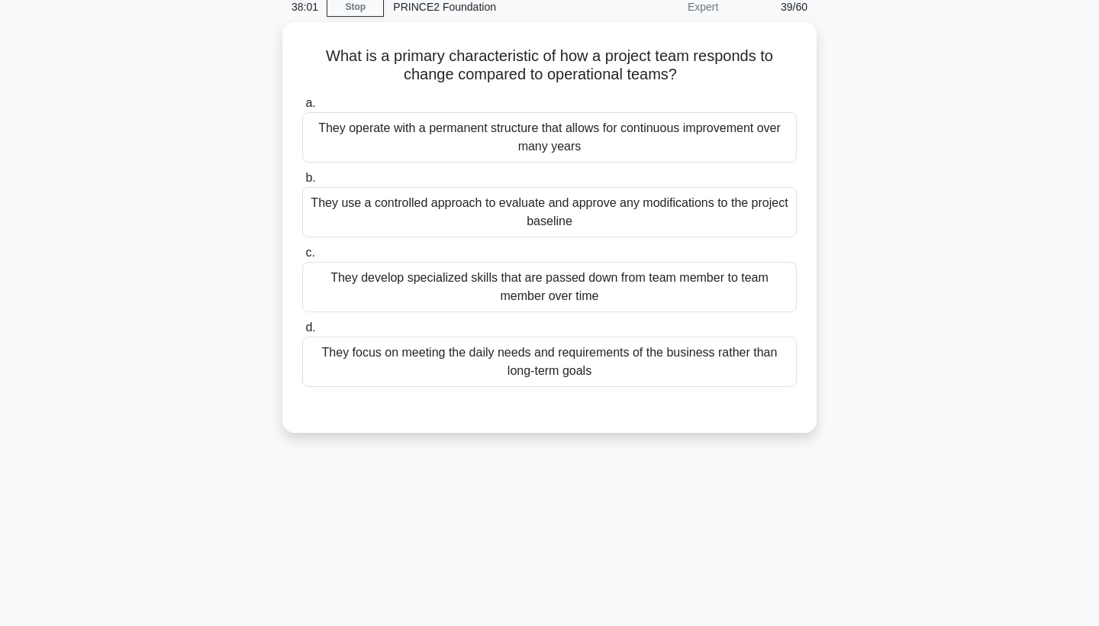
scroll to position [65, 0]
click at [705, 149] on div "They operate with a permanent structure that allows for continuous improvement …" at bounding box center [549, 136] width 494 height 50
click at [302, 107] on input "a. They operate with a permanent structure that allows for continuous improveme…" at bounding box center [302, 102] width 0 height 10
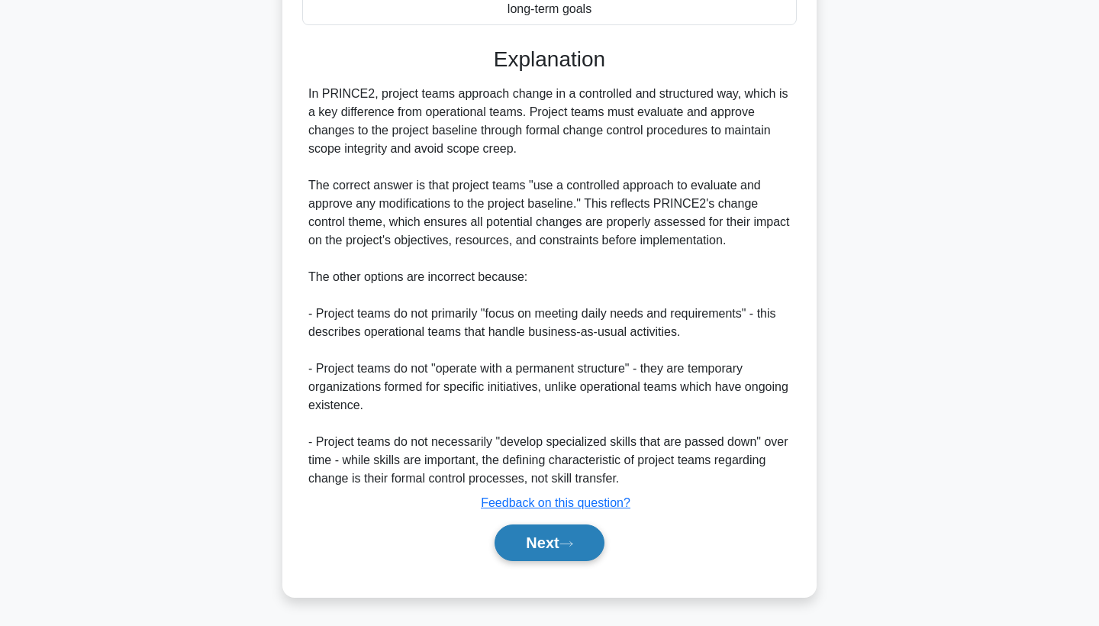
click at [581, 542] on button "Next" at bounding box center [548, 542] width 109 height 37
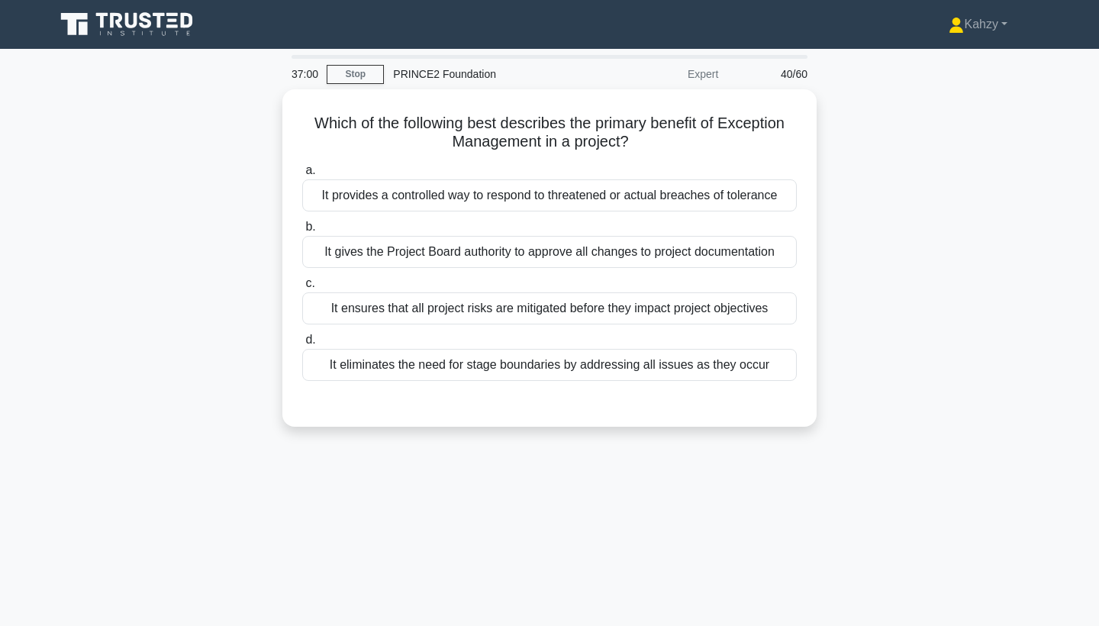
scroll to position [0, 0]
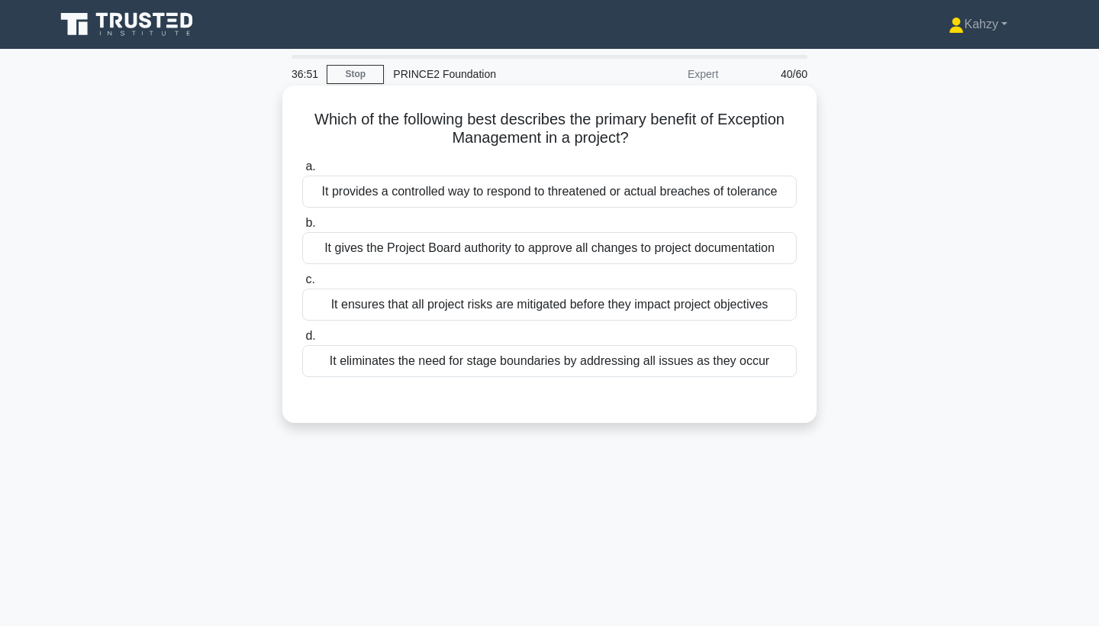
click at [546, 195] on div "It provides a controlled way to respond to threatened or actual breaches of tol…" at bounding box center [549, 191] width 494 height 32
click at [302, 172] on input "a. It provides a controlled way to respond to threatened or actual breaches of …" at bounding box center [302, 167] width 0 height 10
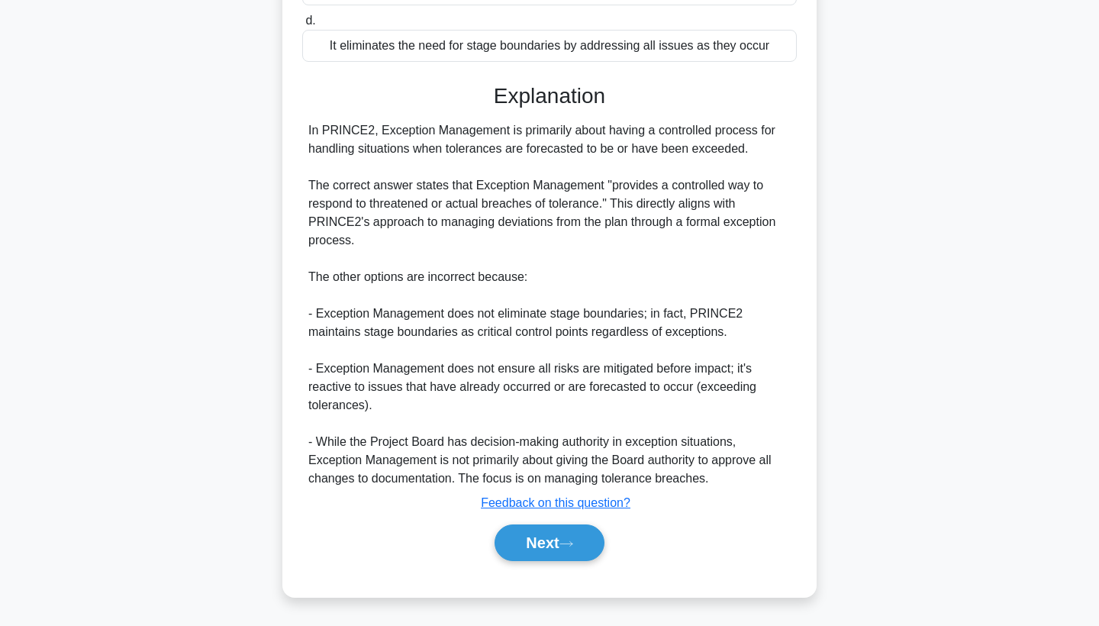
click at [555, 519] on div "Next" at bounding box center [549, 542] width 494 height 49
click at [553, 539] on button "Next" at bounding box center [548, 542] width 109 height 37
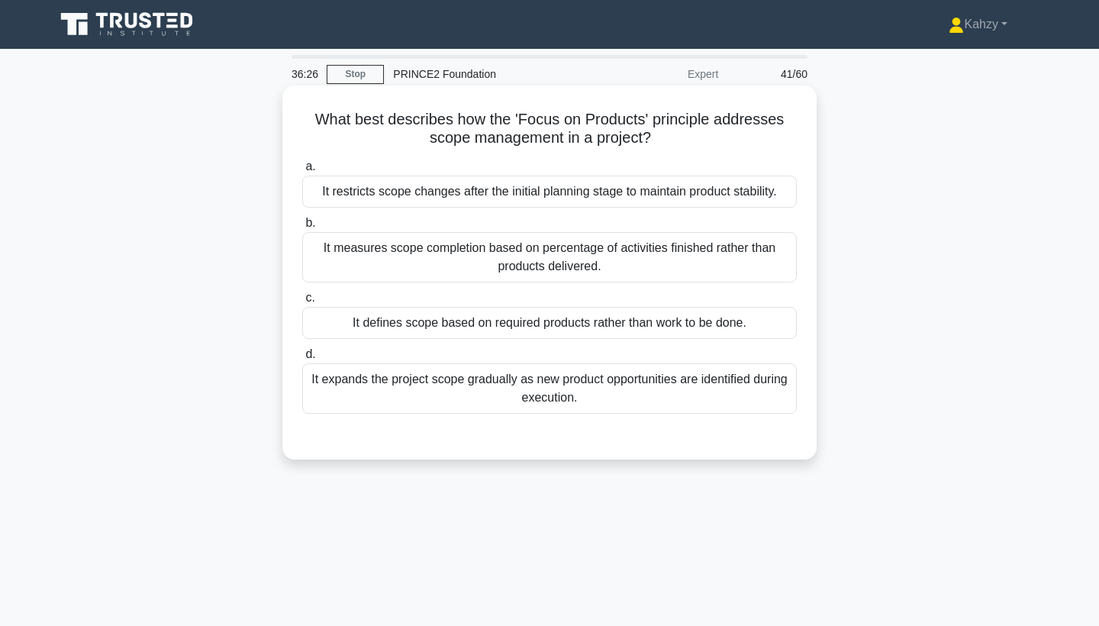
click at [561, 330] on div "It defines scope based on required products rather than work to be done." at bounding box center [549, 323] width 494 height 32
click at [302, 303] on input "c. It defines scope based on required products rather than work to be done." at bounding box center [302, 298] width 0 height 10
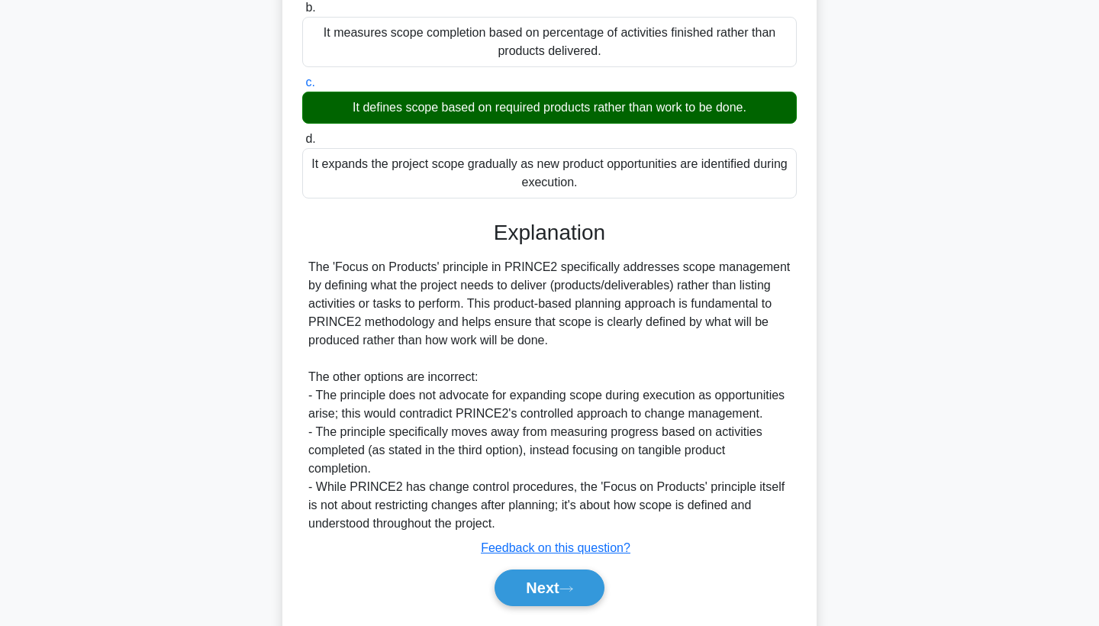
scroll to position [215, 0]
click at [568, 589] on icon at bounding box center [566, 588] width 14 height 8
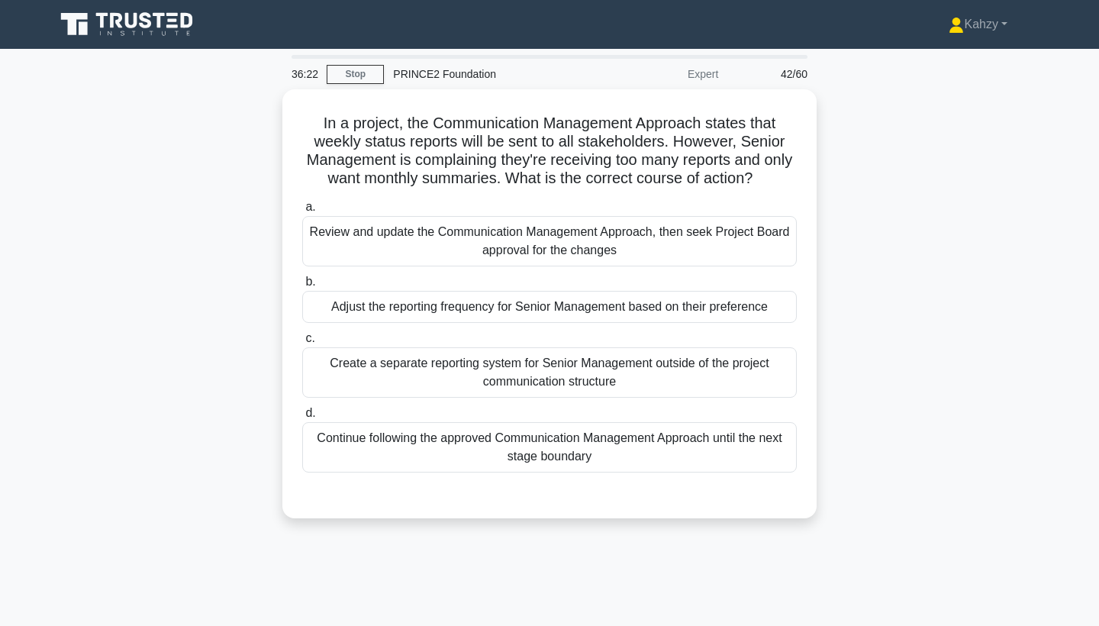
scroll to position [0, 0]
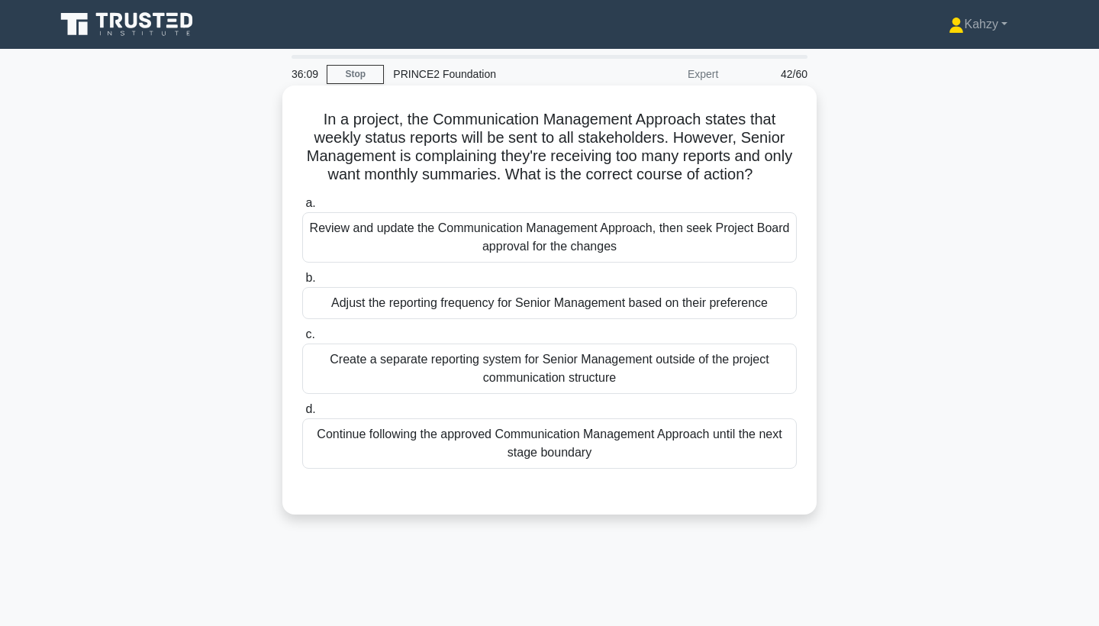
click at [638, 241] on div "Review and update the Communication Management Approach, then seek Project Boar…" at bounding box center [549, 237] width 494 height 50
click at [302, 208] on input "a. Review and update the Communication Management Approach, then seek Project B…" at bounding box center [302, 203] width 0 height 10
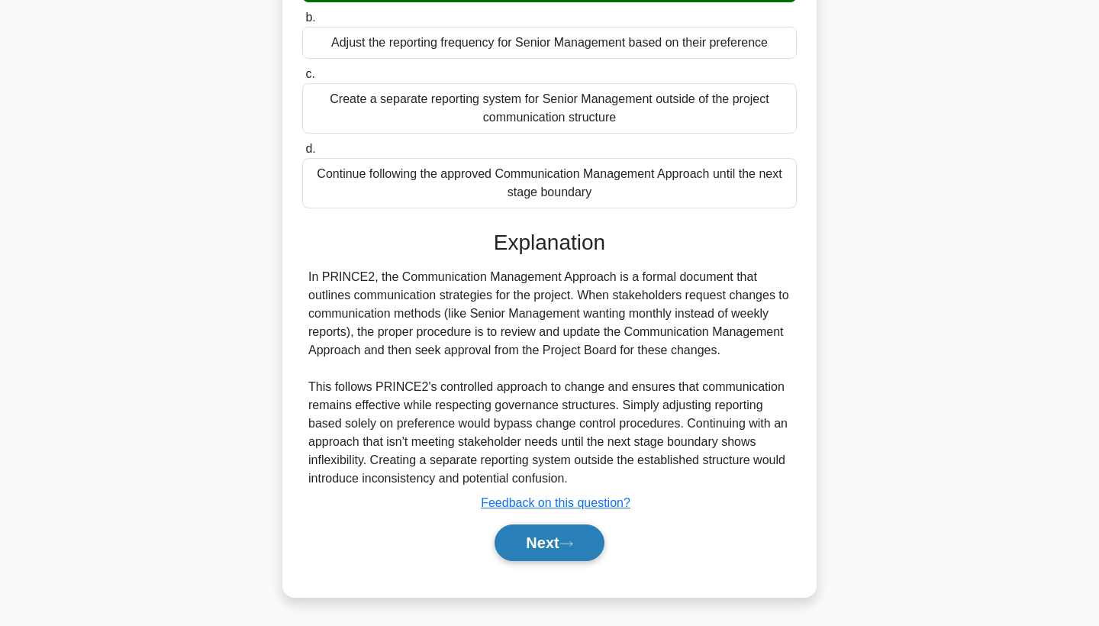
click at [558, 529] on button "Next" at bounding box center [548, 542] width 109 height 37
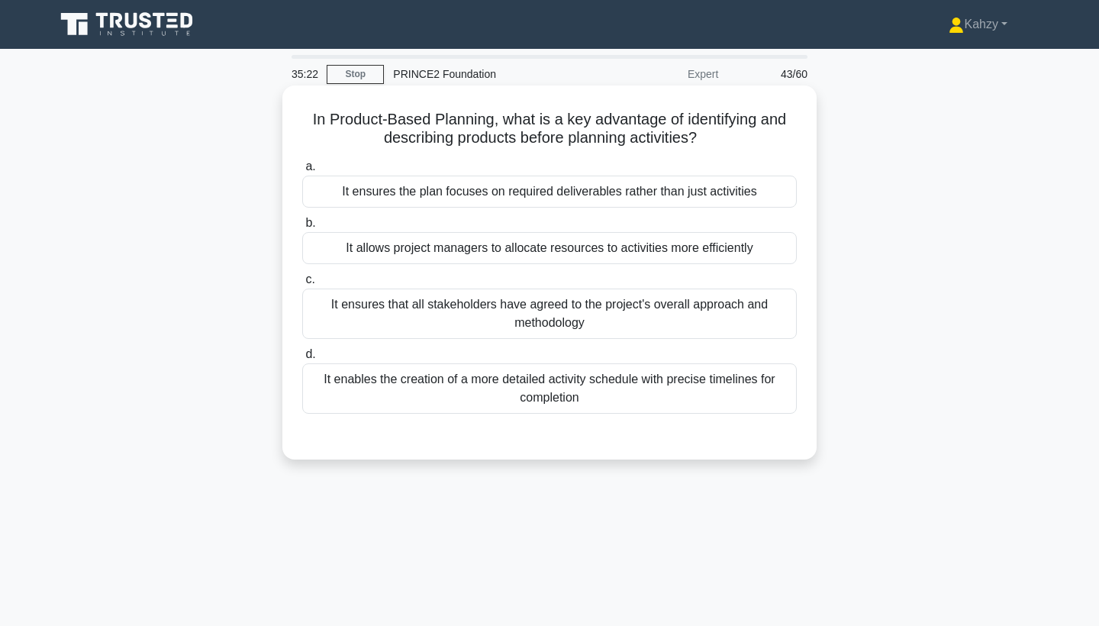
click at [573, 201] on div "It ensures the plan focuses on required deliverables rather than just activities" at bounding box center [549, 191] width 494 height 32
click at [302, 172] on input "a. It ensures the plan focuses on required deliverables rather than just activi…" at bounding box center [302, 167] width 0 height 10
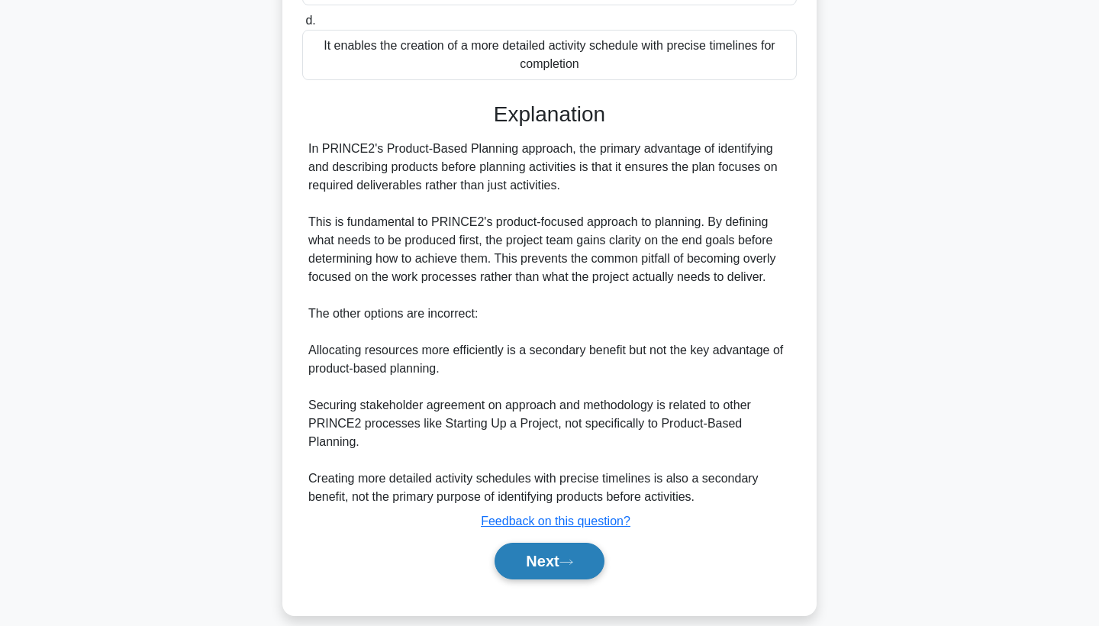
click at [521, 542] on button "Next" at bounding box center [548, 560] width 109 height 37
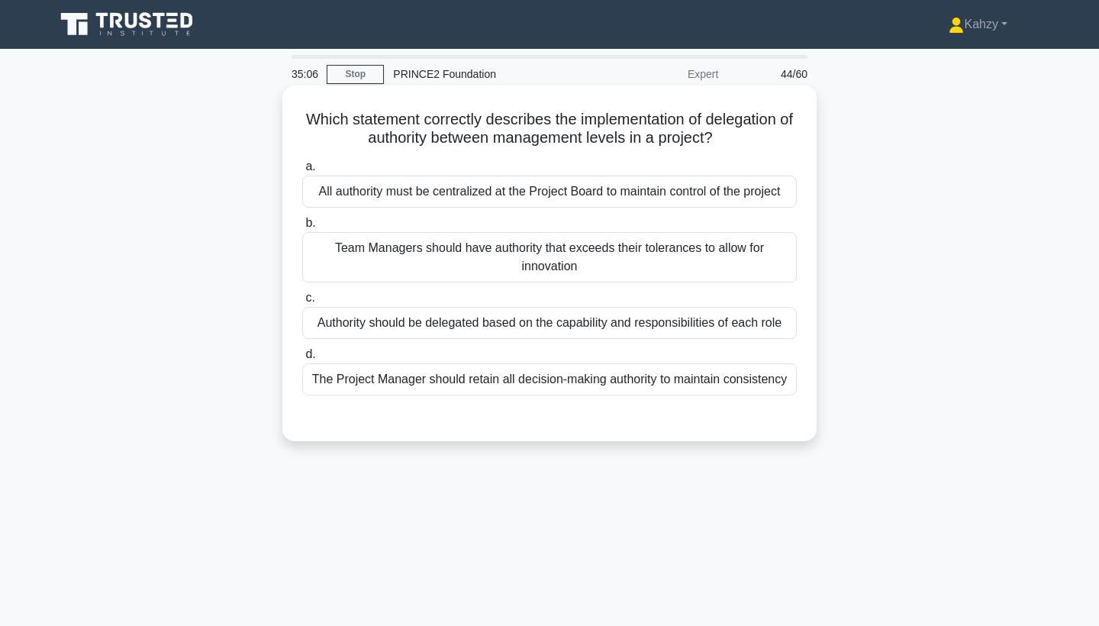
click at [486, 203] on div "All authority must be centralized at the Project Board to maintain control of t…" at bounding box center [549, 191] width 494 height 32
click at [302, 172] on input "a. All authority must be centralized at the Project Board to maintain control o…" at bounding box center [302, 167] width 0 height 10
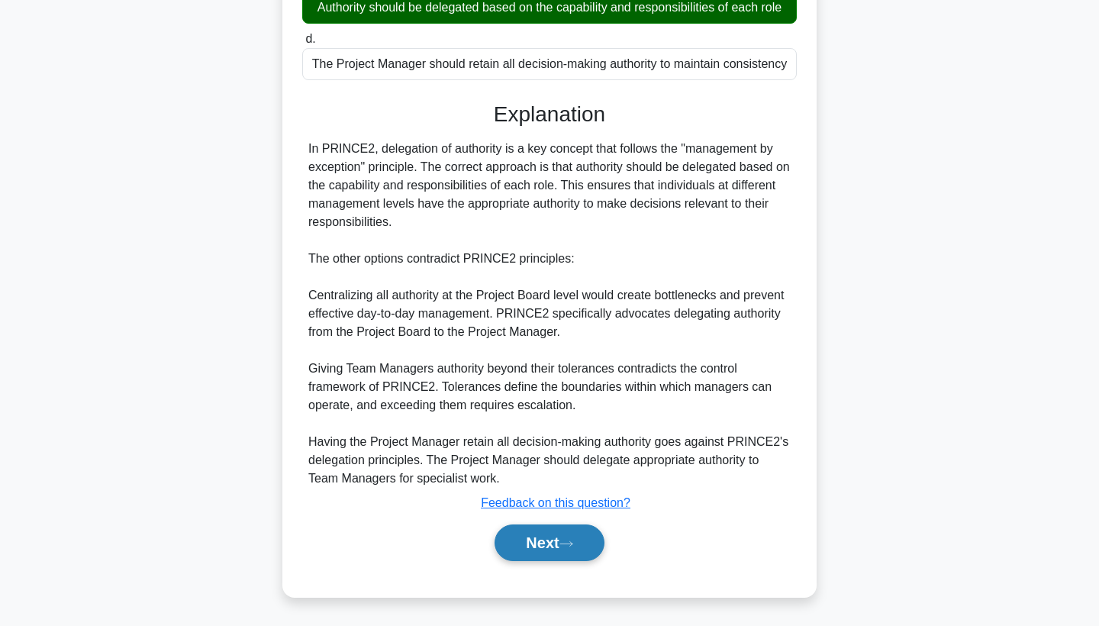
click at [532, 529] on button "Next" at bounding box center [548, 542] width 109 height 37
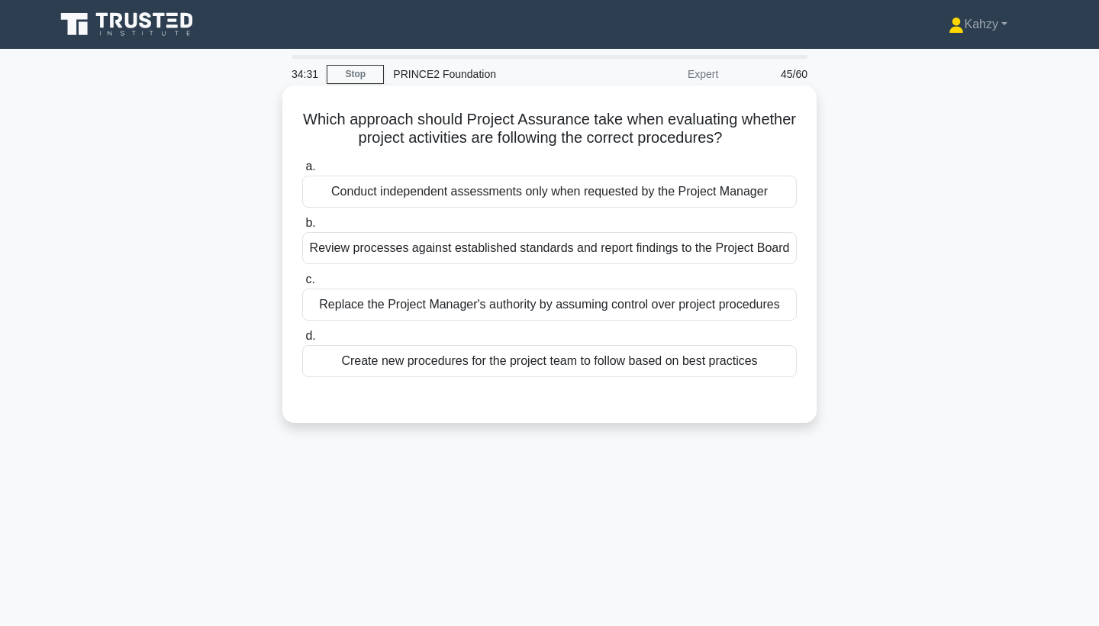
click at [521, 247] on div "Review processes against established standards and report findings to the Proje…" at bounding box center [549, 248] width 494 height 32
click at [302, 228] on input "b. Review processes against established standards and report findings to the Pr…" at bounding box center [302, 223] width 0 height 10
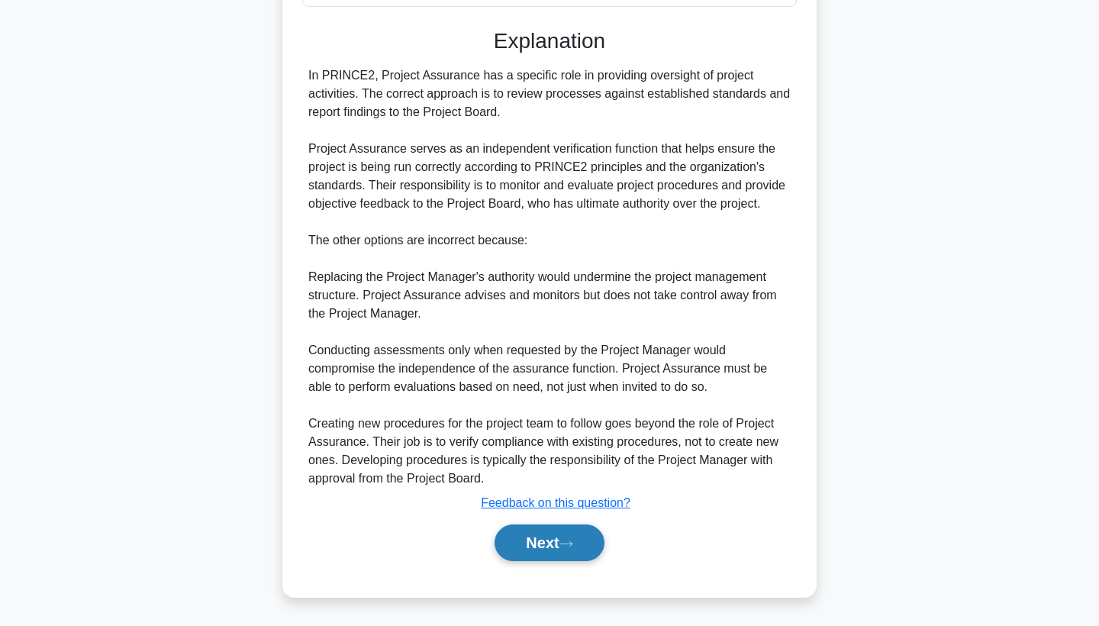
click at [543, 555] on button "Next" at bounding box center [548, 542] width 109 height 37
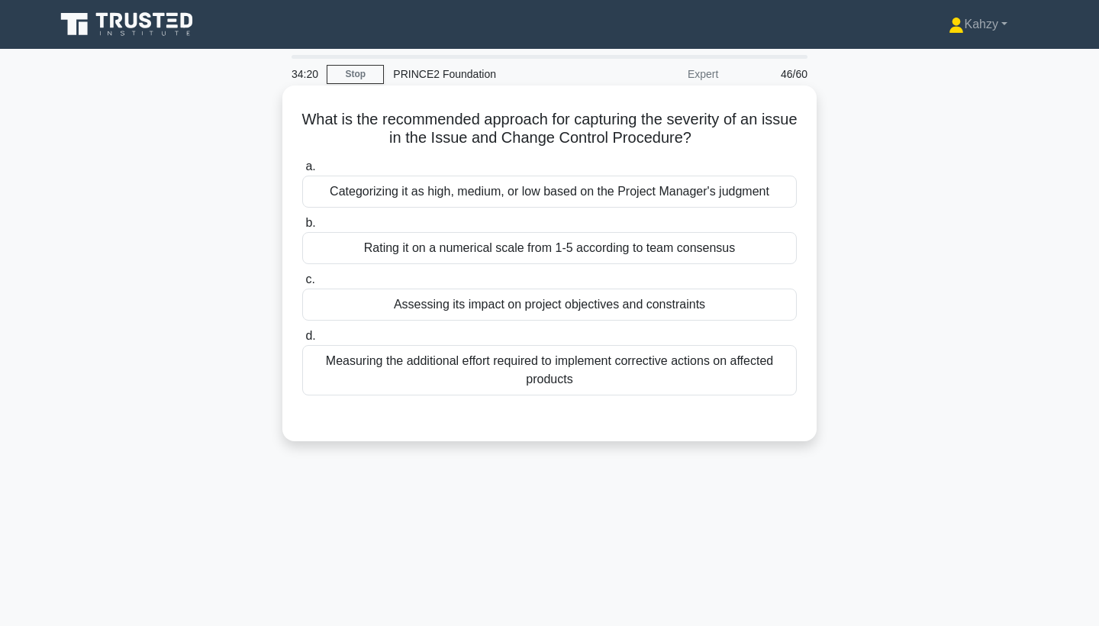
click at [759, 288] on label "c. Assessing its impact on project objectives and constraints" at bounding box center [549, 295] width 494 height 50
click at [302, 285] on input "c. Assessing its impact on project objectives and constraints" at bounding box center [302, 280] width 0 height 10
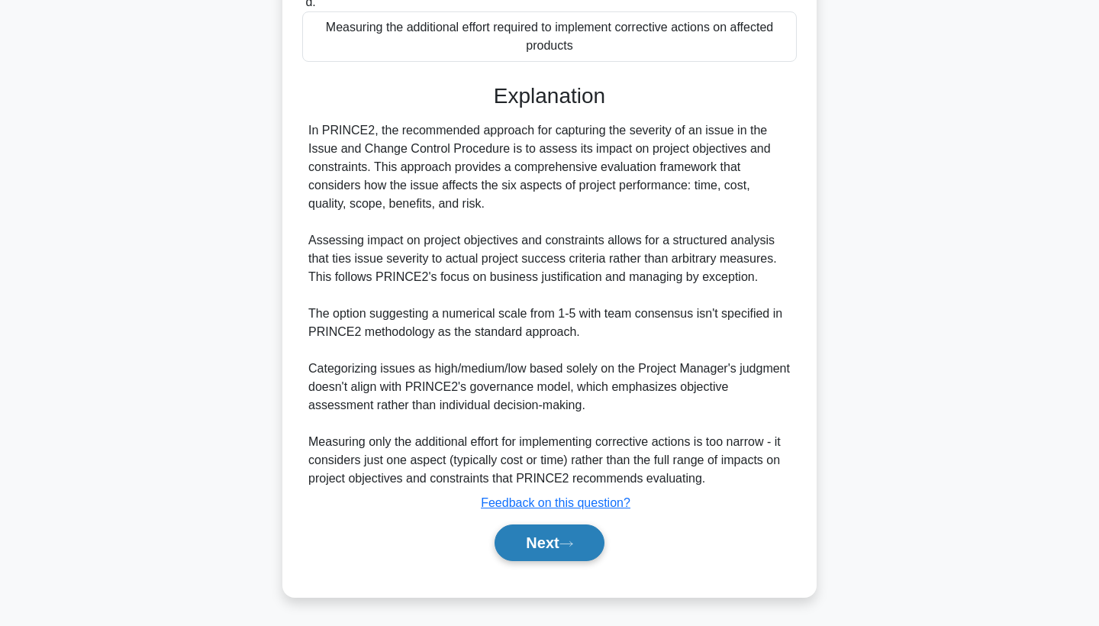
click at [572, 541] on icon at bounding box center [566, 543] width 12 height 5
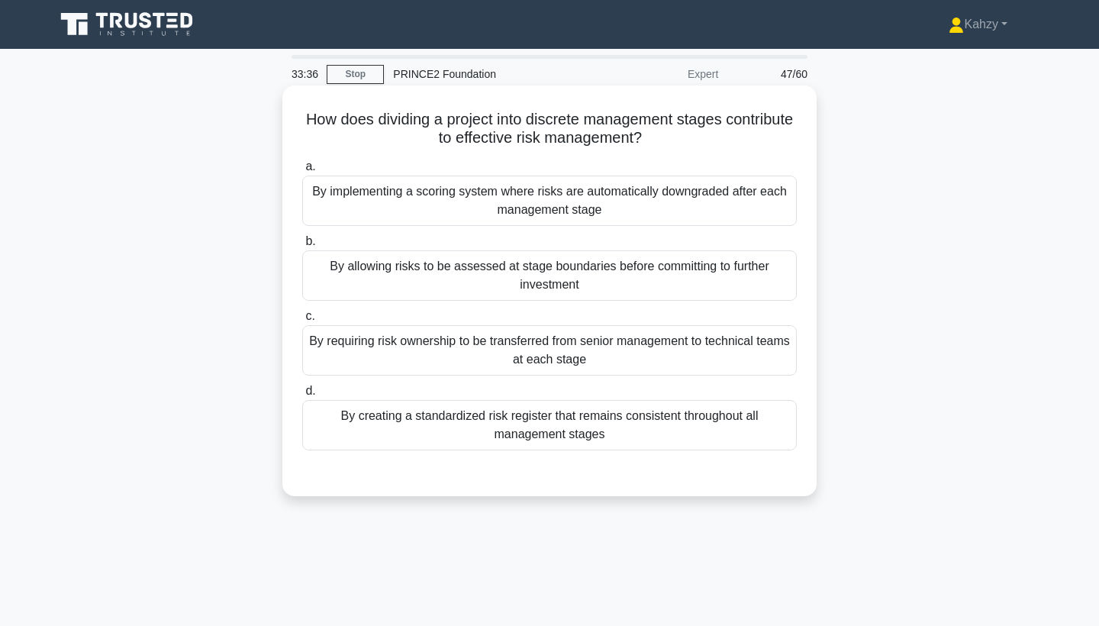
click at [704, 272] on div "By allowing risks to be assessed at stage boundaries before committing to furth…" at bounding box center [549, 275] width 494 height 50
click at [302, 246] on input "b. By allowing risks to be assessed at stage boundaries before committing to fu…" at bounding box center [302, 241] width 0 height 10
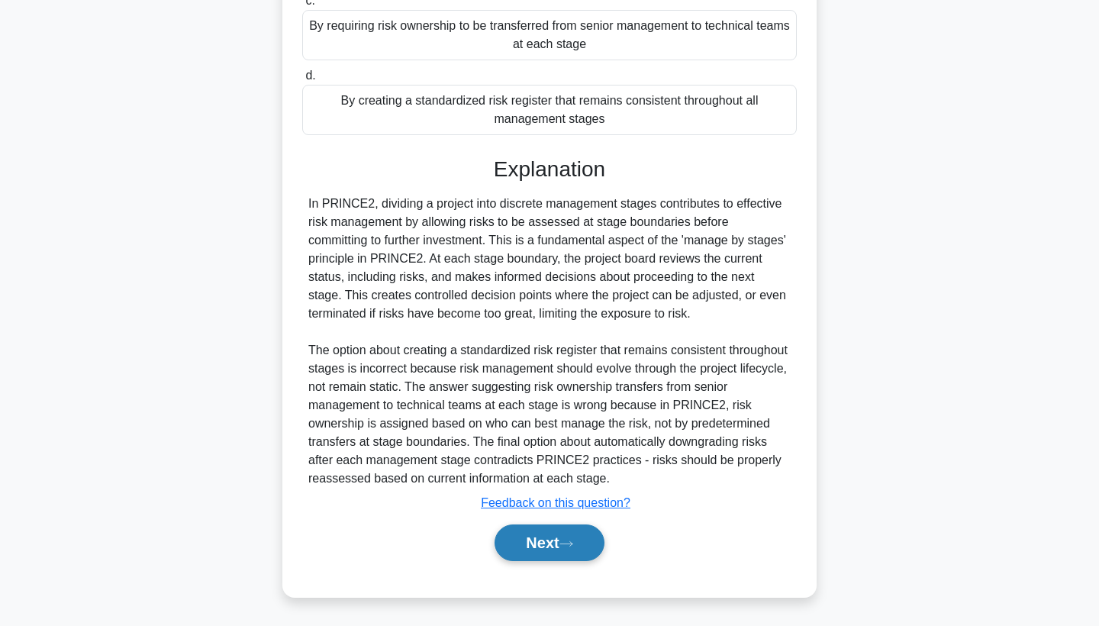
click at [569, 534] on button "Next" at bounding box center [548, 542] width 109 height 37
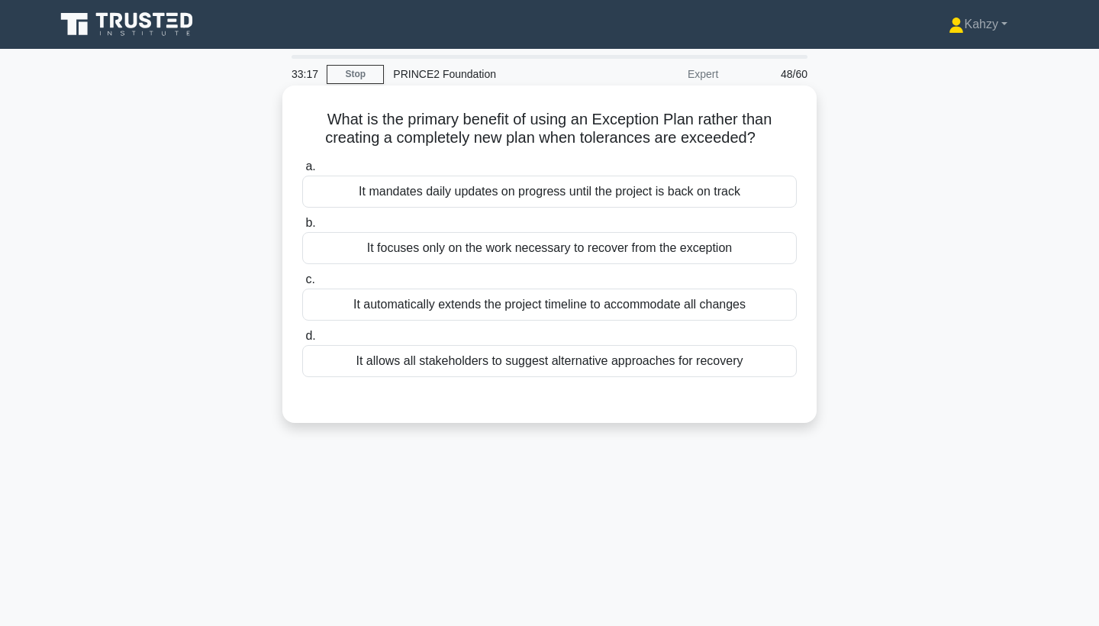
click at [759, 261] on div "It focuses only on the work necessary to recover from the exception" at bounding box center [549, 248] width 494 height 32
click at [302, 228] on input "b. It focuses only on the work necessary to recover from the exception" at bounding box center [302, 223] width 0 height 10
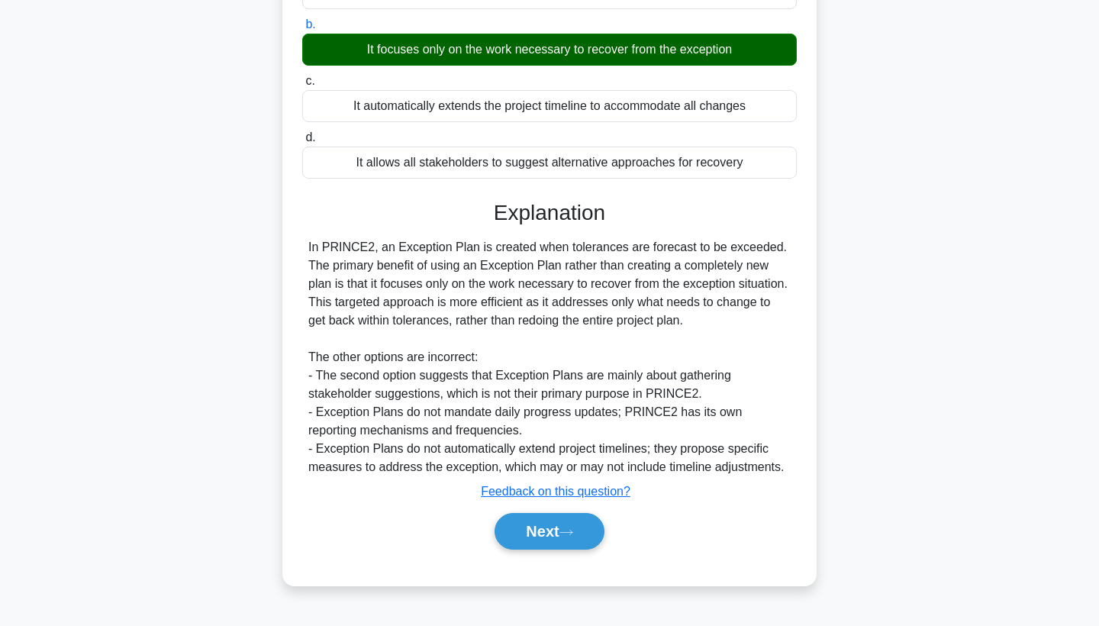
scroll to position [198, 0]
click at [583, 545] on button "Next" at bounding box center [548, 531] width 109 height 37
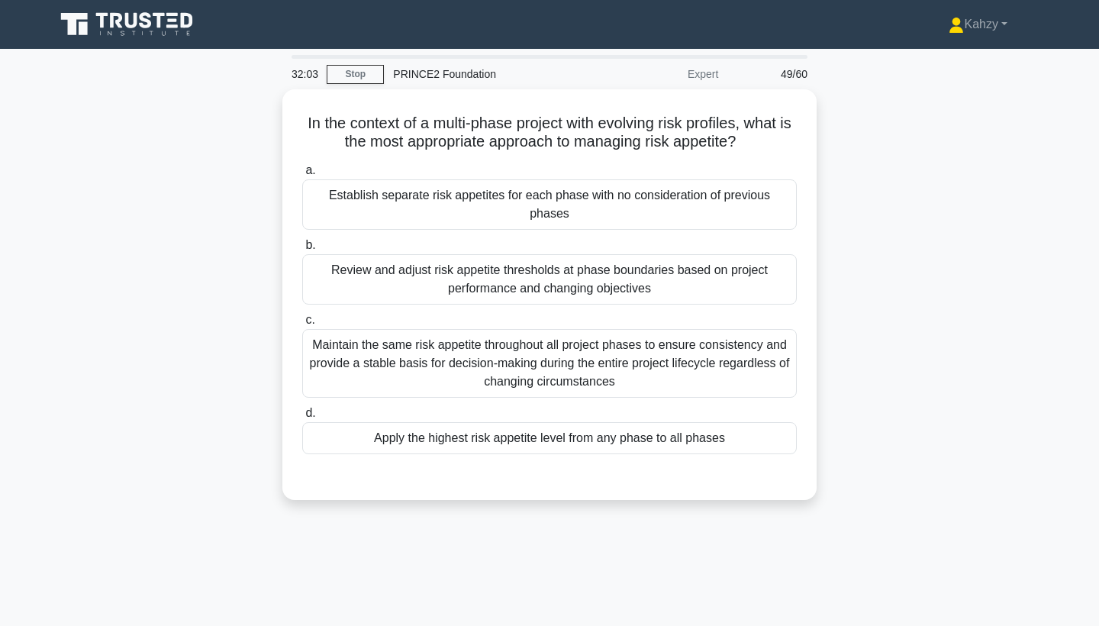
scroll to position [0, 0]
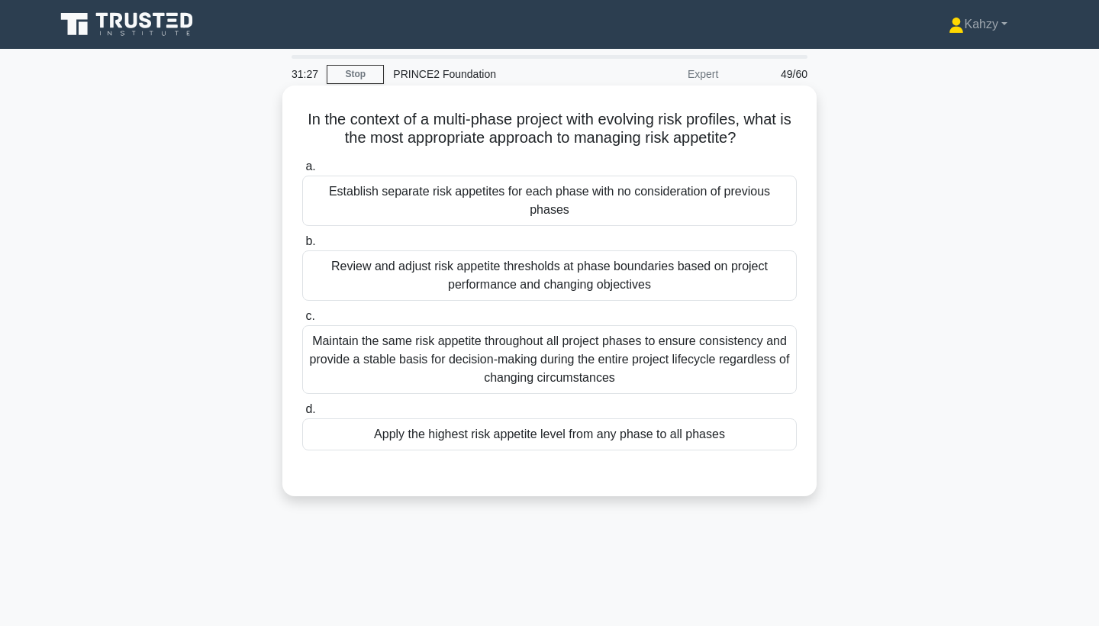
click at [717, 274] on div "Review and adjust risk appetite thresholds at phase boundaries based on project…" at bounding box center [549, 275] width 494 height 50
click at [302, 246] on input "b. Review and adjust risk appetite thresholds at phase boundaries based on proj…" at bounding box center [302, 241] width 0 height 10
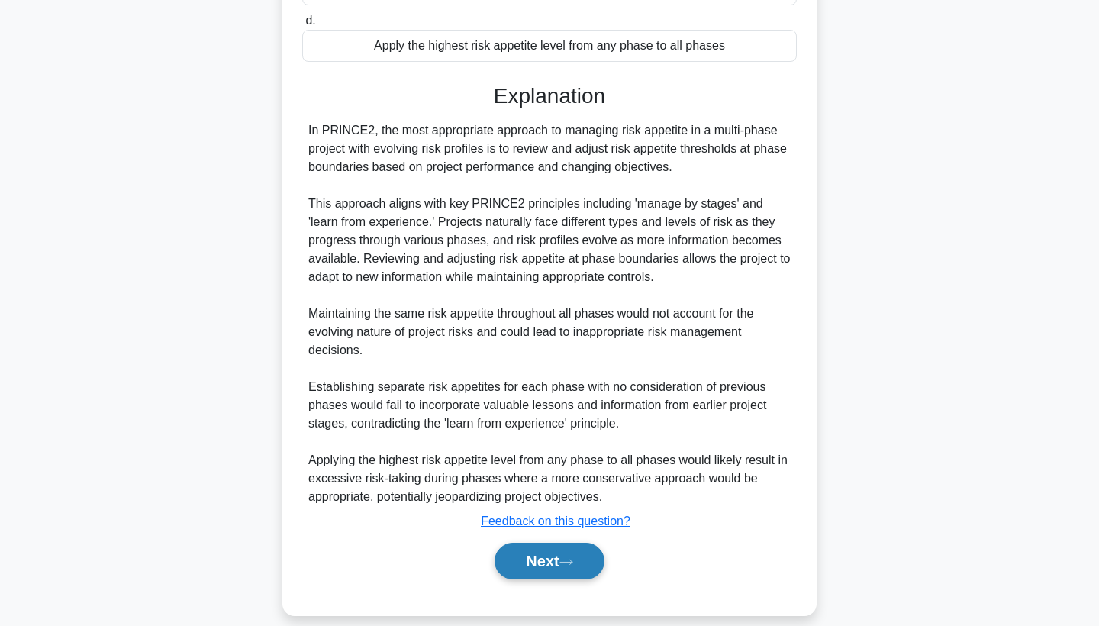
click at [551, 555] on button "Next" at bounding box center [548, 560] width 109 height 37
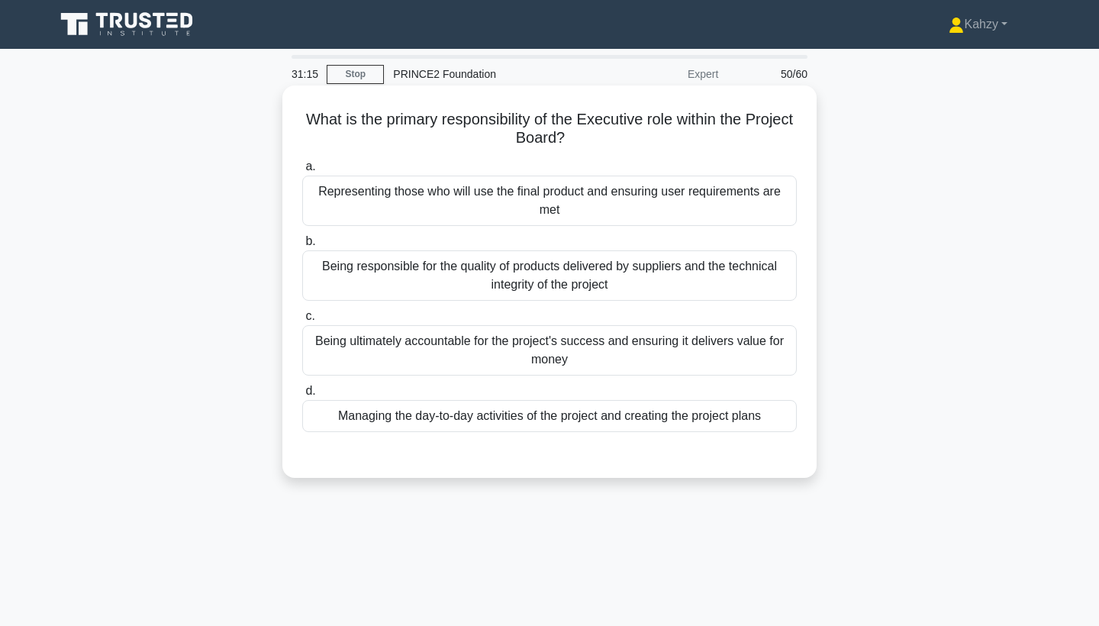
click at [472, 367] on div "Being ultimately accountable for the project's success and ensuring it delivers…" at bounding box center [549, 350] width 494 height 50
click at [302, 321] on input "c. Being ultimately accountable for the project's success and ensuring it deliv…" at bounding box center [302, 316] width 0 height 10
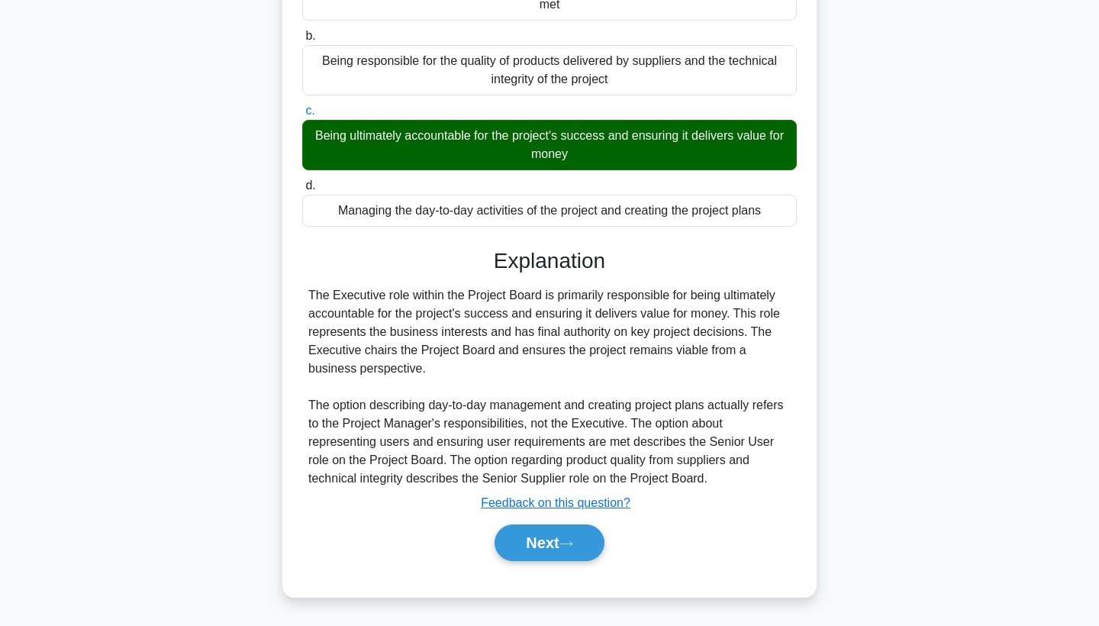
scroll to position [205, 0]
click at [527, 532] on button "Next" at bounding box center [548, 542] width 109 height 37
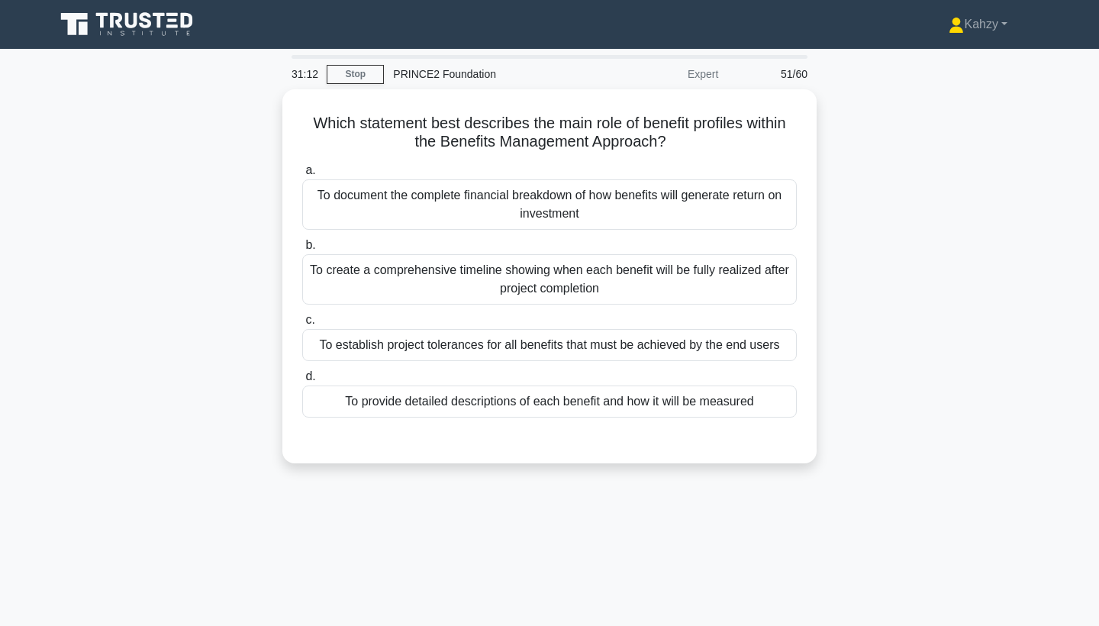
scroll to position [0, 0]
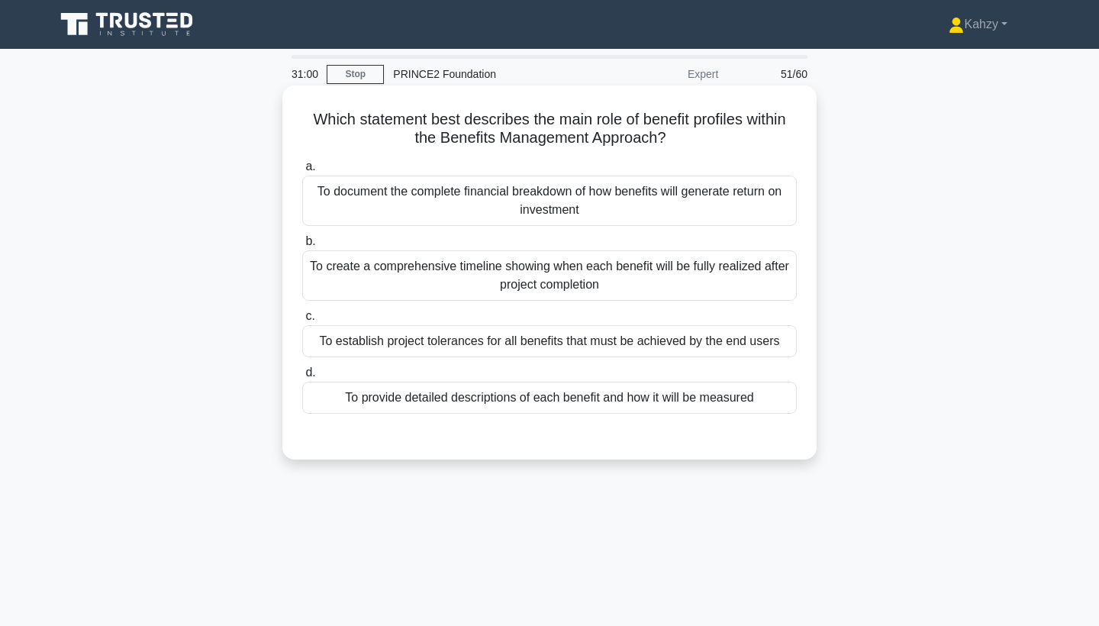
click at [446, 351] on div "To establish project tolerances for all benefits that must be achieved by the e…" at bounding box center [549, 341] width 494 height 32
click at [302, 321] on input "c. To establish project tolerances for all benefits that must be achieved by th…" at bounding box center [302, 316] width 0 height 10
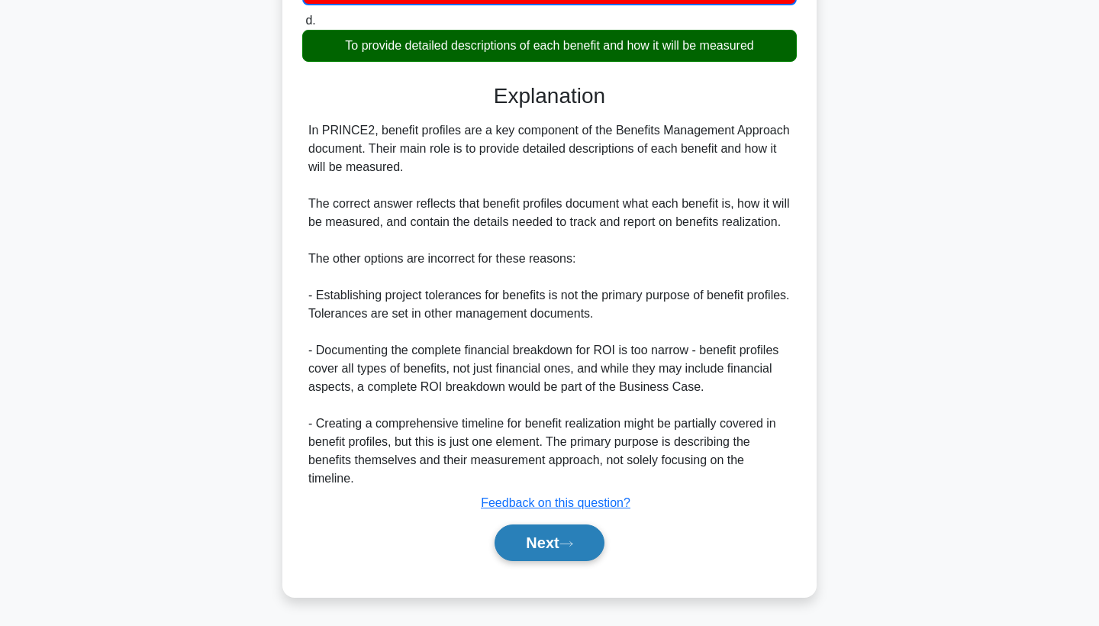
click at [532, 539] on button "Next" at bounding box center [548, 542] width 109 height 37
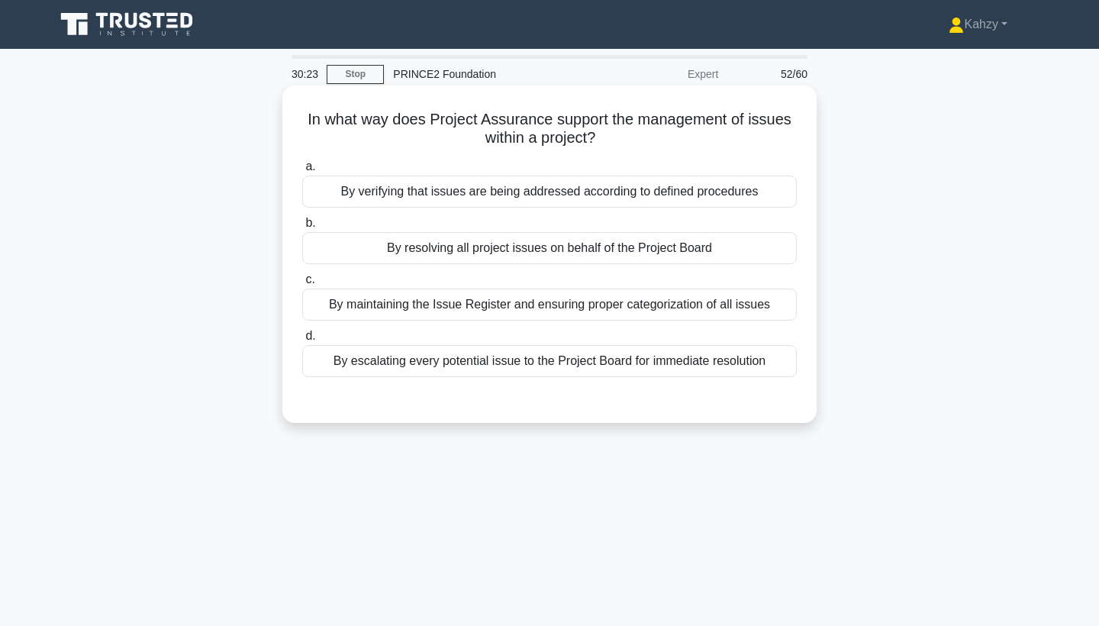
click at [392, 188] on div "By verifying that issues are being addressed according to defined procedures" at bounding box center [549, 191] width 494 height 32
click at [302, 172] on input "a. By verifying that issues are being addressed according to defined procedures" at bounding box center [302, 167] width 0 height 10
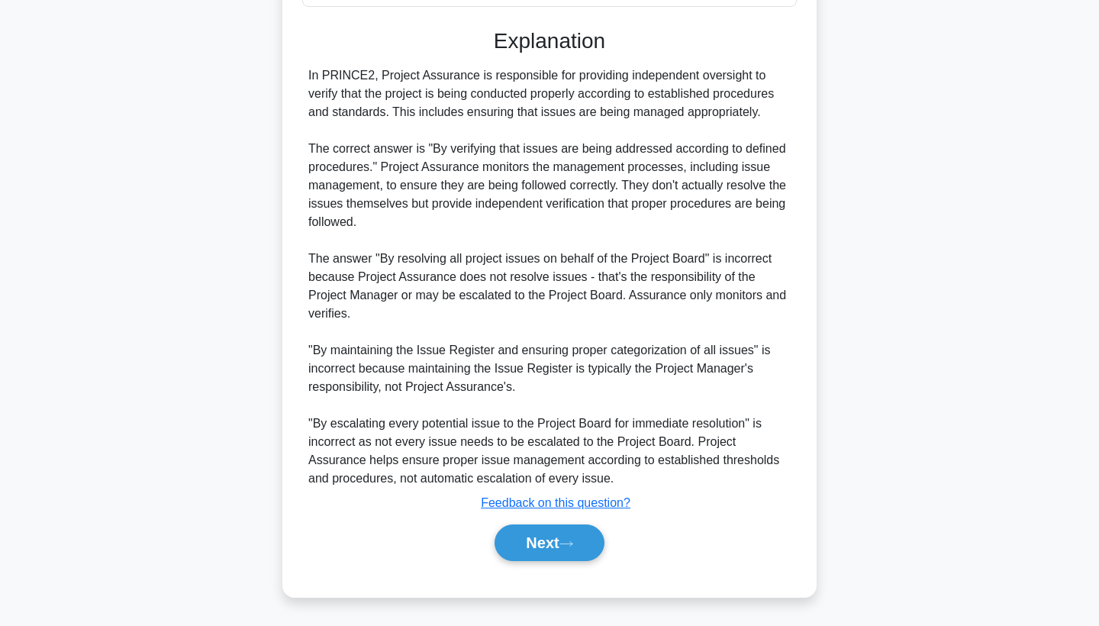
scroll to position [370, 0]
click at [543, 535] on button "Next" at bounding box center [548, 542] width 109 height 37
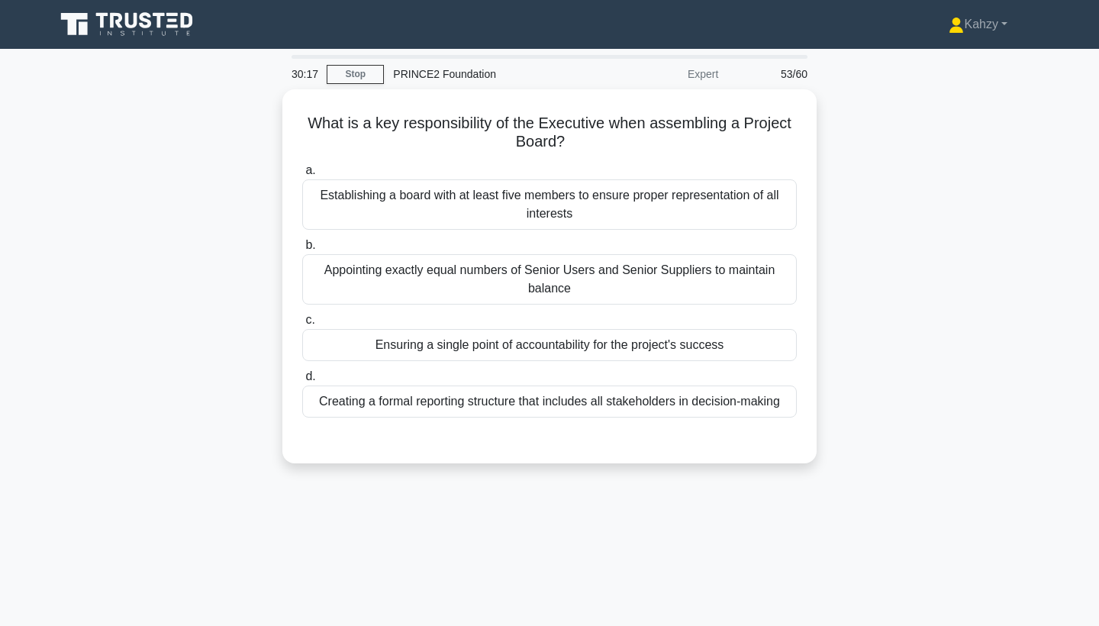
scroll to position [0, 0]
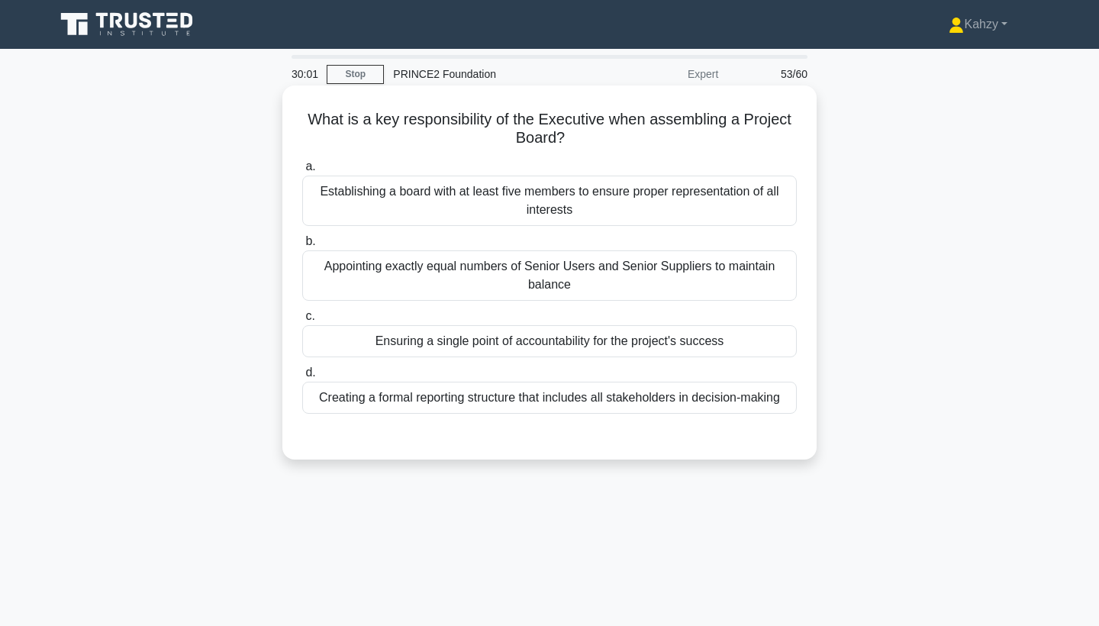
click at [506, 215] on div "Establishing a board with at least five members to ensure proper representation…" at bounding box center [549, 200] width 494 height 50
click at [302, 172] on input "a. Establishing a board with at least five members to ensure proper representat…" at bounding box center [302, 167] width 0 height 10
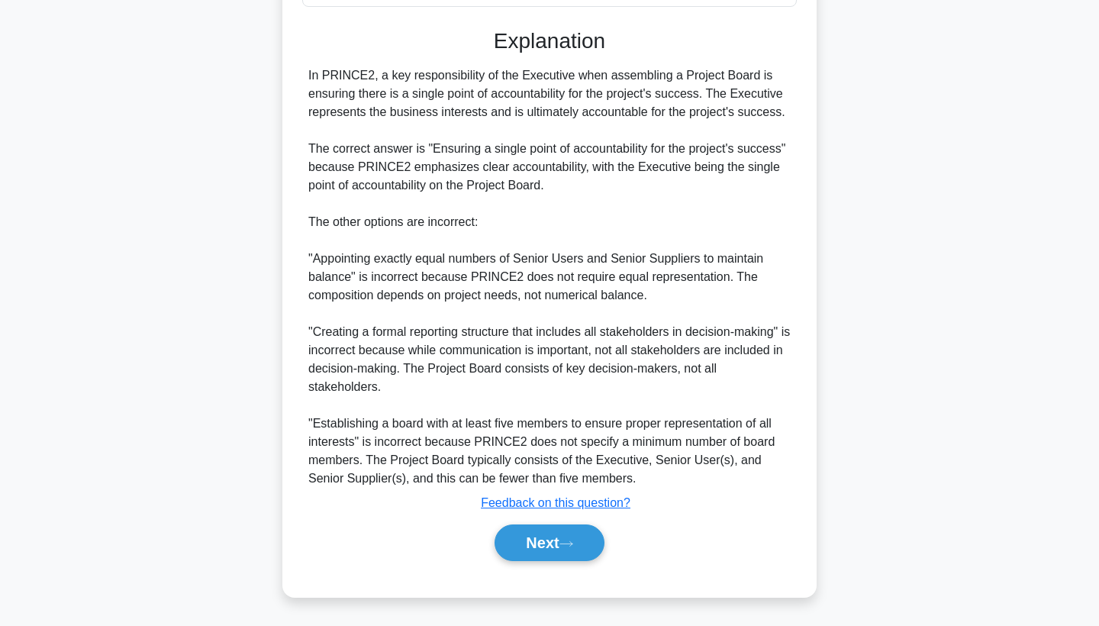
scroll to position [408, 0]
click at [532, 534] on button "Next" at bounding box center [548, 542] width 109 height 37
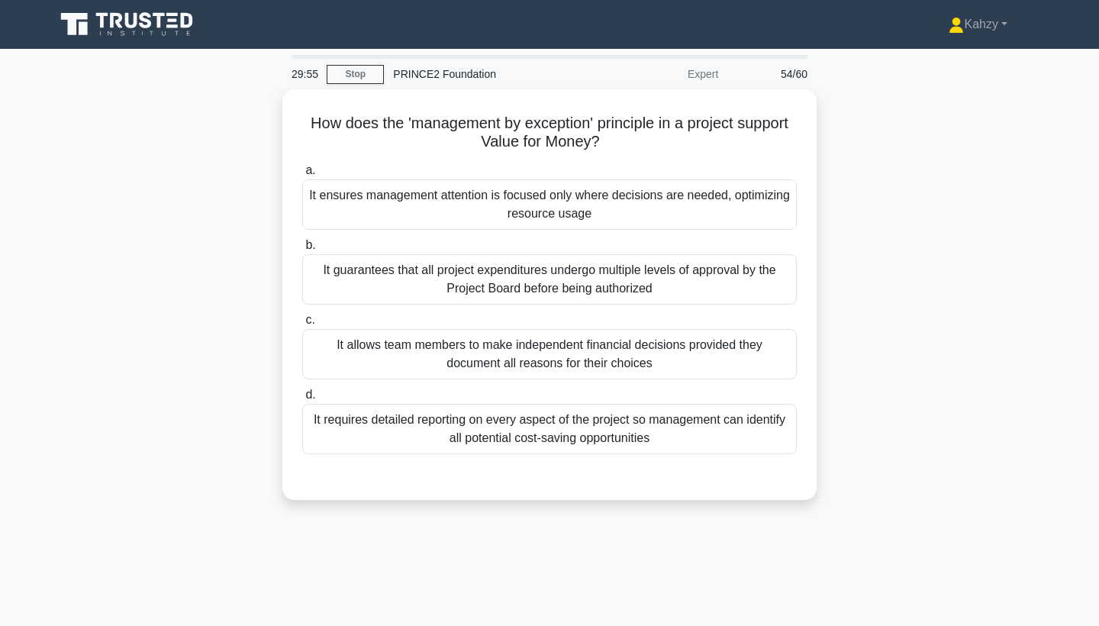
scroll to position [0, 0]
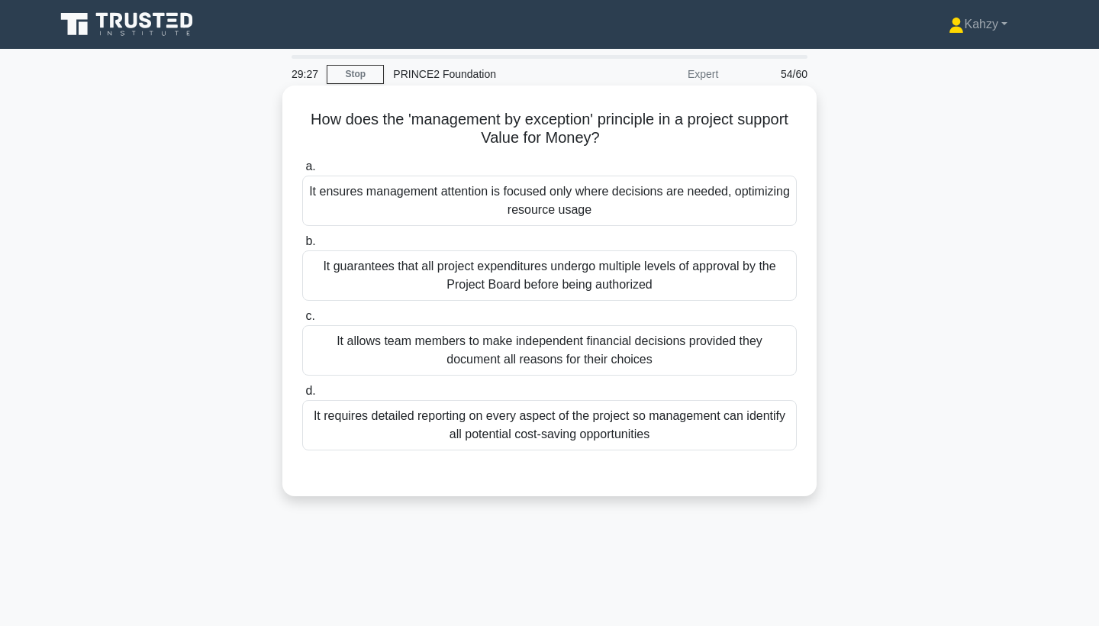
click at [448, 268] on div "It guarantees that all project expenditures undergo multiple levels of approval…" at bounding box center [549, 275] width 494 height 50
click at [302, 246] on input "b. It guarantees that all project expenditures undergo multiple levels of appro…" at bounding box center [302, 241] width 0 height 10
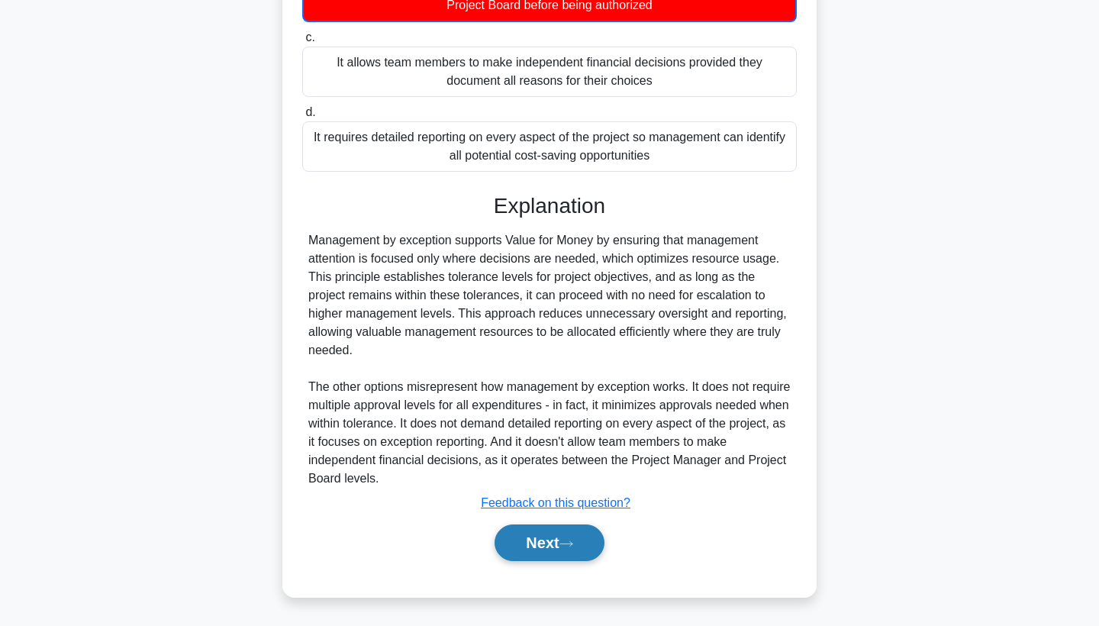
click at [535, 535] on button "Next" at bounding box center [548, 542] width 109 height 37
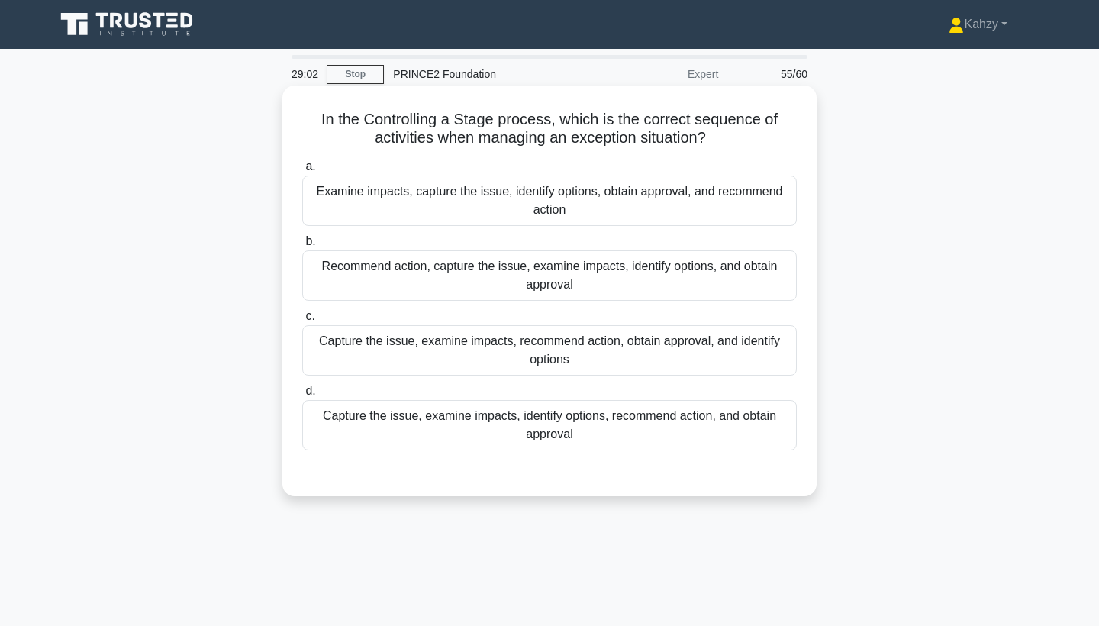
click at [587, 433] on div "Capture the issue, examine impacts, identify options, recommend action, and obt…" at bounding box center [549, 425] width 494 height 50
click at [302, 396] on input "d. Capture the issue, examine impacts, identify options, recommend action, and …" at bounding box center [302, 391] width 0 height 10
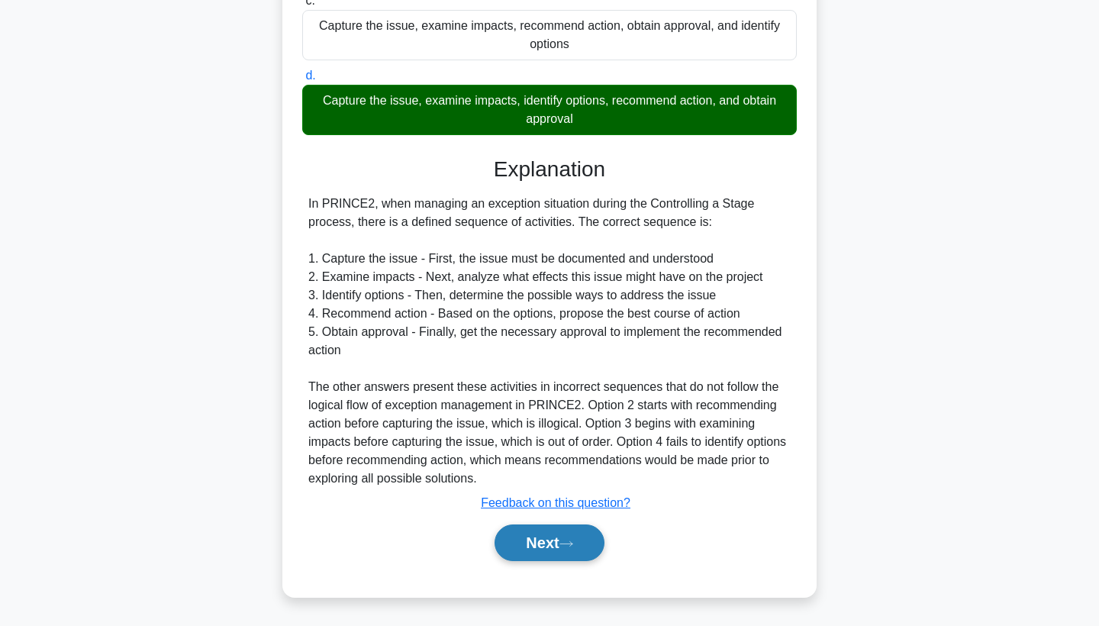
click at [550, 552] on button "Next" at bounding box center [548, 542] width 109 height 37
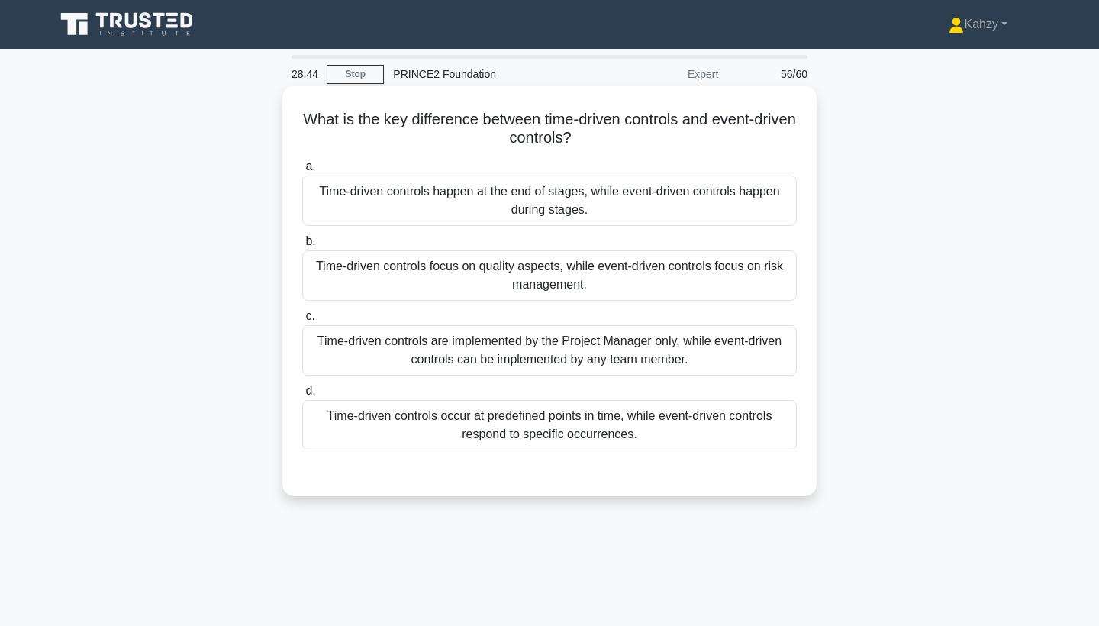
click at [624, 197] on div "Time-driven controls happen at the end of stages, while event-driven controls h…" at bounding box center [549, 200] width 494 height 50
click at [302, 172] on input "a. Time-driven controls happen at the end of stages, while event-driven control…" at bounding box center [302, 167] width 0 height 10
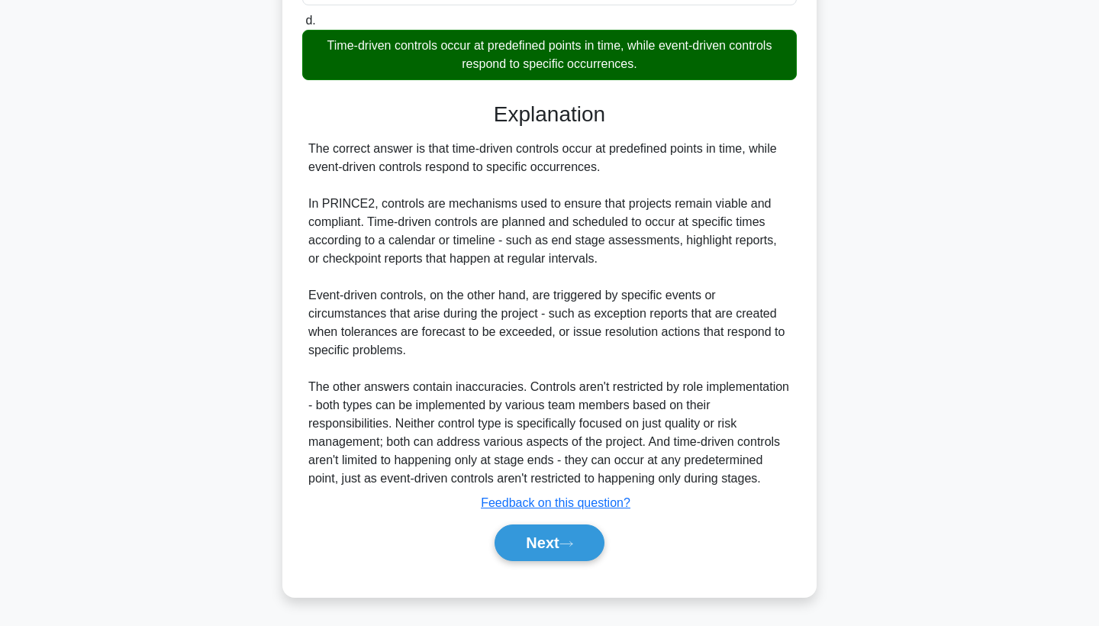
click at [568, 562] on div "Next" at bounding box center [549, 542] width 494 height 49
click at [568, 549] on button "Next" at bounding box center [548, 542] width 109 height 37
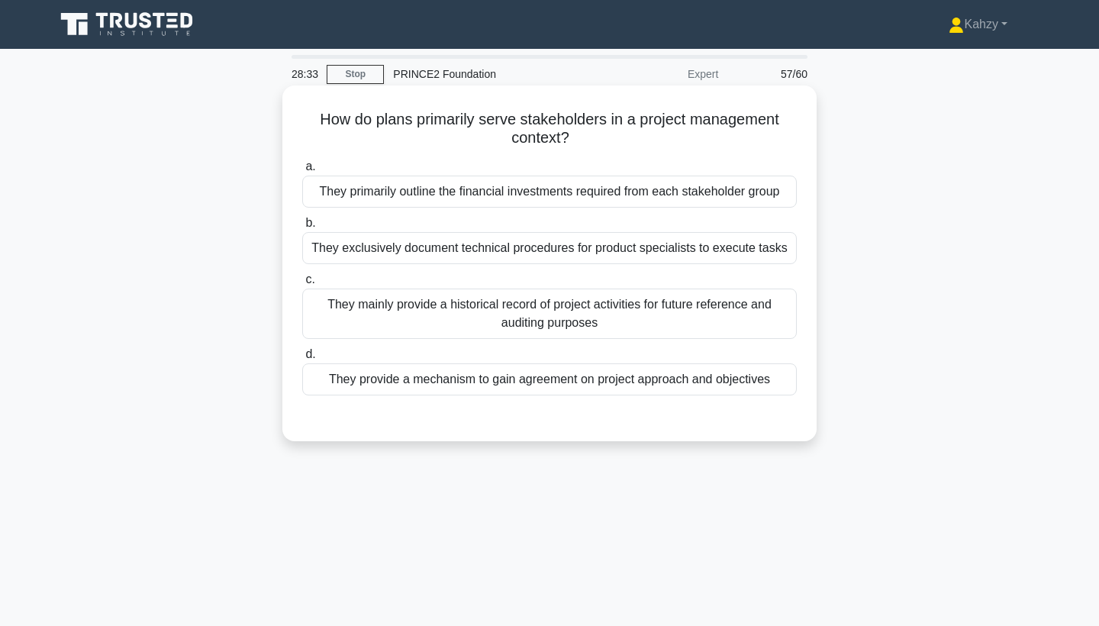
click at [552, 323] on div "They mainly provide a historical record of project activities for future refere…" at bounding box center [549, 313] width 494 height 50
click at [302, 285] on input "c. They mainly provide a historical record of project activities for future ref…" at bounding box center [302, 280] width 0 height 10
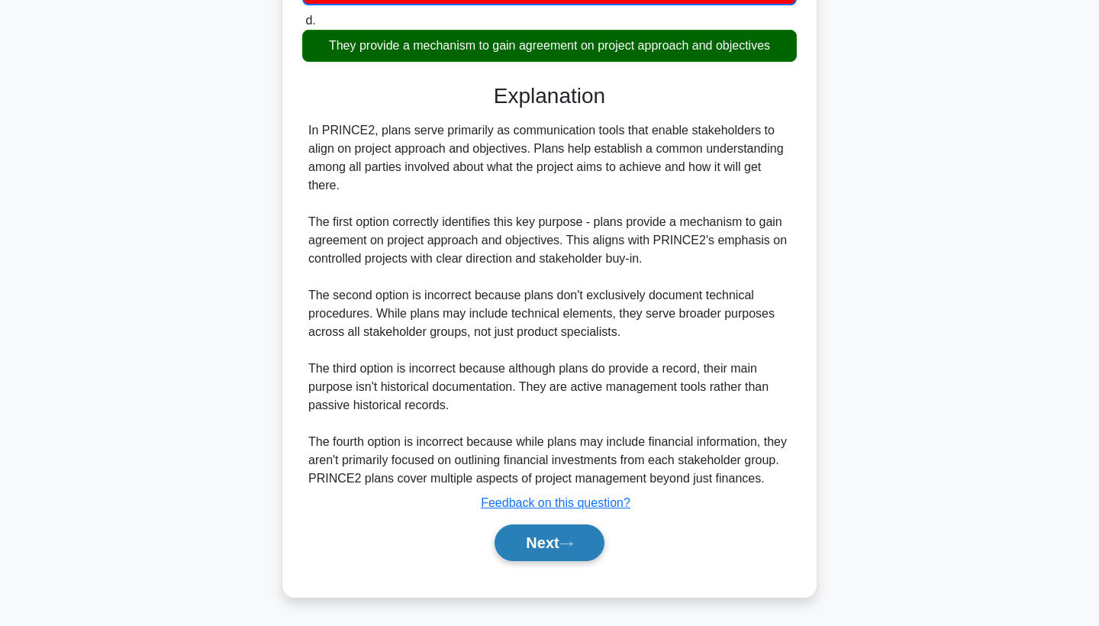
click at [536, 560] on button "Next" at bounding box center [548, 542] width 109 height 37
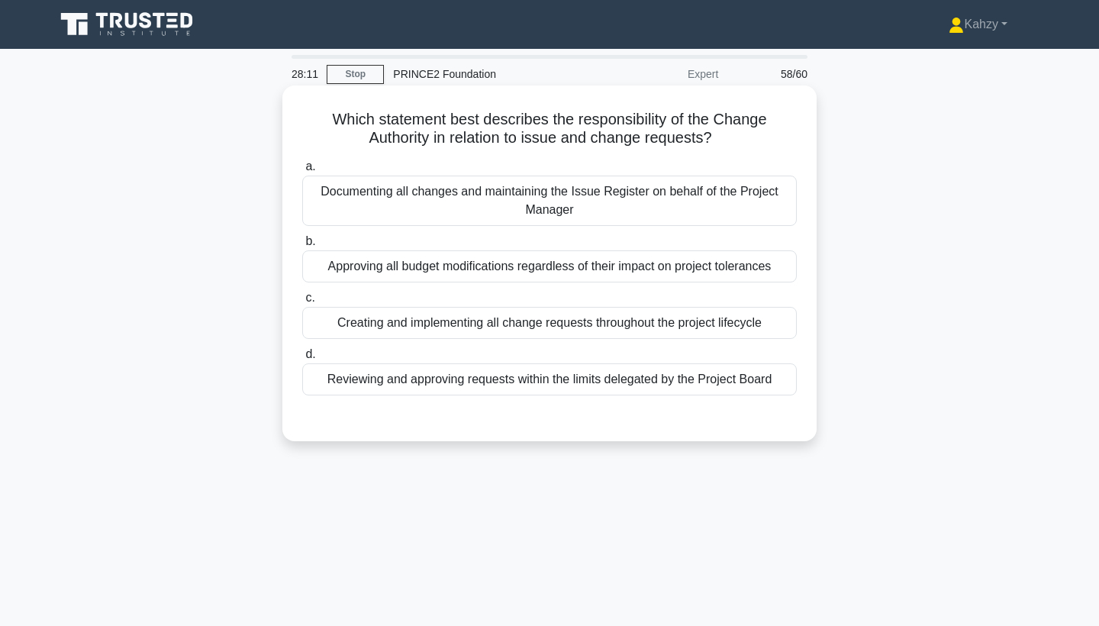
click at [507, 390] on div "Reviewing and approving requests within the limits delegated by the Project Boa…" at bounding box center [549, 379] width 494 height 32
click at [302, 359] on input "d. Reviewing and approving requests within the limits delegated by the Project …" at bounding box center [302, 354] width 0 height 10
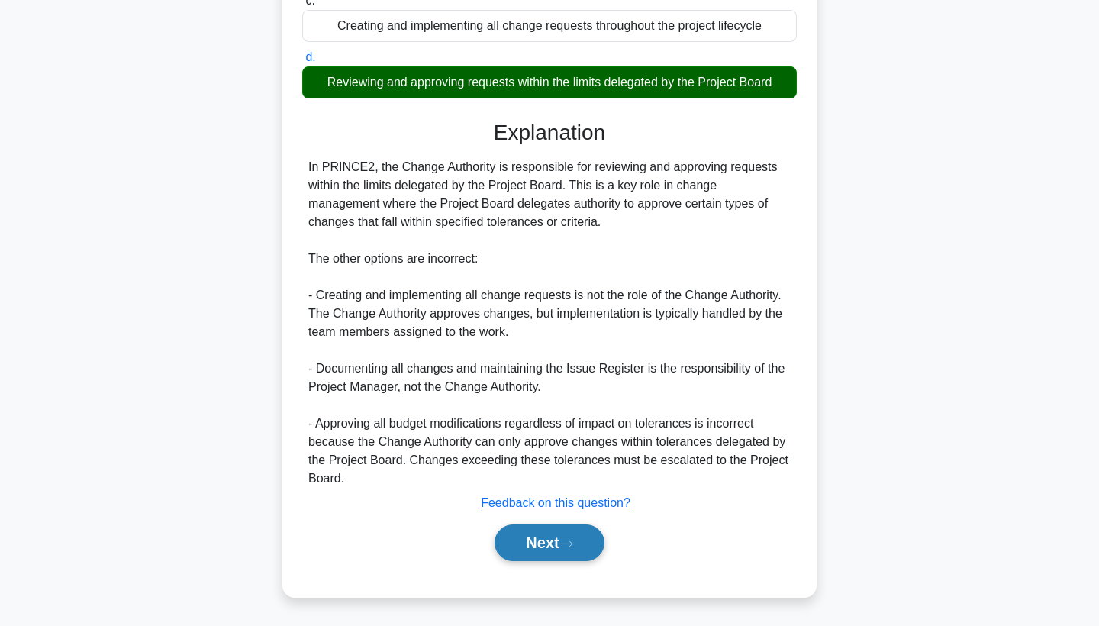
click at [523, 540] on button "Next" at bounding box center [548, 542] width 109 height 37
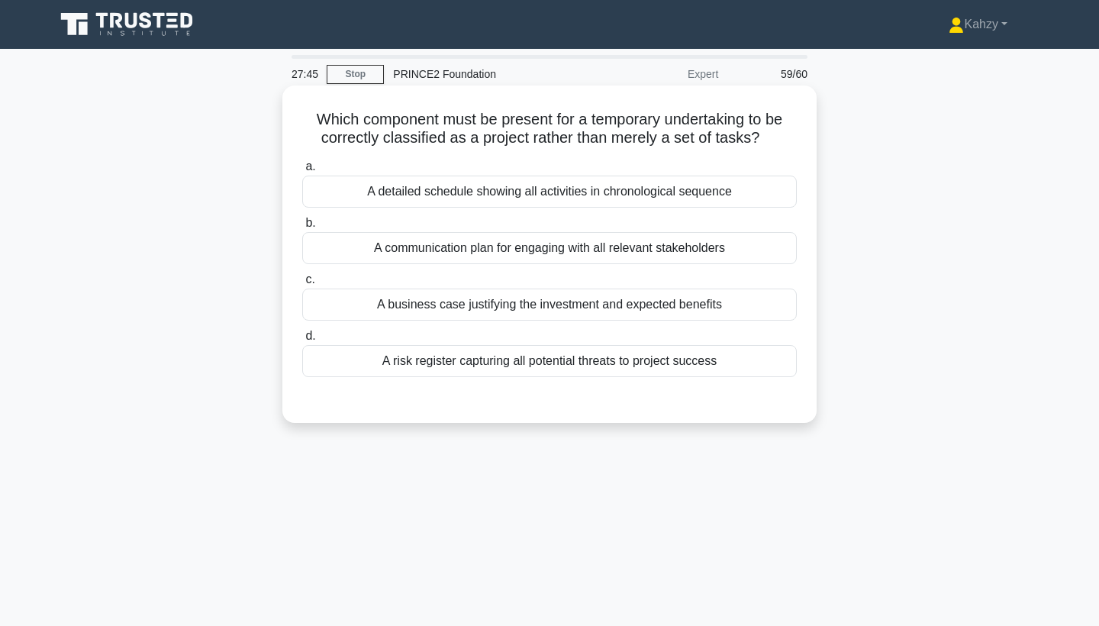
click at [521, 291] on div "A business case justifying the investment and expected benefits" at bounding box center [549, 304] width 494 height 32
click at [302, 285] on input "c. A business case justifying the investment and expected benefits" at bounding box center [302, 280] width 0 height 10
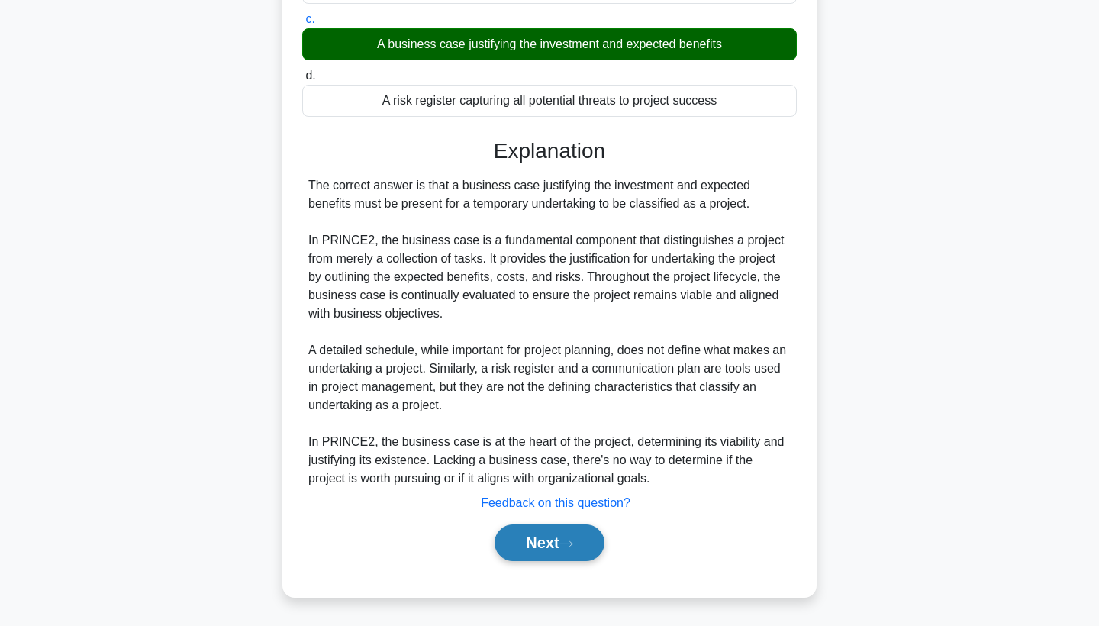
click at [543, 534] on button "Next" at bounding box center [548, 542] width 109 height 37
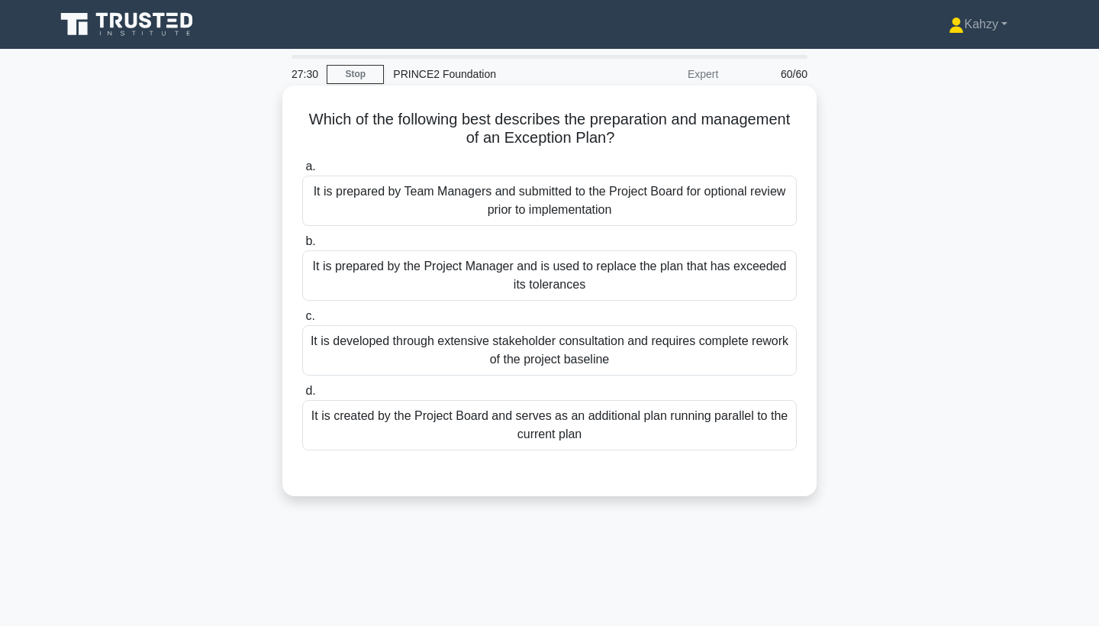
click at [578, 263] on div "It is prepared by the Project Manager and is used to replace the plan that has …" at bounding box center [549, 275] width 494 height 50
click at [302, 246] on input "b. It is prepared by the Project Manager and is used to replace the plan that h…" at bounding box center [302, 241] width 0 height 10
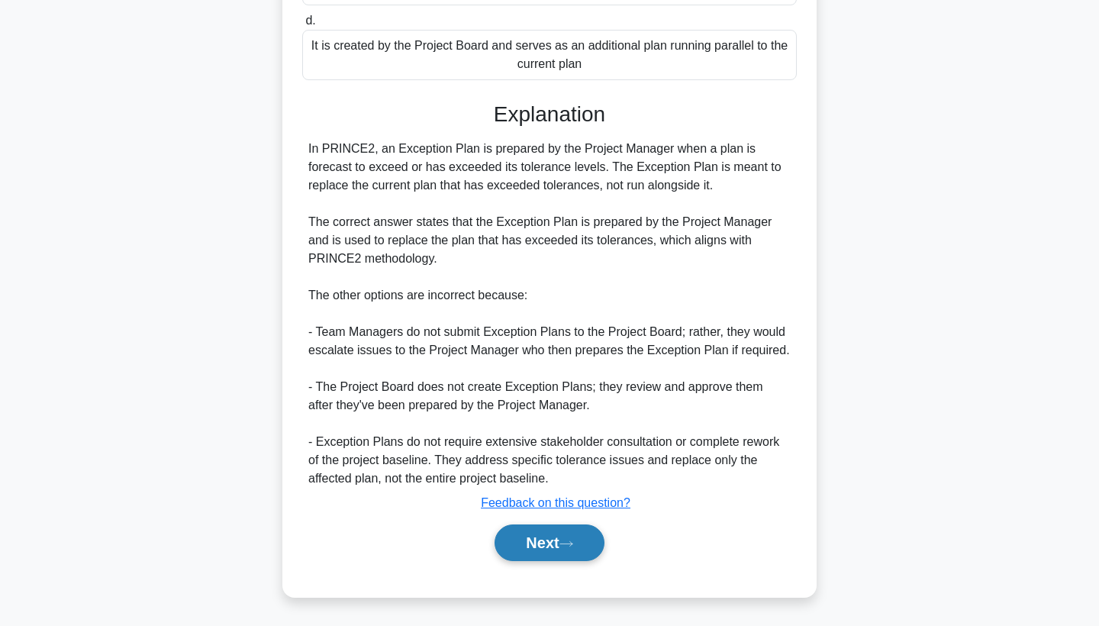
scroll to position [370, 0]
click at [568, 536] on button "Next" at bounding box center [548, 542] width 109 height 37
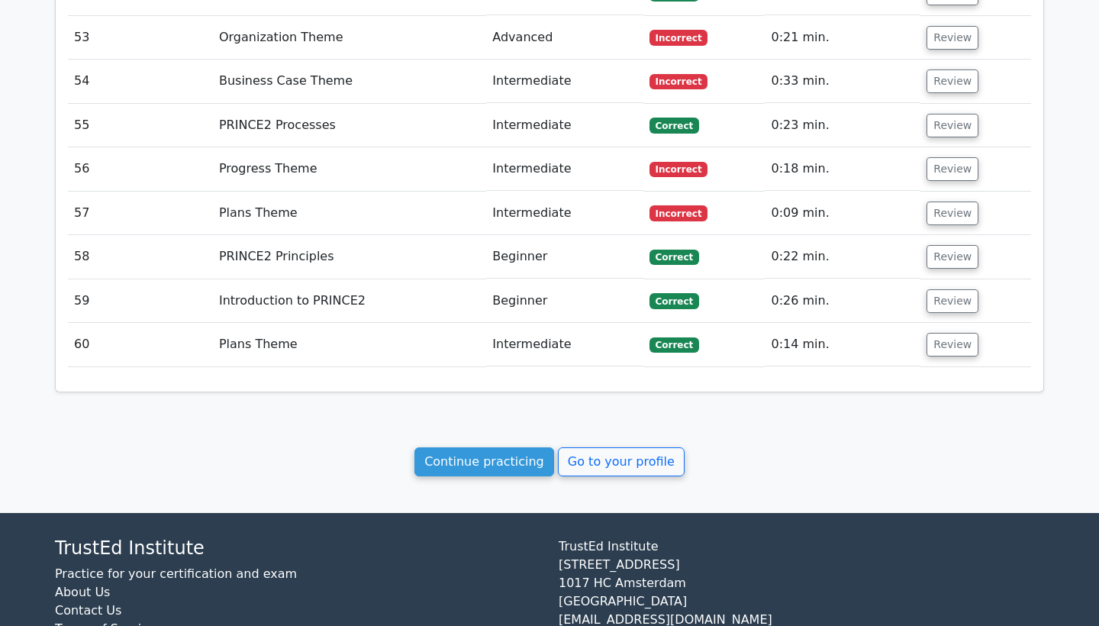
scroll to position [4052, 0]
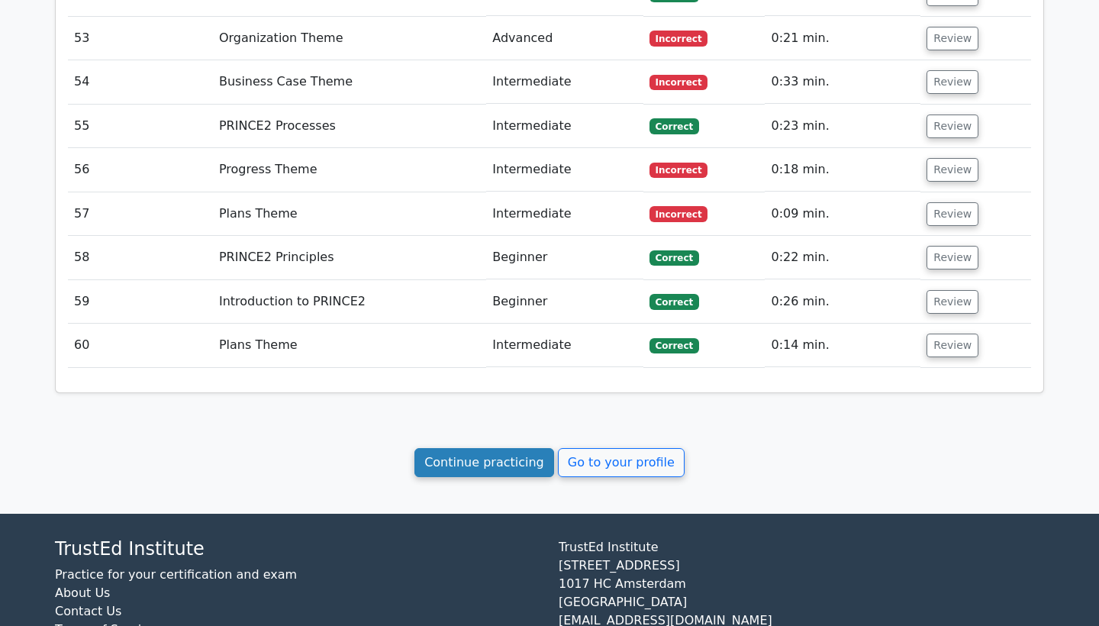
click at [544, 448] on link "Continue practicing" at bounding box center [484, 462] width 140 height 29
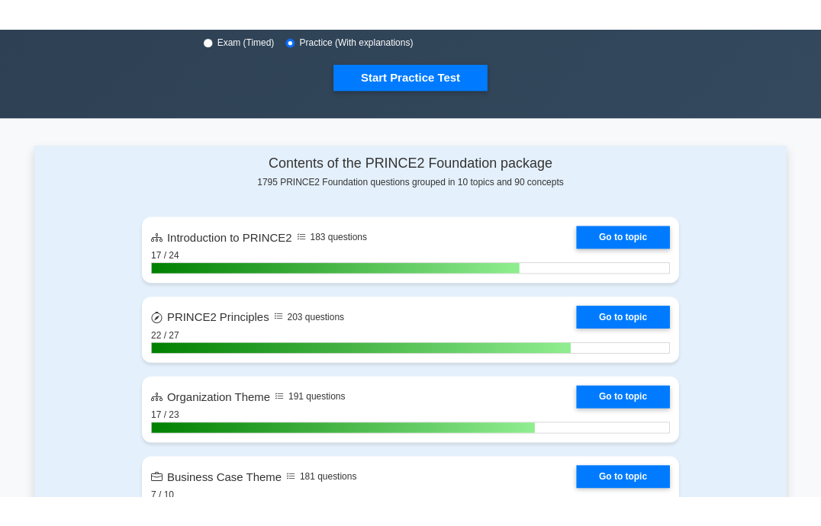
scroll to position [226, 0]
